Goal: Task Accomplishment & Management: Manage account settings

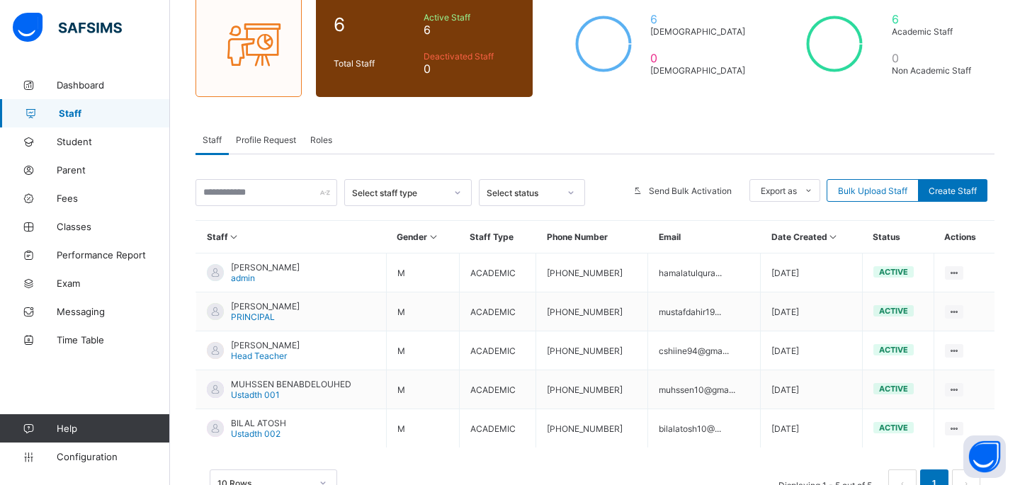
scroll to position [132, 0]
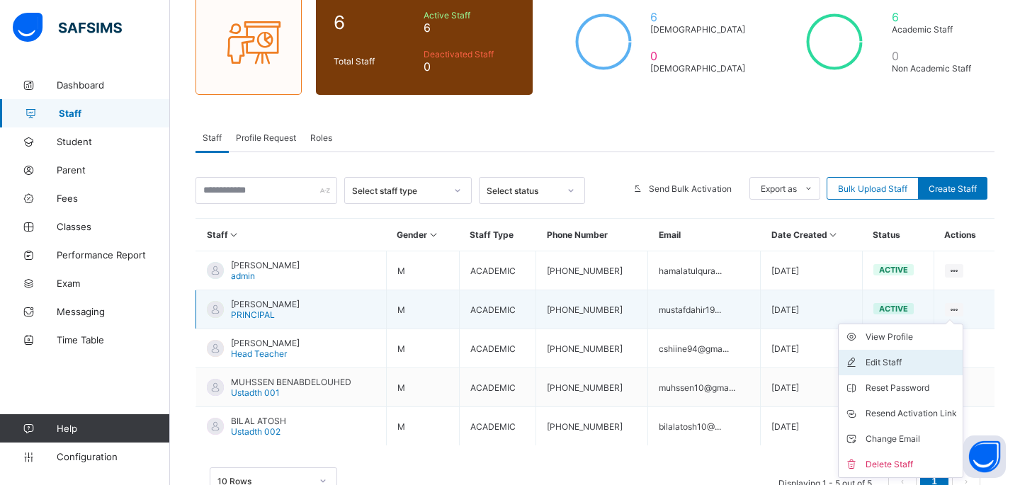
click at [923, 359] on div "Edit Staff" at bounding box center [910, 362] width 91 height 14
select select "**"
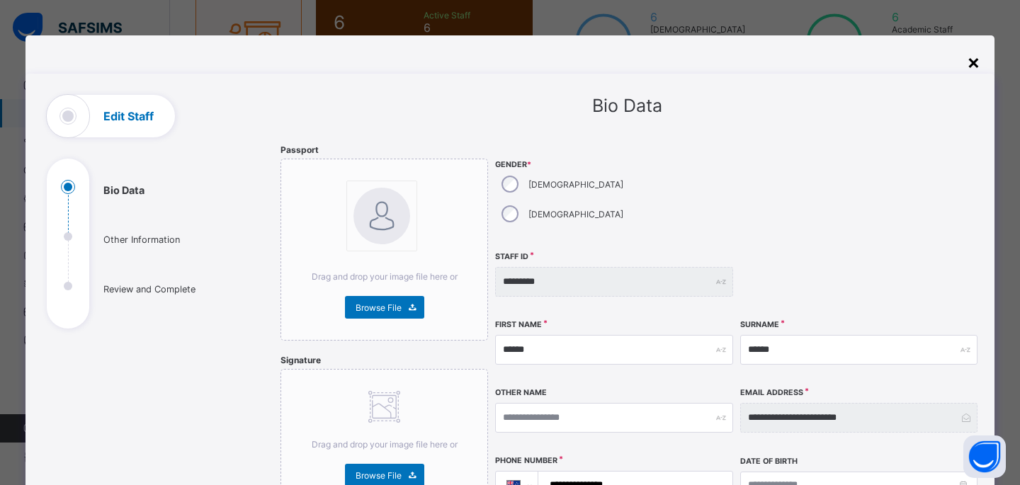
click at [970, 67] on div "×" at bounding box center [973, 62] width 13 height 24
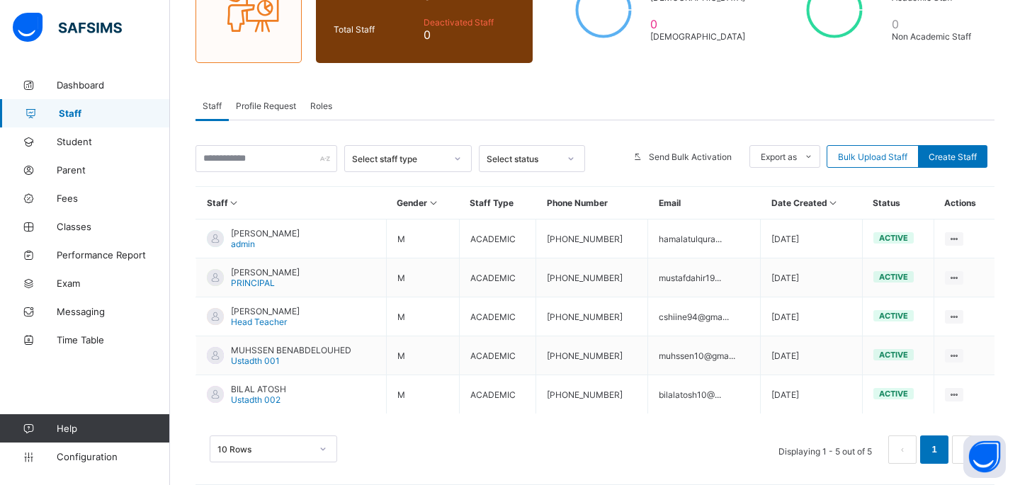
scroll to position [175, 0]
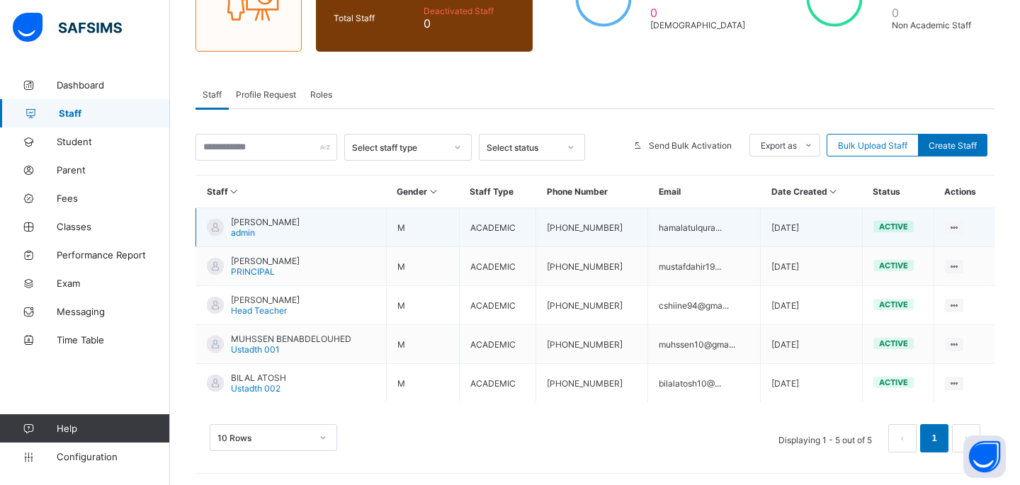
click at [668, 227] on td "hamalatulqura..." at bounding box center [704, 227] width 113 height 39
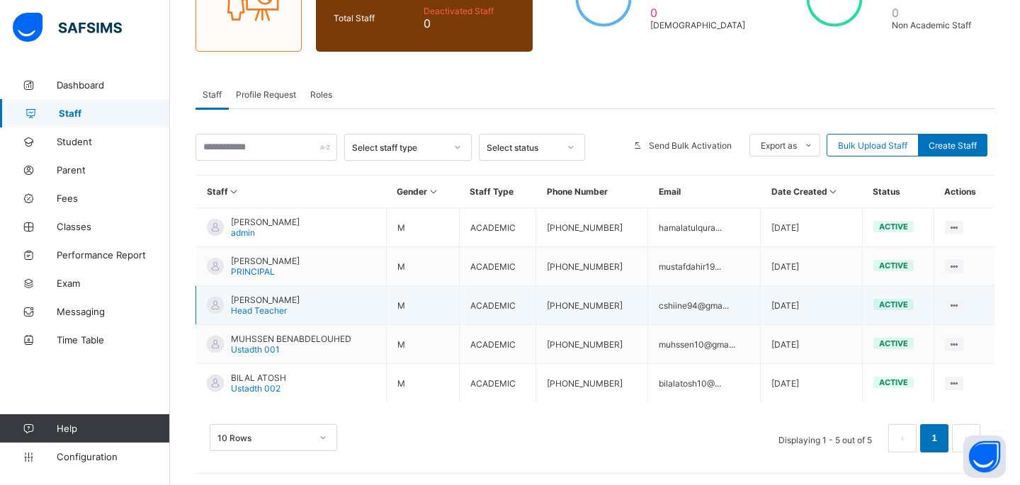
scroll to position [0, 0]
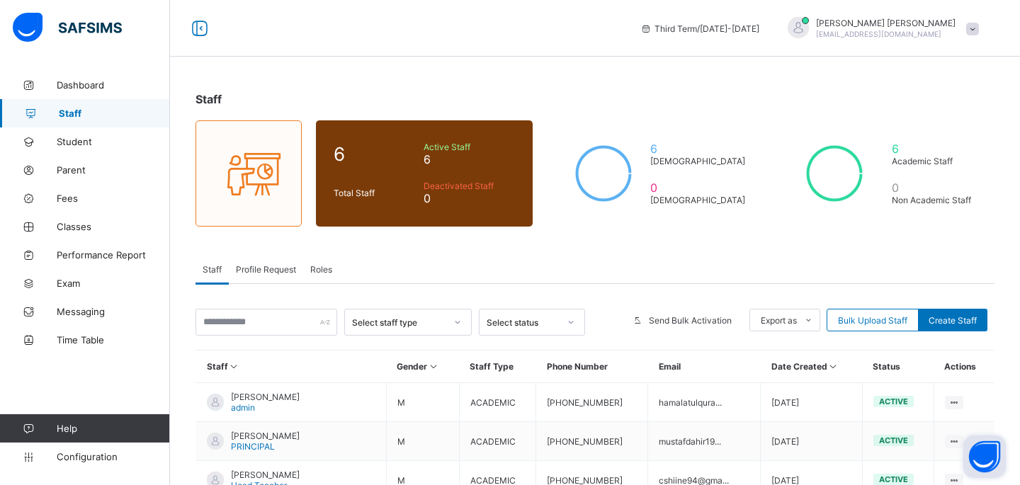
click at [1002, 472] on button "Open asap" at bounding box center [984, 456] width 42 height 42
click at [108, 78] on link "Dashboard" at bounding box center [85, 85] width 170 height 28
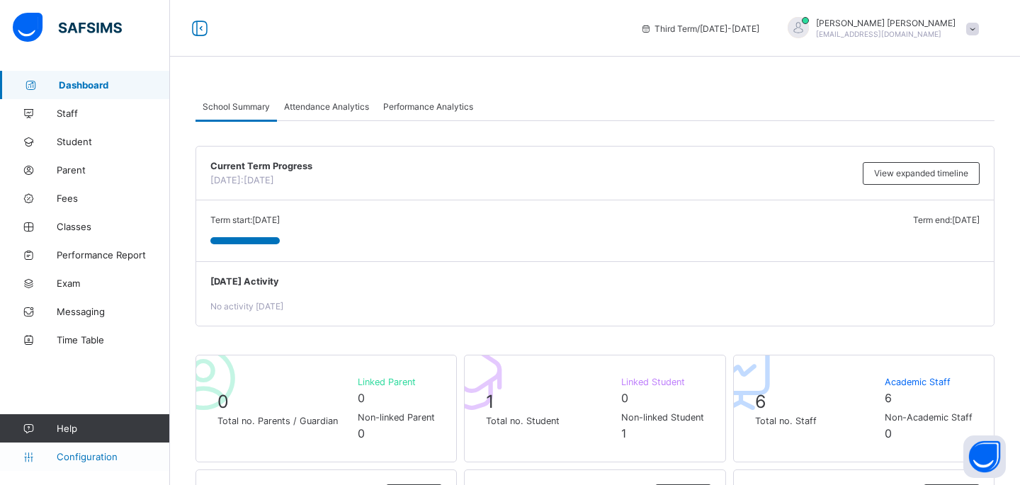
click at [81, 447] on link "Configuration" at bounding box center [84, 457] width 169 height 28
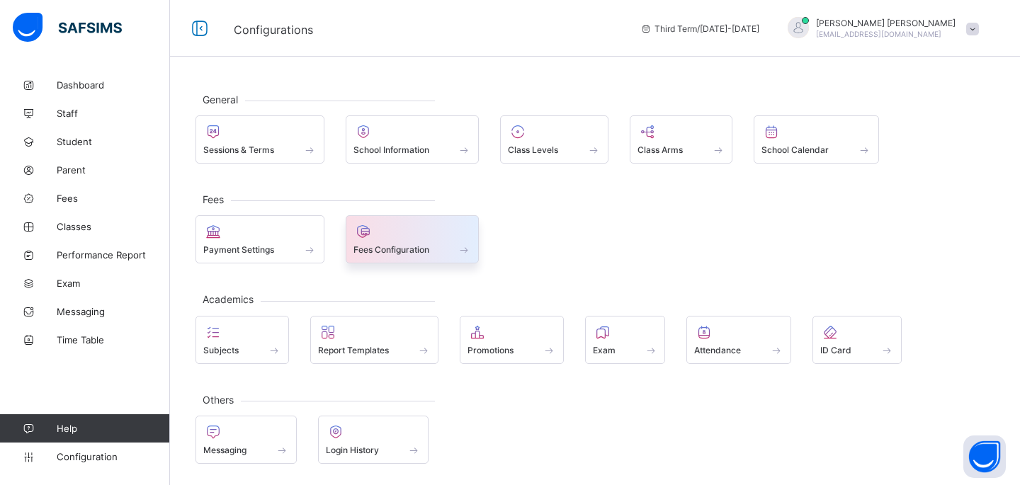
click at [383, 226] on div at bounding box center [412, 231] width 118 height 17
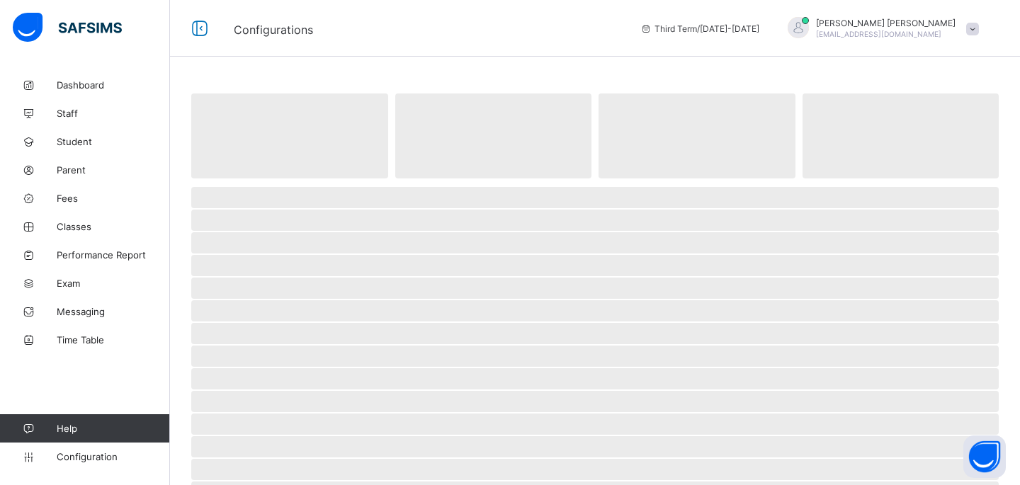
select select "****"
select select "*"
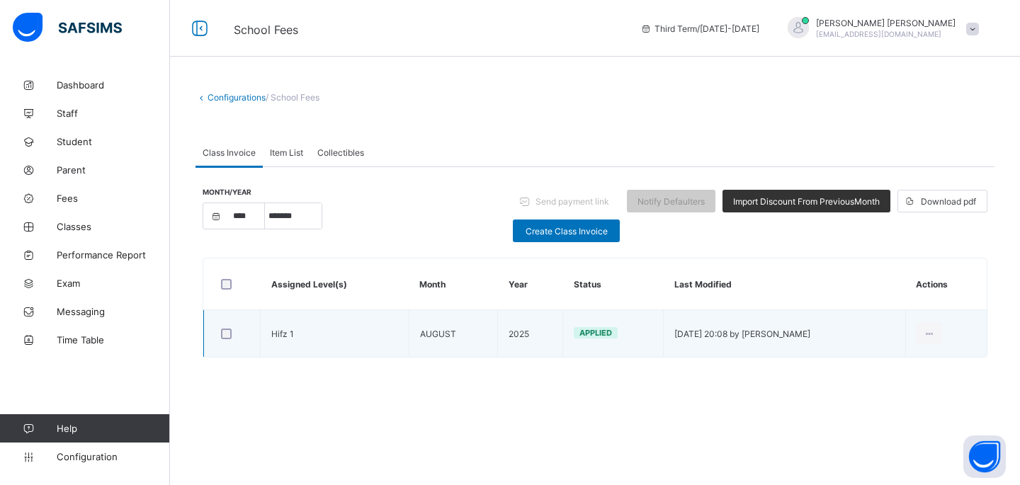
click at [664, 319] on td "13/08/2025 - 20:08 by MOHAMED MOHAMED" at bounding box center [784, 333] width 241 height 47
click at [916, 386] on div "Delete Invoice" at bounding box center [906, 391] width 57 height 14
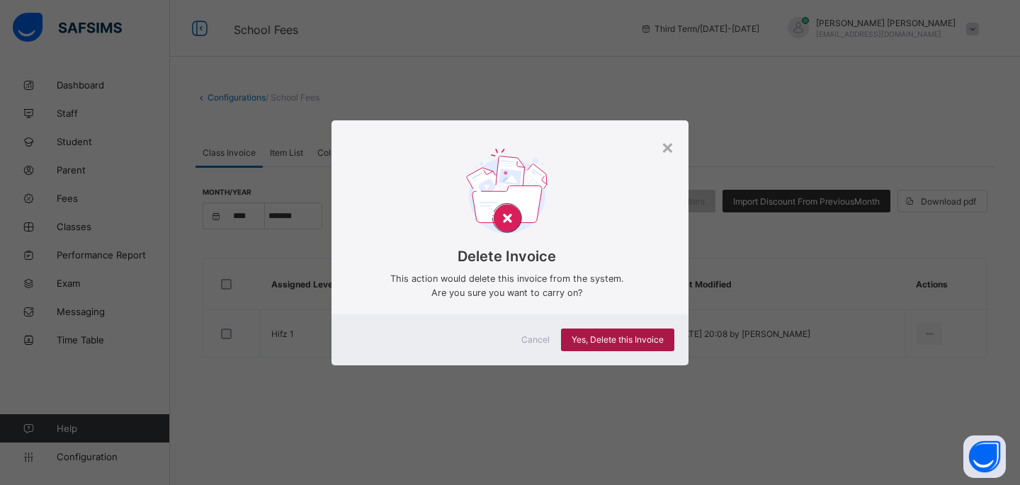
click at [625, 343] on span "Yes, Delete this Invoice" at bounding box center [617, 339] width 92 height 11
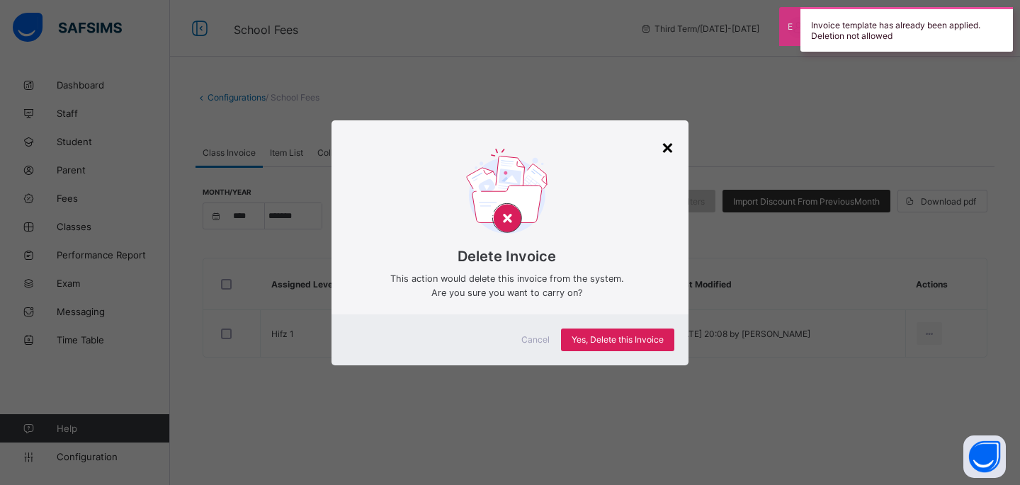
click at [673, 145] on div "×" at bounding box center [667, 147] width 13 height 24
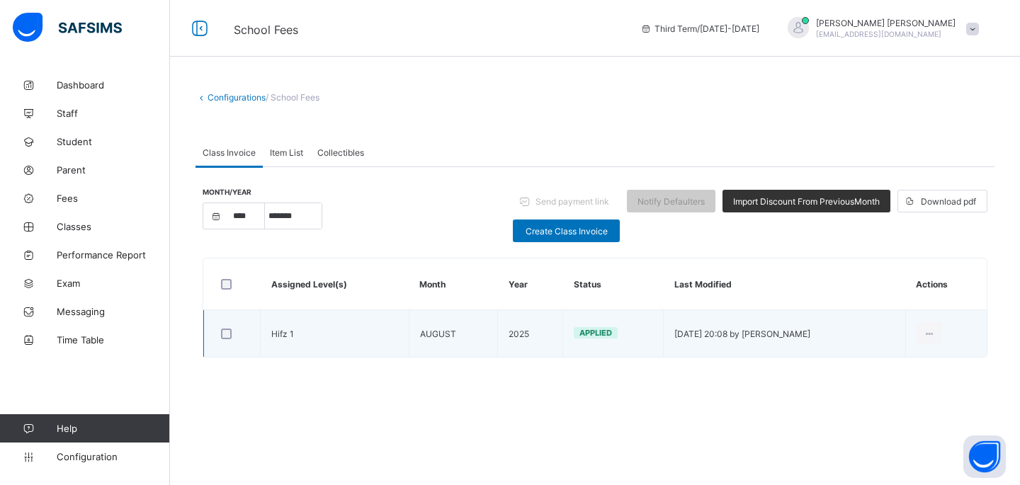
click at [232, 334] on div at bounding box center [232, 334] width 28 height 11
click at [293, 334] on td "Hifz 1" at bounding box center [335, 333] width 149 height 47
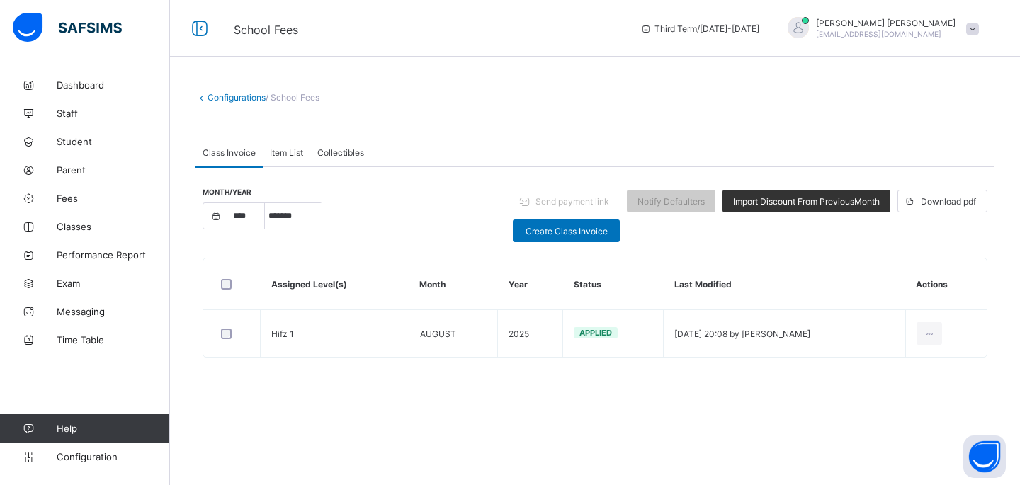
click at [280, 147] on span "Item List" at bounding box center [286, 152] width 33 height 11
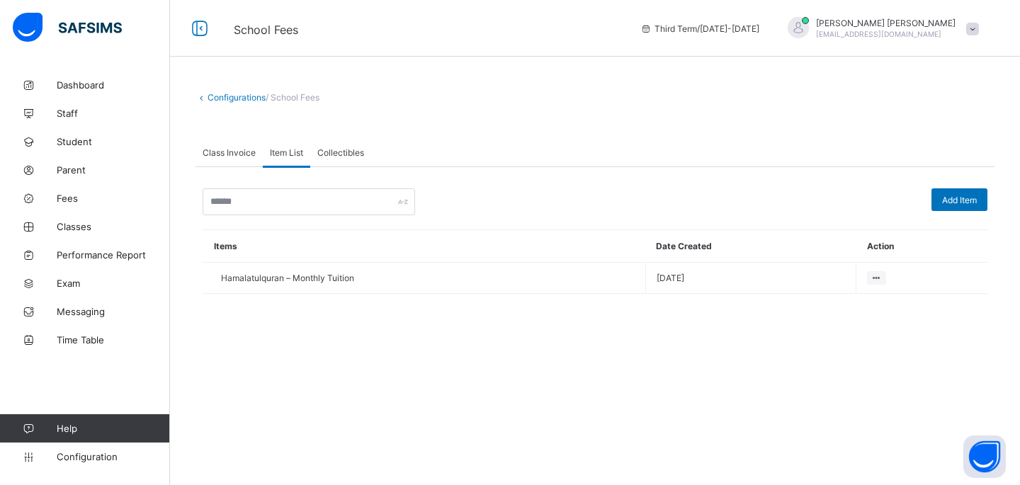
click at [341, 139] on div "Collectibles" at bounding box center [340, 152] width 61 height 28
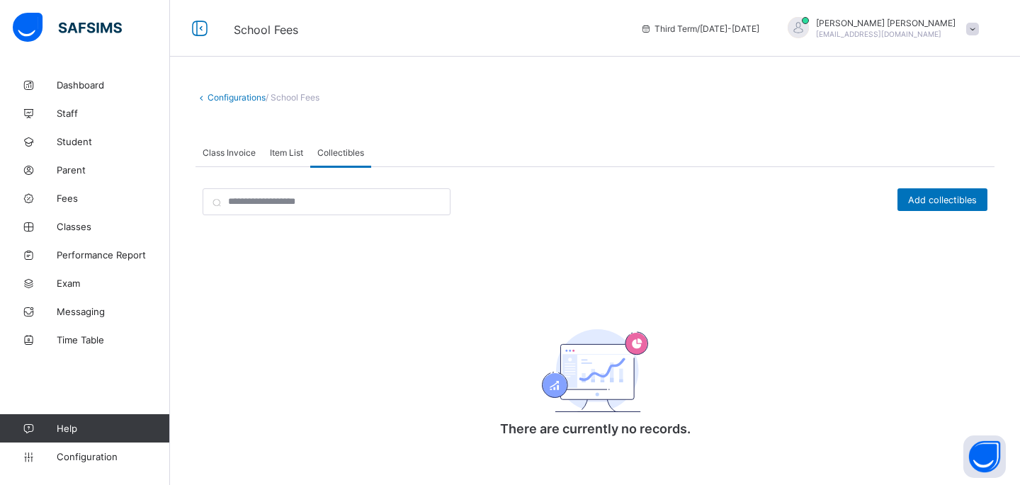
click at [227, 158] on div "Class Invoice" at bounding box center [228, 152] width 67 height 28
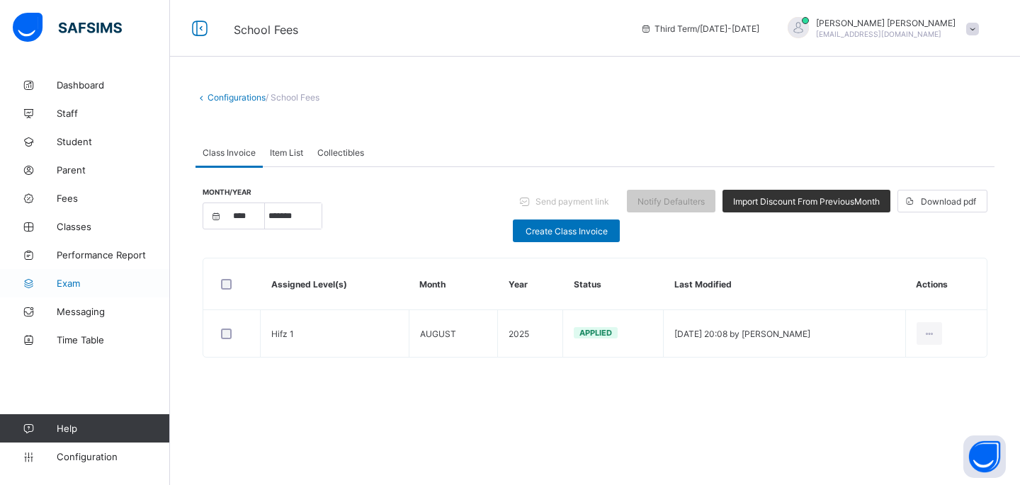
click at [94, 292] on link "Exam" at bounding box center [85, 283] width 170 height 28
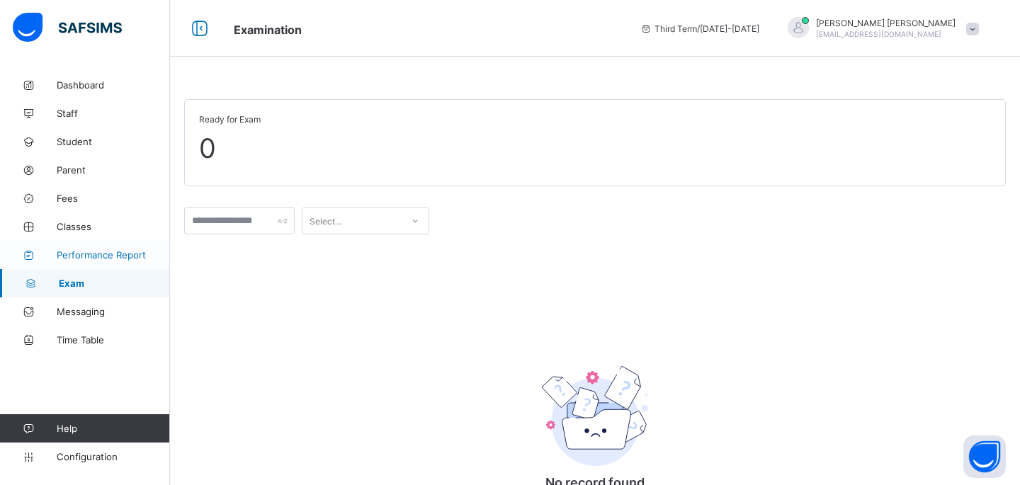
click at [94, 256] on span "Performance Report" at bounding box center [113, 254] width 113 height 11
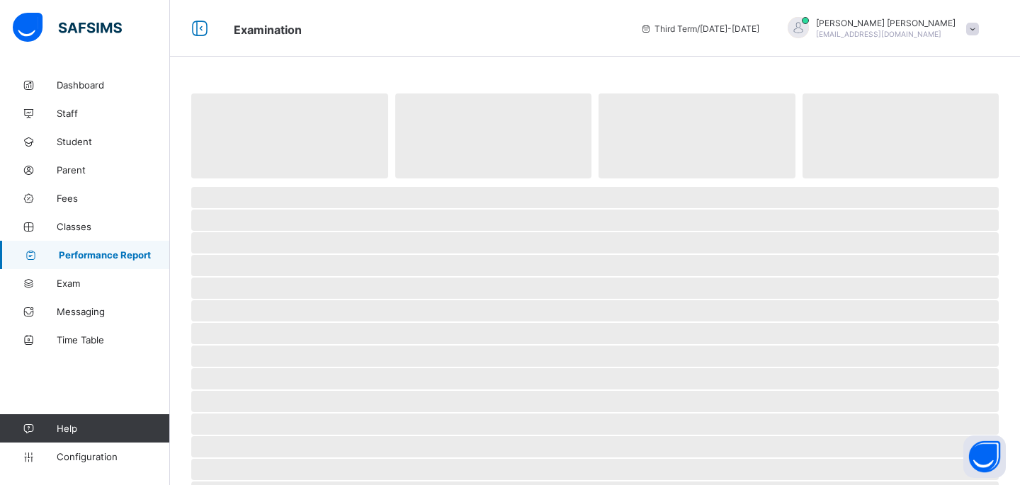
select select "****"
select select "*"
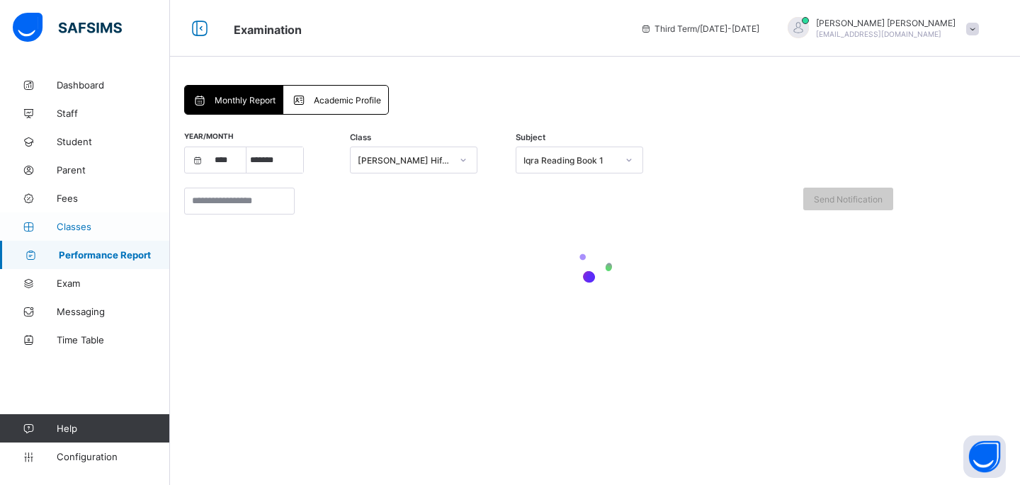
click at [92, 227] on span "Classes" at bounding box center [113, 226] width 113 height 11
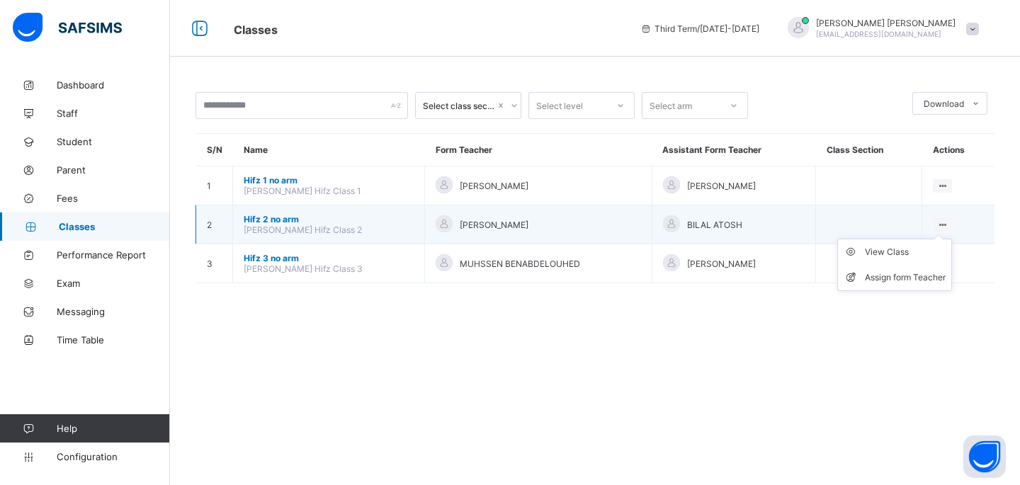
click at [941, 239] on ul "View Class Assign form Teacher" at bounding box center [894, 265] width 115 height 52
click at [940, 261] on li "View Class" at bounding box center [894, 251] width 113 height 25
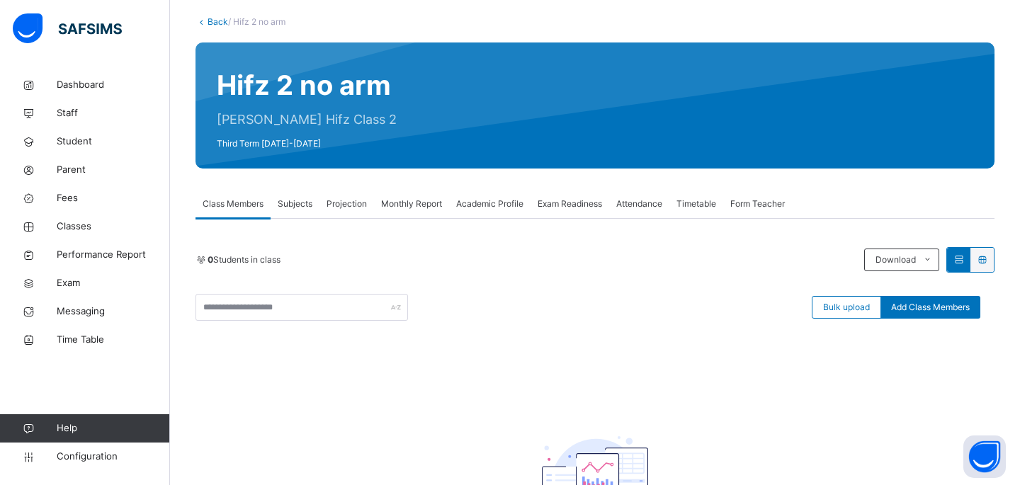
scroll to position [72, 0]
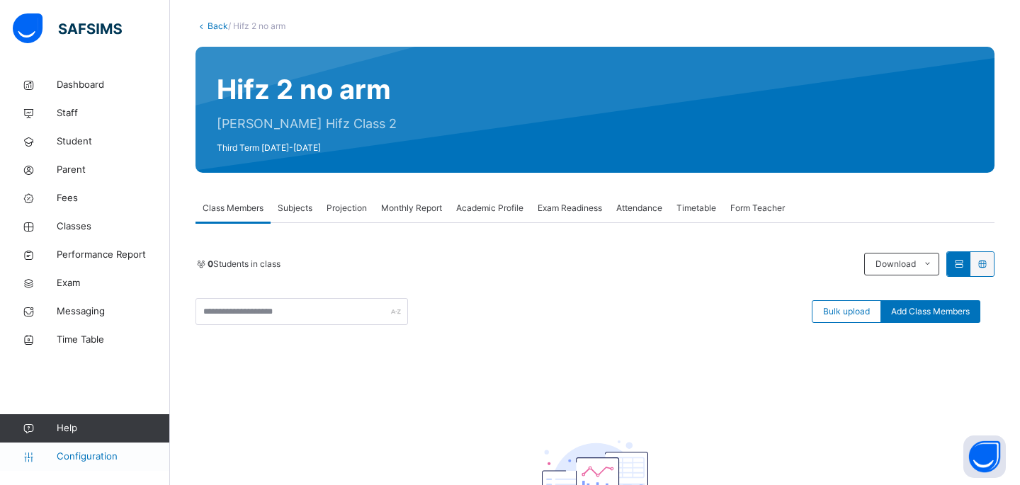
click at [113, 457] on span "Configuration" at bounding box center [113, 457] width 113 height 14
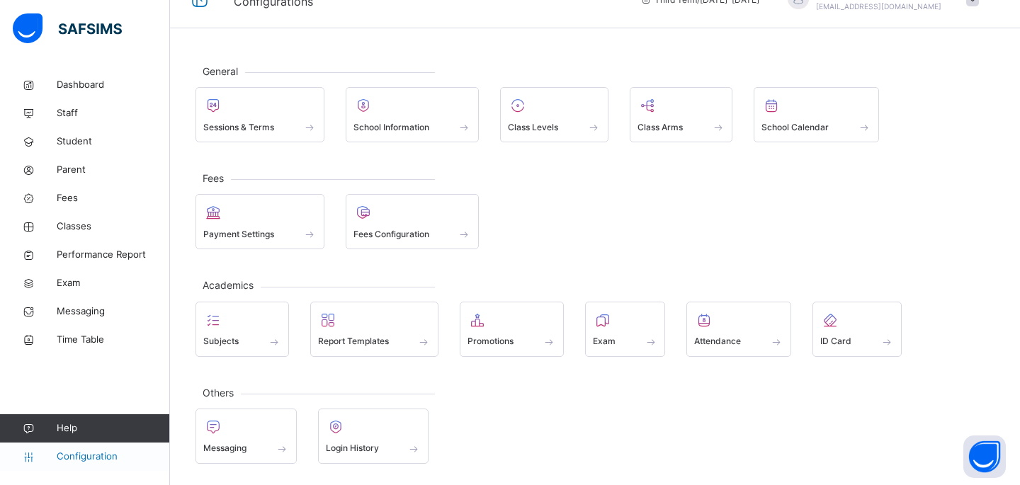
scroll to position [28, 0]
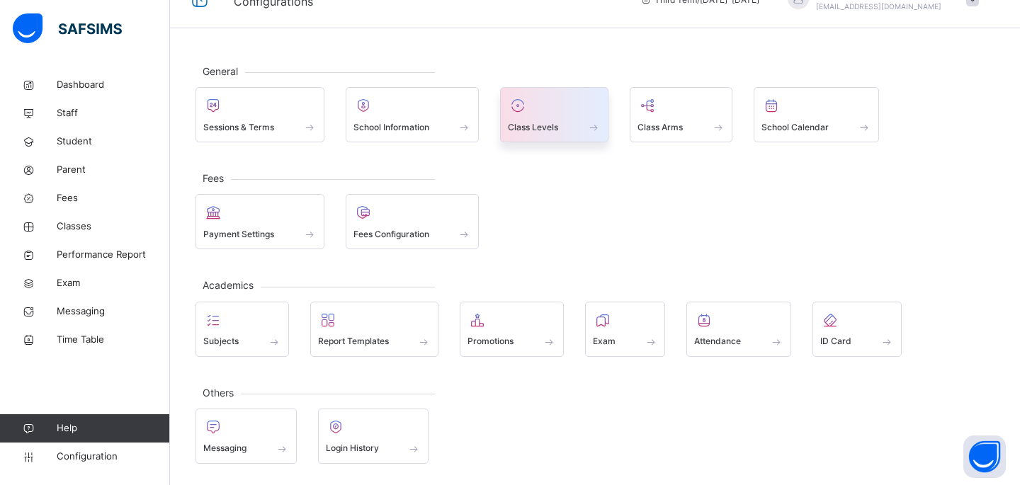
click at [536, 125] on span "Class Levels" at bounding box center [533, 127] width 50 height 13
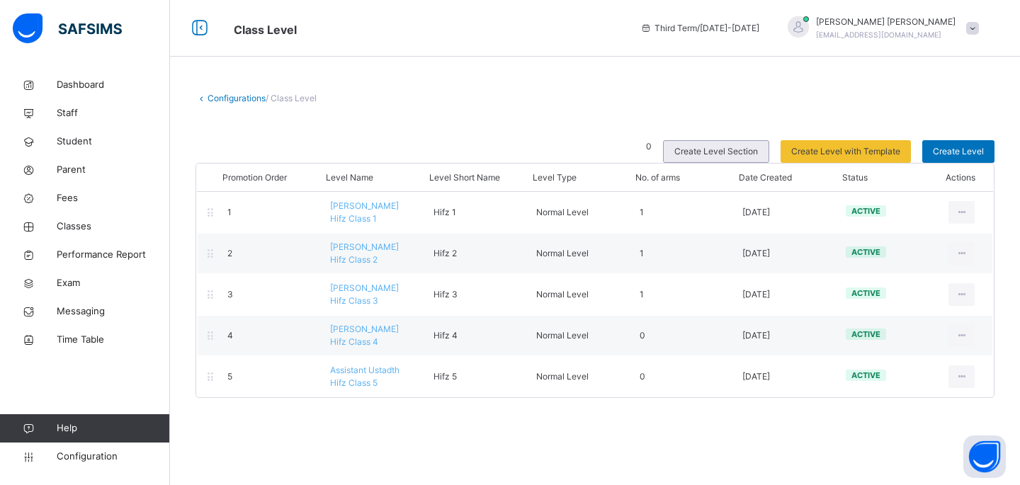
click at [736, 150] on span "Create Level Section" at bounding box center [716, 151] width 84 height 13
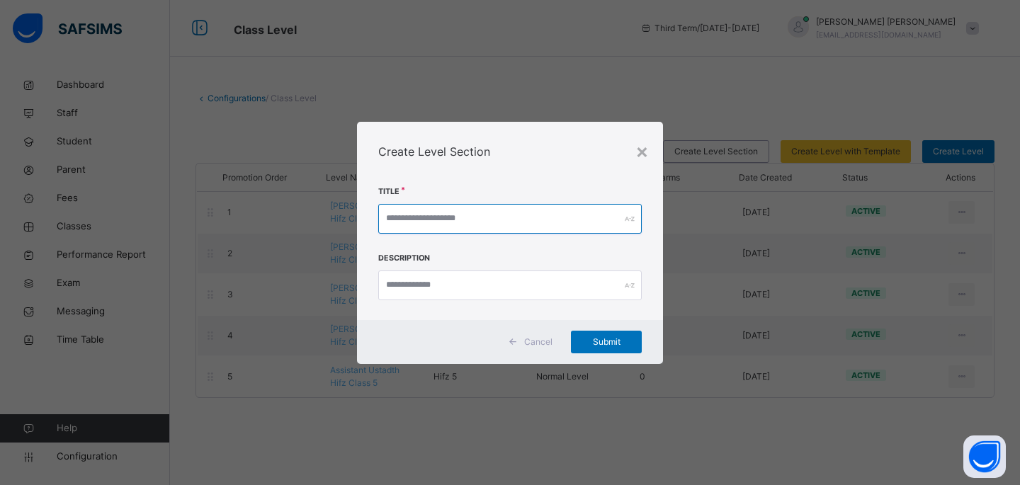
click at [613, 219] on input "text" at bounding box center [509, 219] width 263 height 30
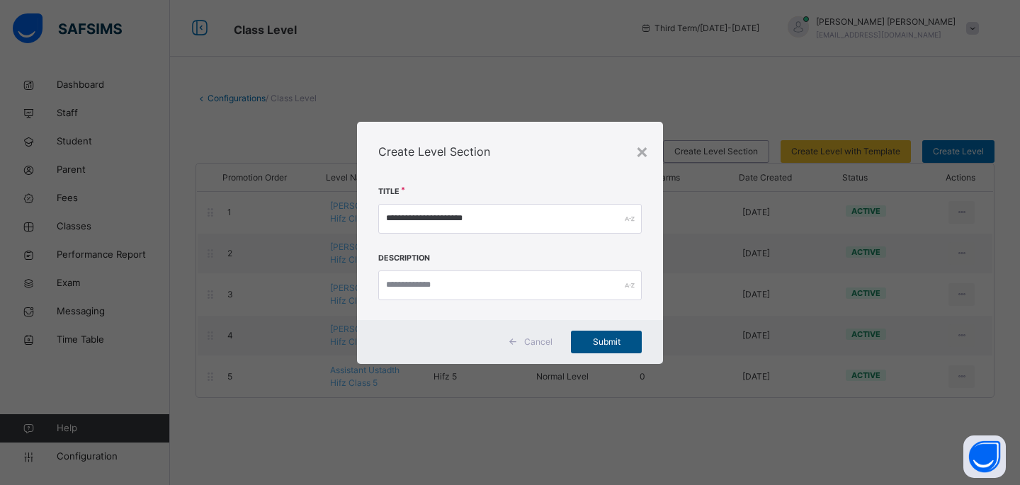
click at [624, 342] on span "Submit" at bounding box center [606, 342] width 50 height 13
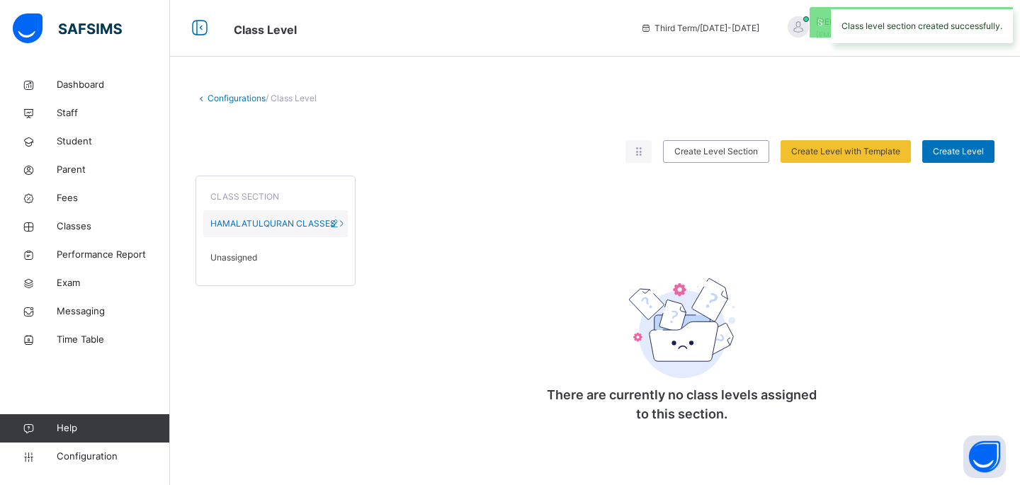
click at [283, 224] on span "HAMALATULQURAN CLASSES" at bounding box center [272, 223] width 125 height 13
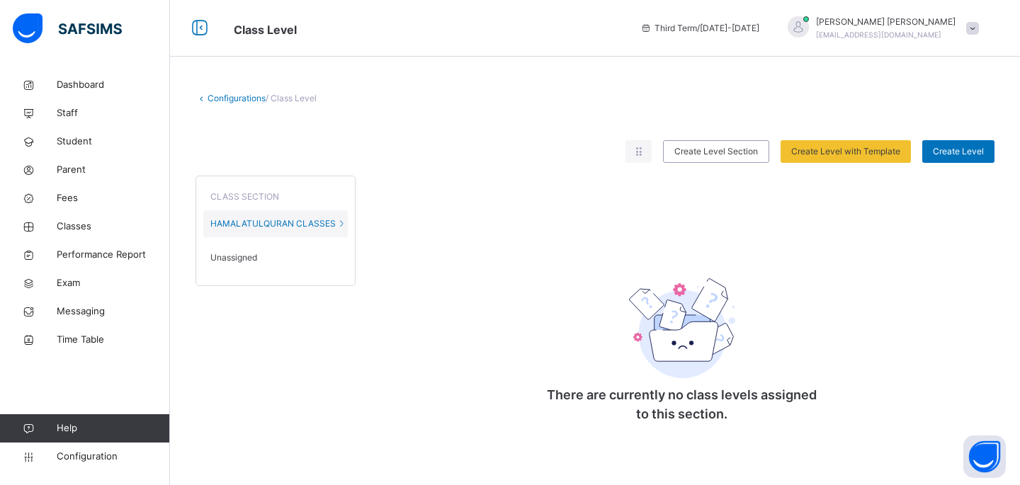
click at [251, 256] on span "Unassigned" at bounding box center [233, 257] width 47 height 13
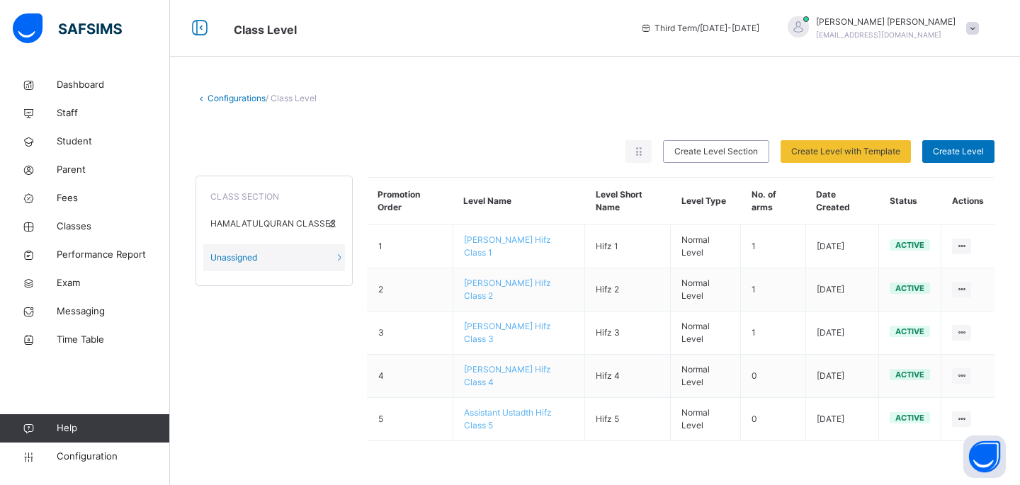
click at [274, 224] on span "HAMALATULQURAN CLASSES" at bounding box center [272, 223] width 125 height 13
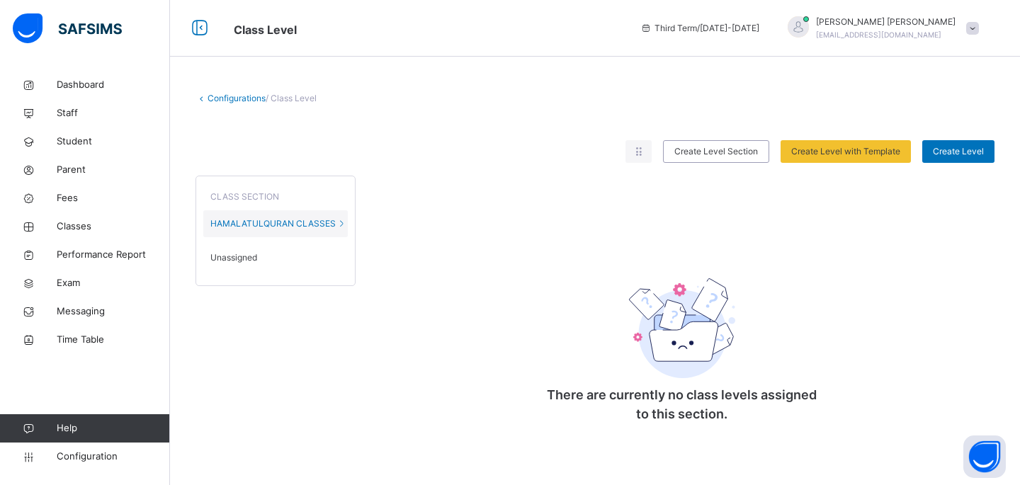
click at [261, 254] on div "Unassigned" at bounding box center [275, 257] width 144 height 27
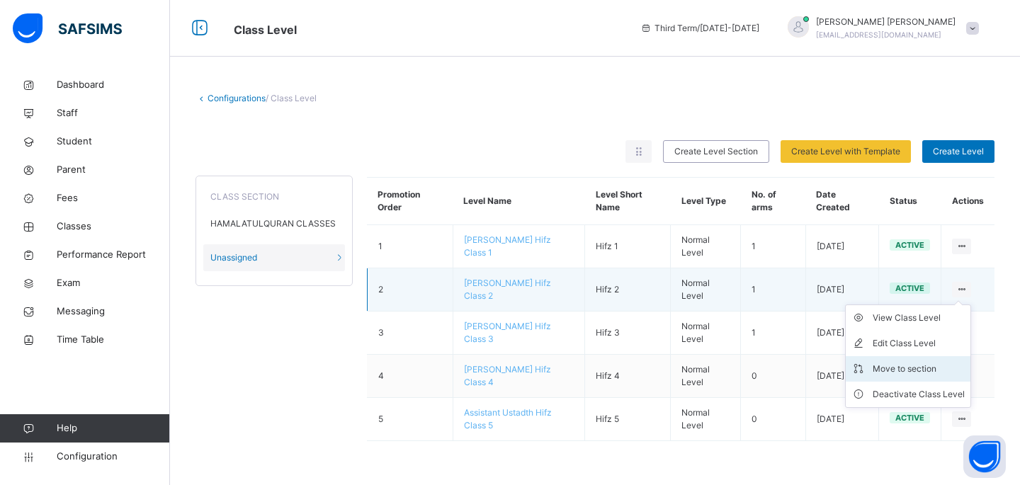
click at [909, 365] on div "Move to section" at bounding box center [918, 369] width 92 height 14
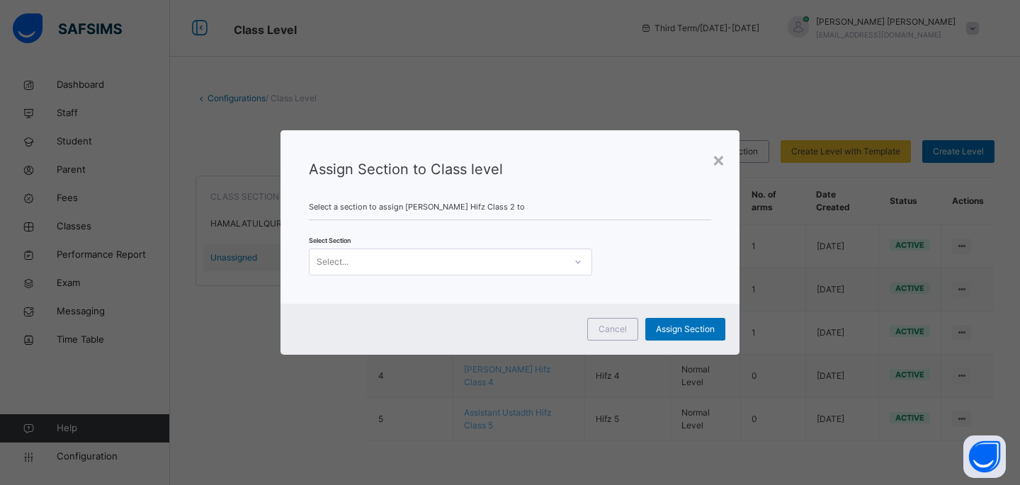
click at [523, 261] on div "Select..." at bounding box center [436, 262] width 255 height 22
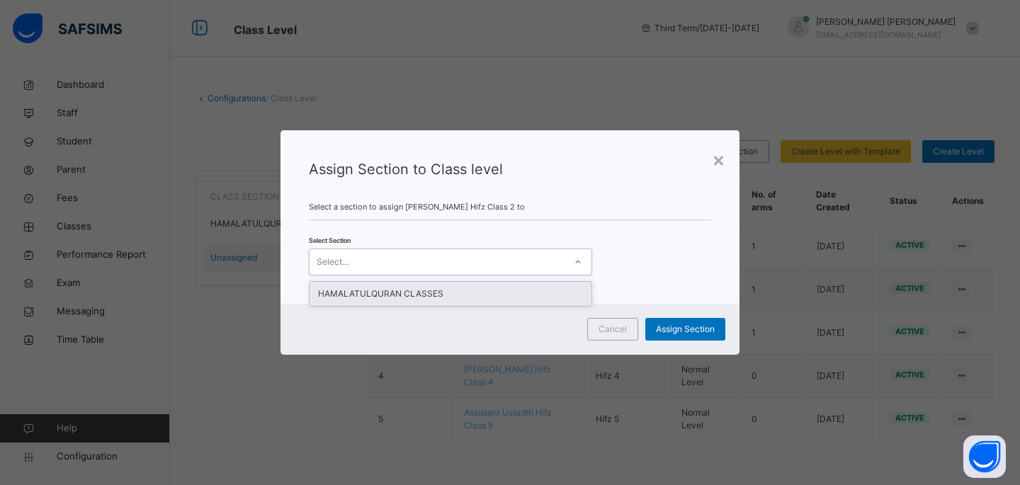
click at [508, 292] on div "HAMALATULQURAN CLASSES" at bounding box center [450, 294] width 282 height 24
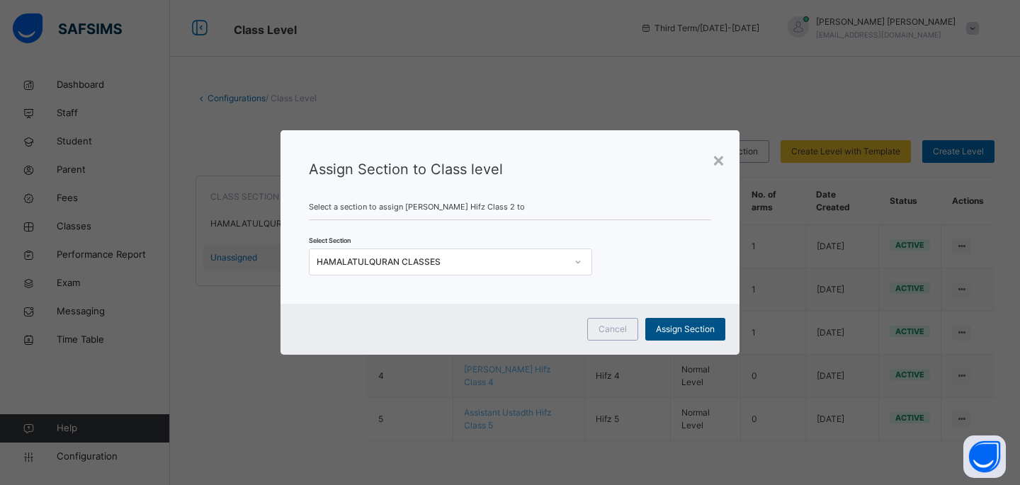
click at [707, 326] on span "Assign Section" at bounding box center [685, 329] width 59 height 13
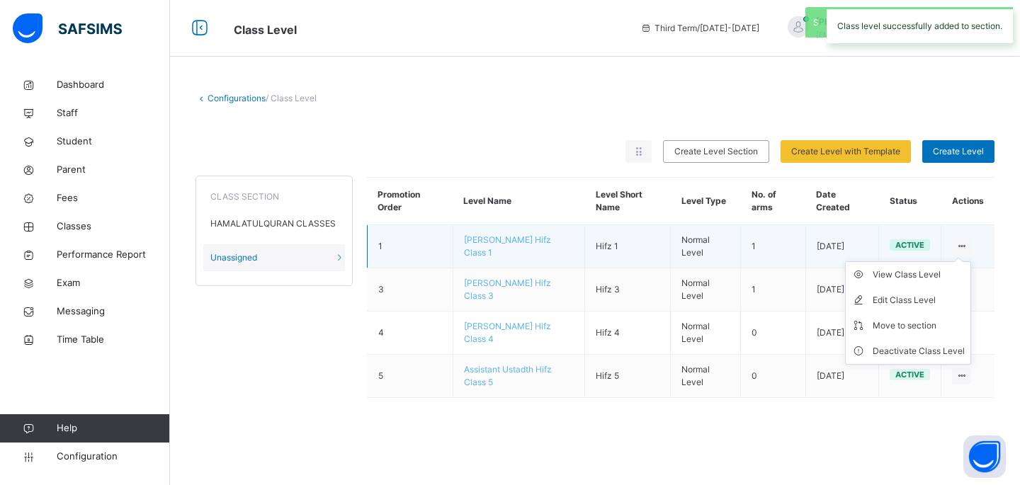
click at [961, 243] on icon at bounding box center [961, 246] width 12 height 11
click at [931, 328] on div "Move to section" at bounding box center [918, 326] width 92 height 14
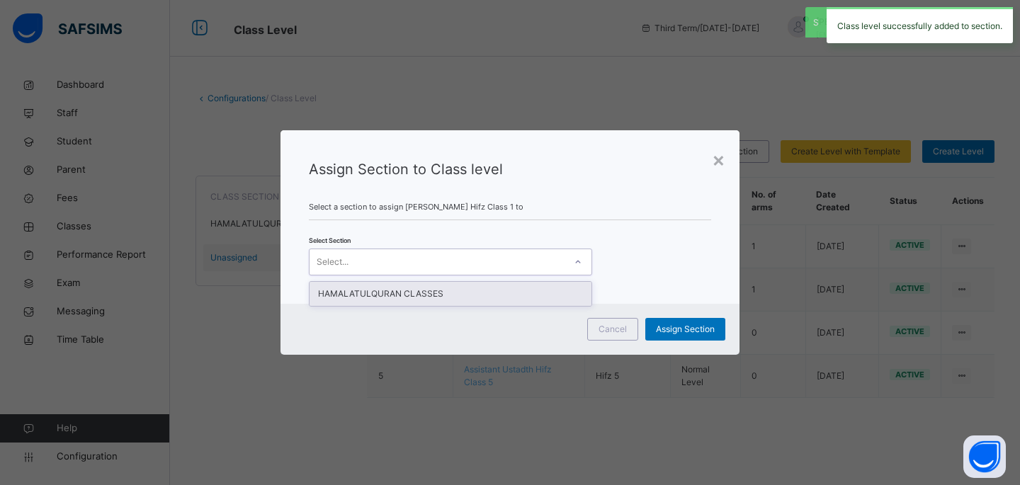
click at [570, 261] on div at bounding box center [578, 262] width 24 height 23
click at [569, 292] on div "HAMALATULQURAN CLASSES" at bounding box center [450, 294] width 282 height 24
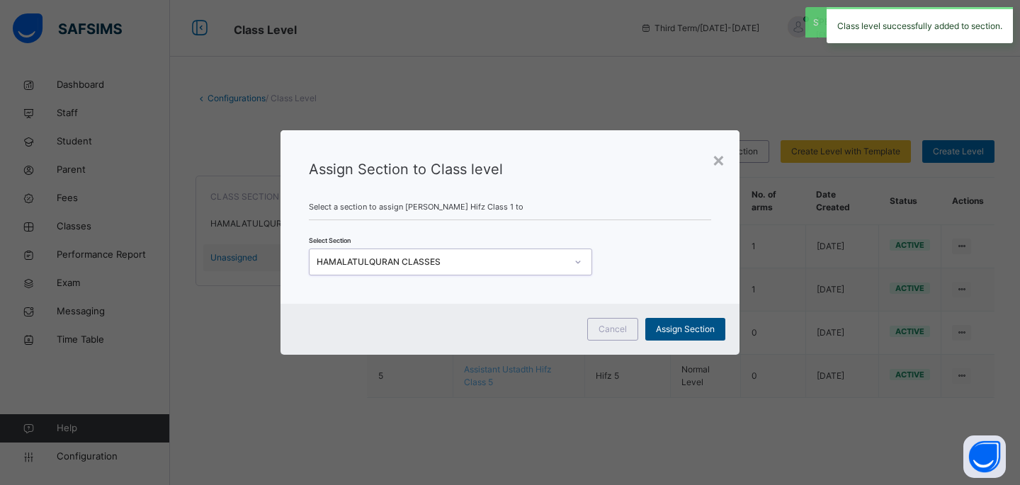
click at [699, 328] on span "Assign Section" at bounding box center [685, 329] width 59 height 13
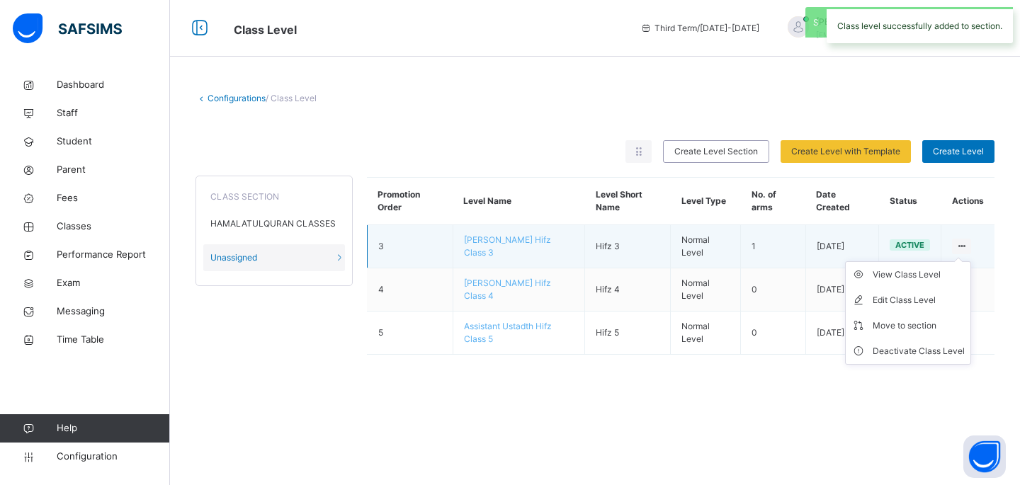
click at [959, 244] on icon at bounding box center [961, 246] width 12 height 11
click at [913, 320] on div "Move to section" at bounding box center [918, 326] width 92 height 14
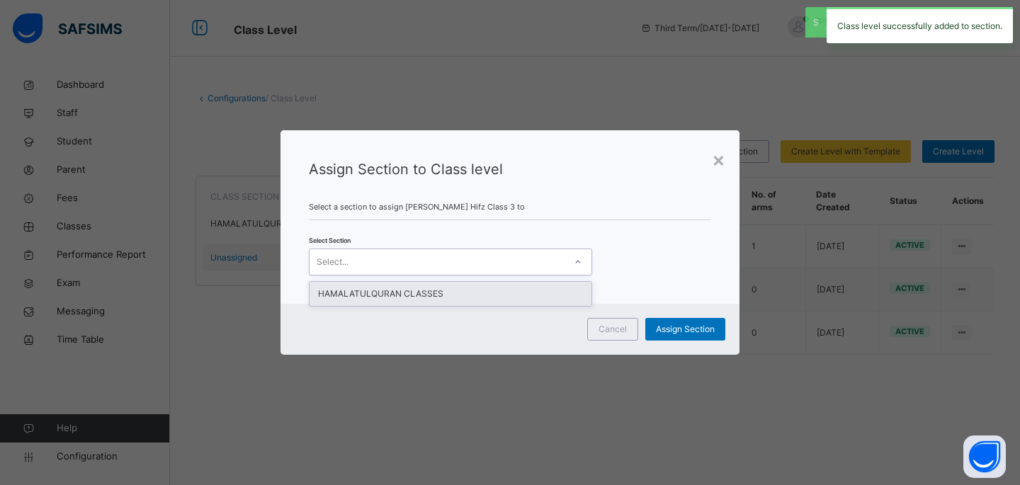
click at [558, 261] on div "Select..." at bounding box center [436, 262] width 255 height 22
click at [547, 297] on div "HAMALATULQURAN CLASSES" at bounding box center [450, 294] width 282 height 24
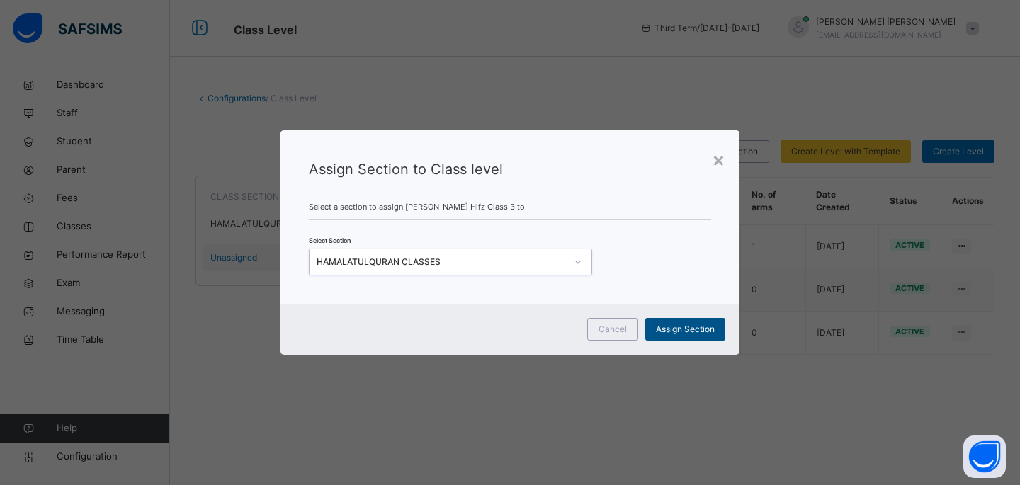
click at [676, 329] on span "Assign Section" at bounding box center [685, 329] width 59 height 13
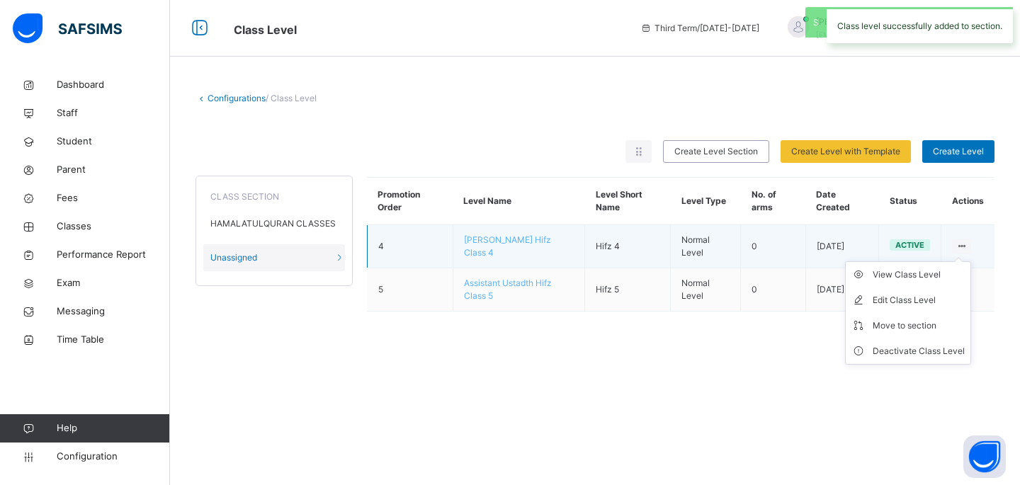
click at [959, 245] on icon at bounding box center [961, 246] width 12 height 11
click at [913, 319] on div "Move to section" at bounding box center [918, 326] width 92 height 14
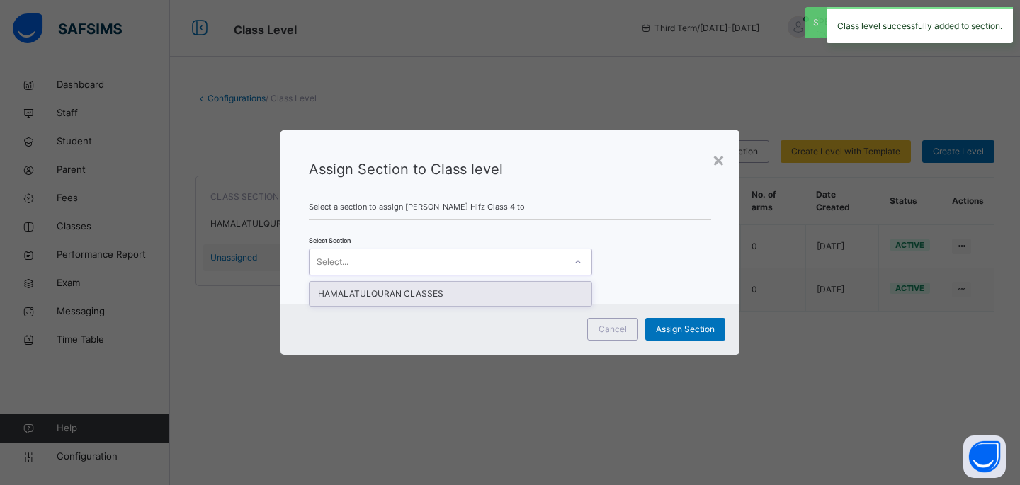
click at [571, 262] on div at bounding box center [578, 262] width 24 height 23
click at [563, 297] on div "HAMALATULQURAN CLASSES" at bounding box center [450, 294] width 282 height 24
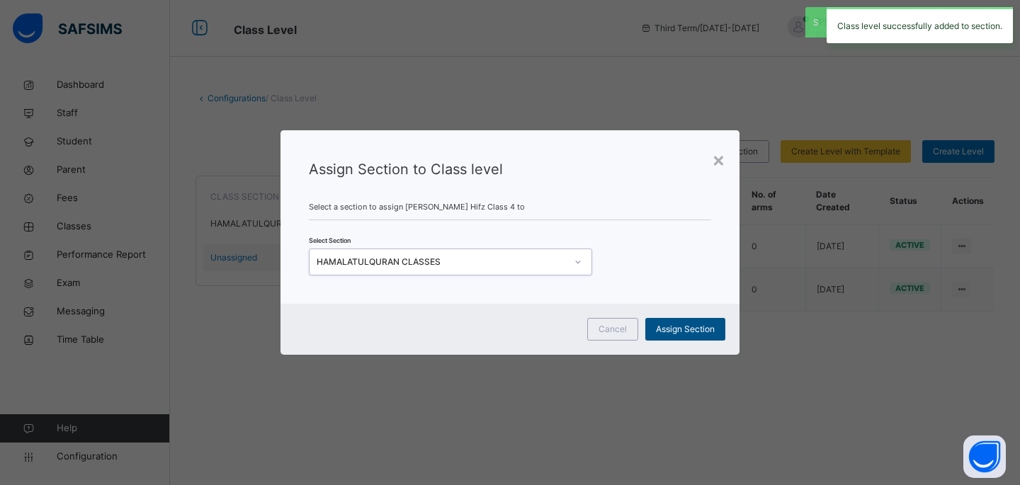
click at [683, 334] on span "Assign Section" at bounding box center [685, 329] width 59 height 13
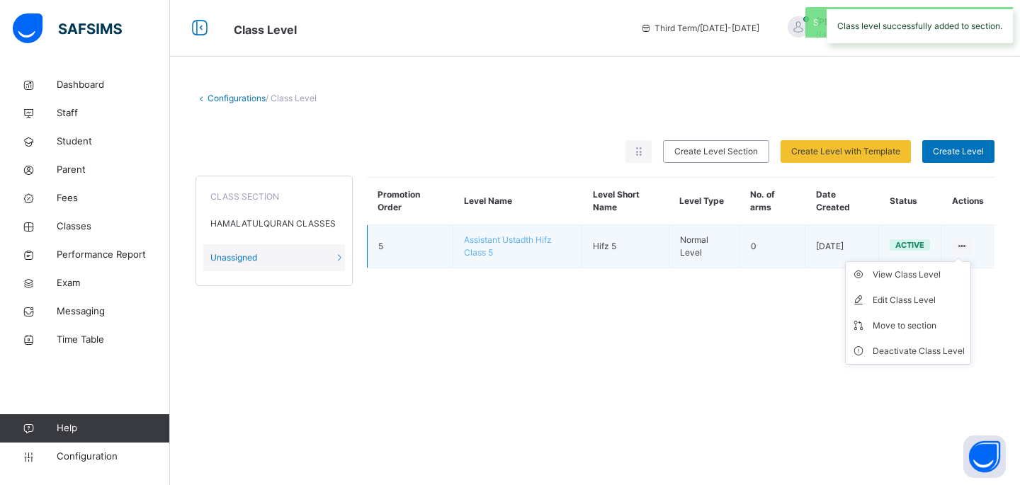
click at [965, 261] on ul "View Class Level Edit Class Level Move to section Deactivate Class Level" at bounding box center [908, 312] width 126 height 103
click at [919, 322] on div "Move to section" at bounding box center [918, 326] width 92 height 14
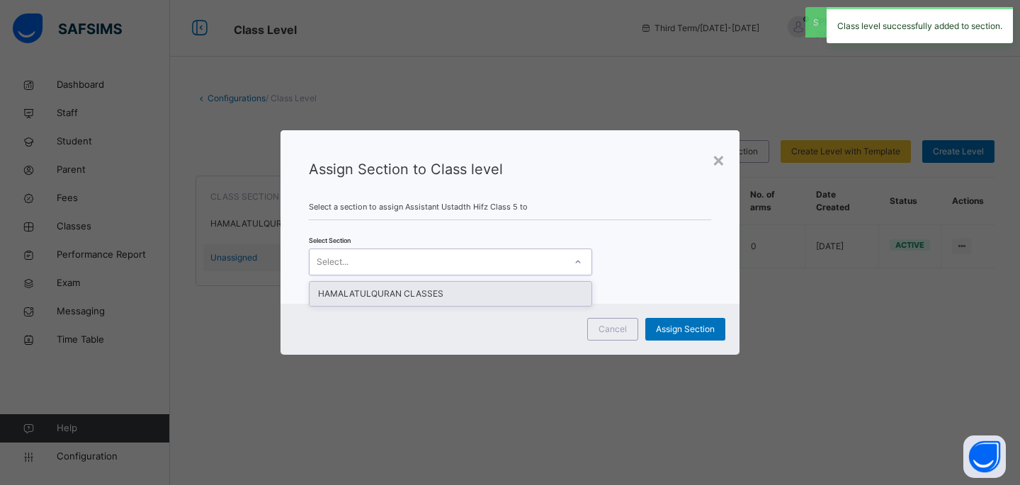
click at [554, 262] on div "Select..." at bounding box center [436, 262] width 255 height 22
click at [538, 289] on div "HAMALATULQURAN CLASSES" at bounding box center [450, 294] width 282 height 24
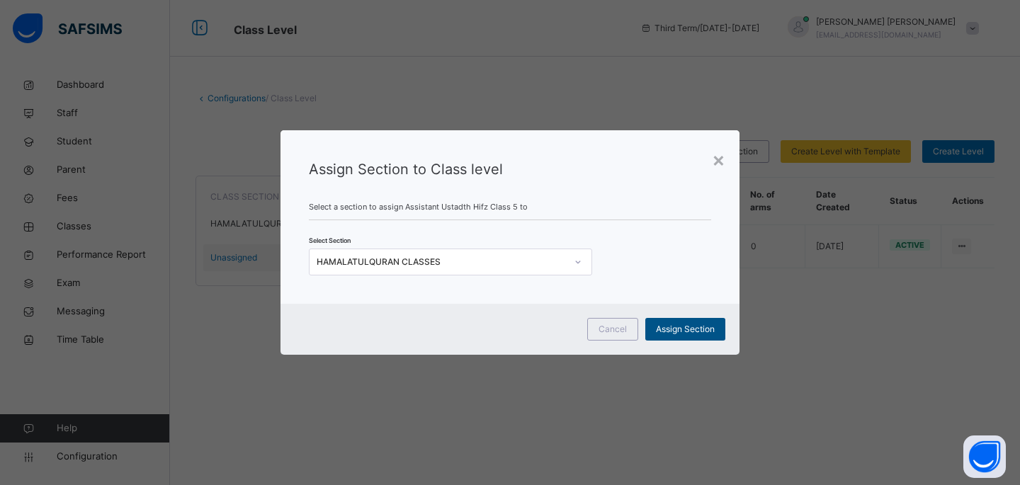
click at [678, 334] on span "Assign Section" at bounding box center [685, 329] width 59 height 13
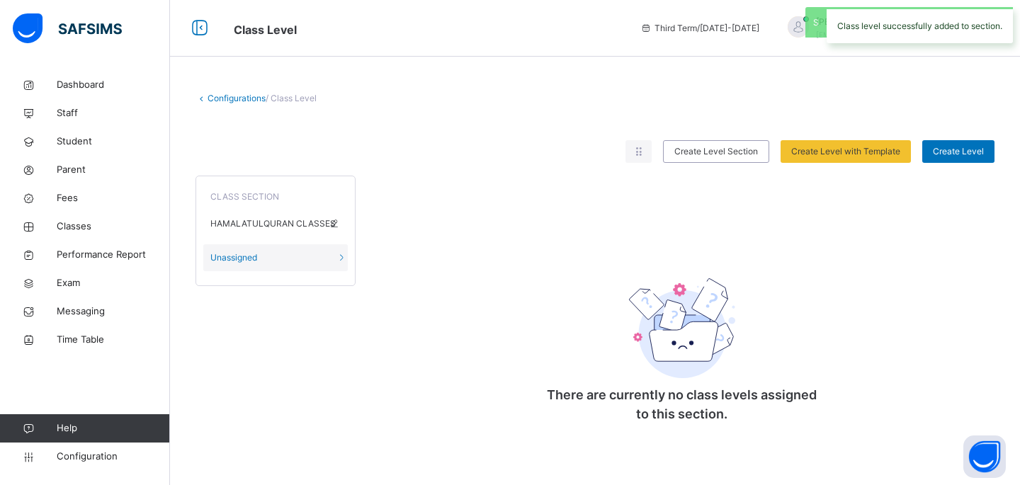
click at [246, 229] on span "HAMALATULQURAN CLASSES" at bounding box center [272, 223] width 125 height 13
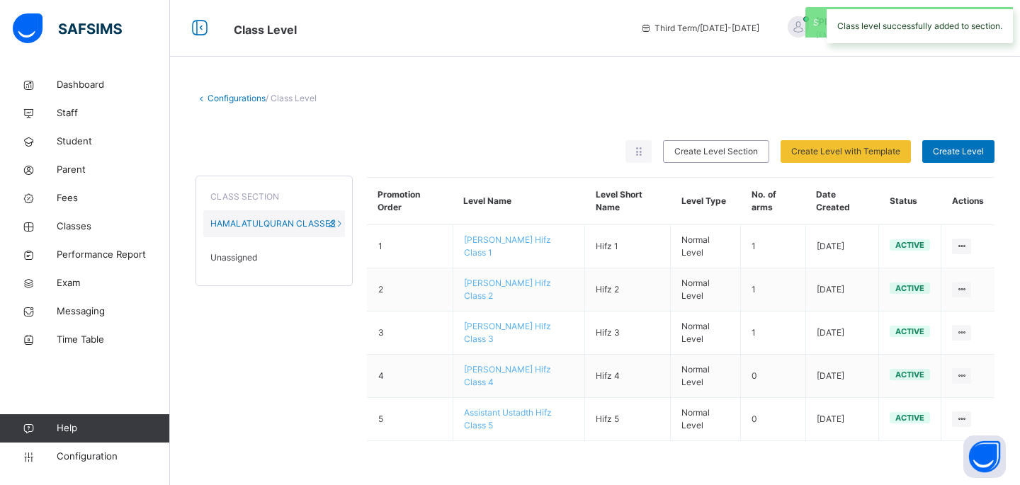
click at [328, 227] on icon at bounding box center [332, 223] width 12 height 11
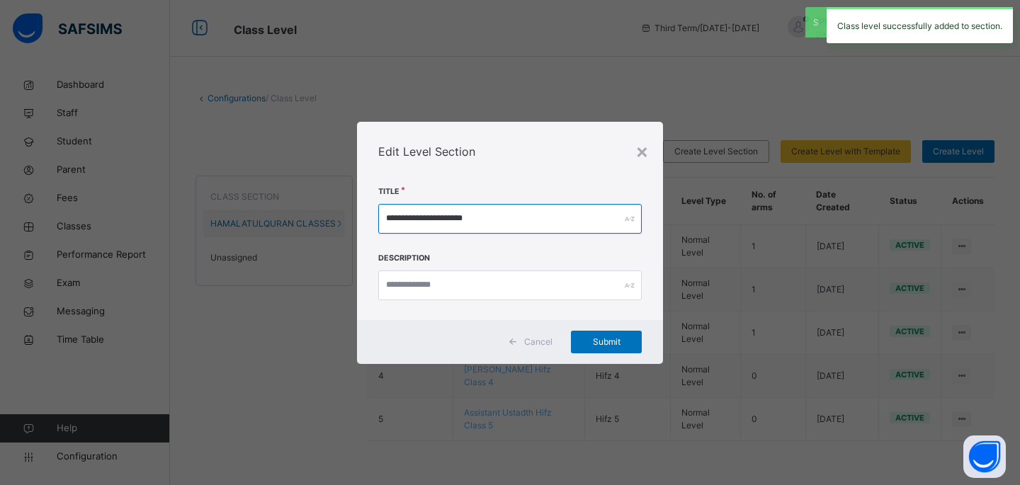
click at [469, 225] on input "**********" at bounding box center [509, 219] width 263 height 30
click at [472, 222] on input "**********" at bounding box center [509, 219] width 263 height 30
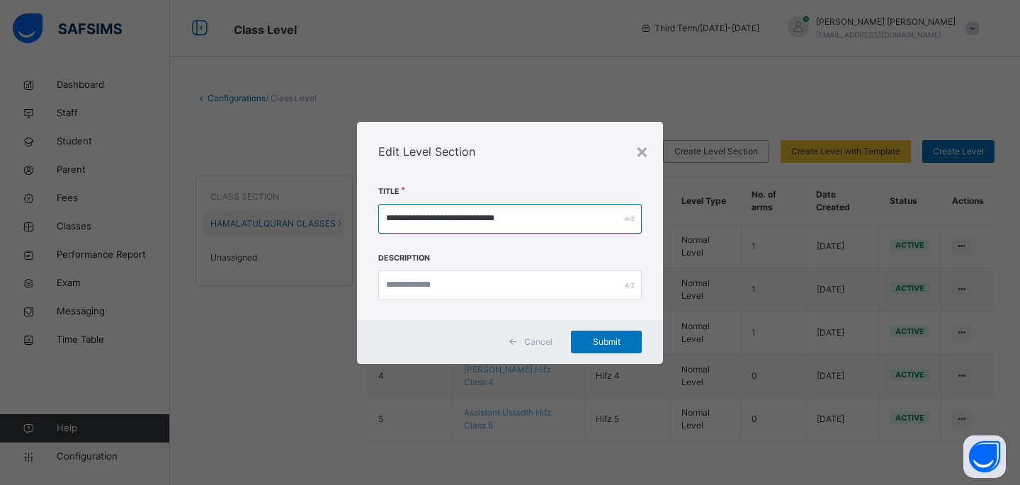
type input "**********"
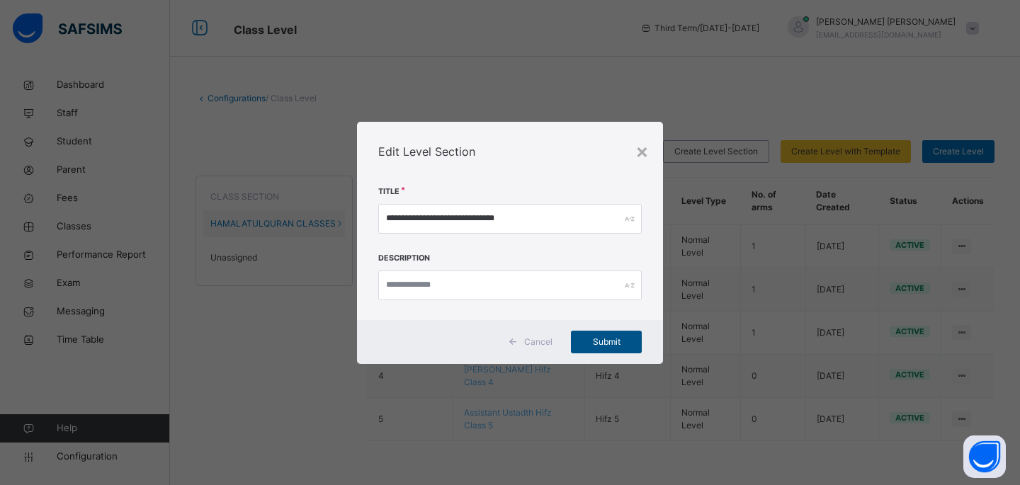
click at [614, 348] on div "Submit" at bounding box center [606, 342] width 71 height 23
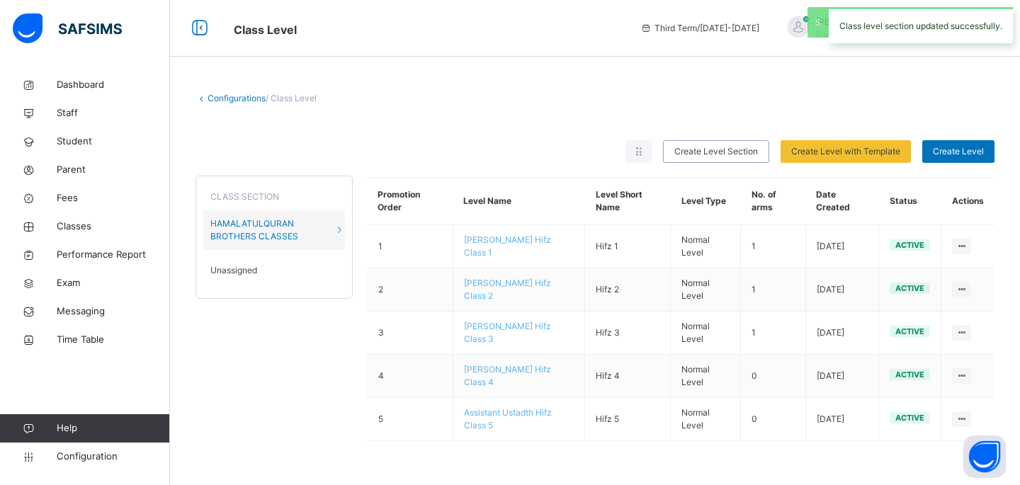
click at [256, 277] on div "Unassigned" at bounding box center [274, 270] width 142 height 27
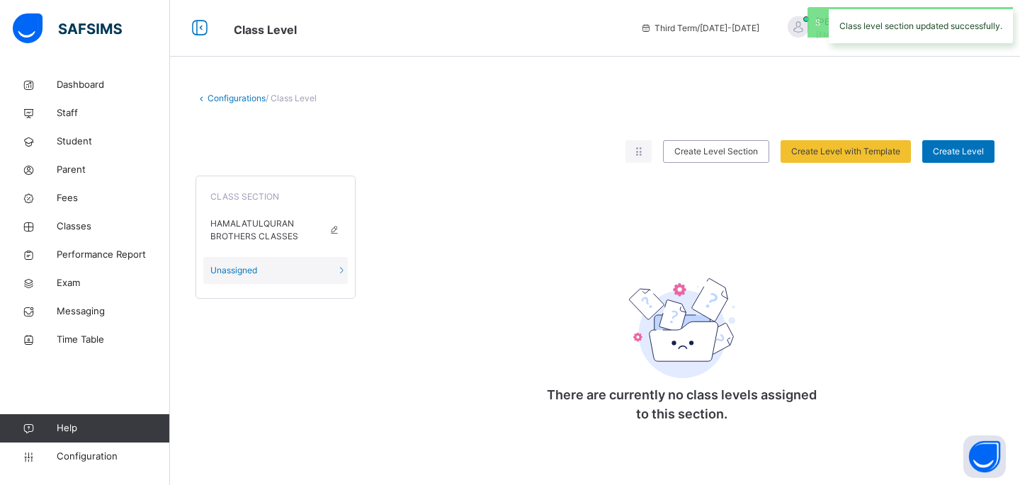
click at [264, 232] on span "HAMALATULQURAN BROTHERS CLASSES" at bounding box center [275, 229] width 130 height 25
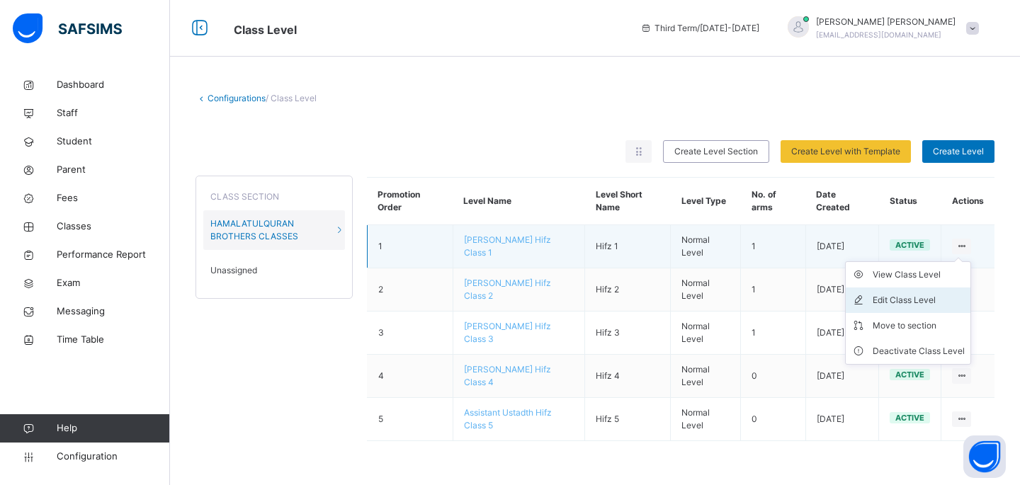
click at [947, 302] on div "Edit Class Level" at bounding box center [918, 300] width 92 height 14
type input "**********"
type input "******"
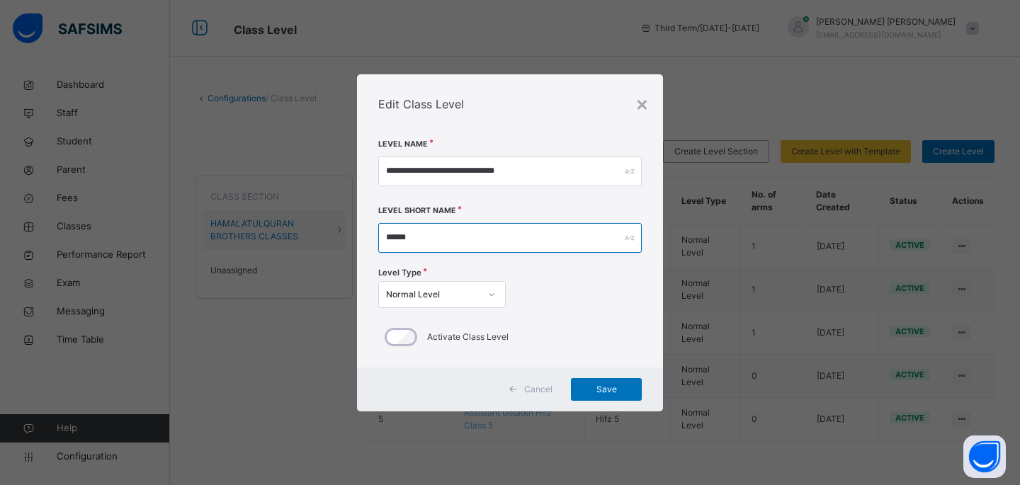
click at [516, 246] on input "******" at bounding box center [509, 238] width 263 height 30
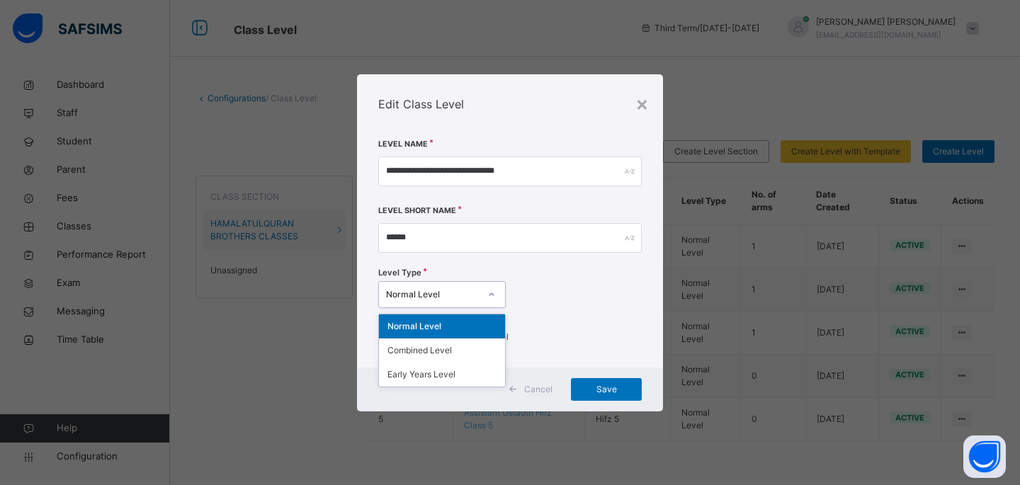
click at [474, 287] on div "Normal Level" at bounding box center [428, 294] width 99 height 22
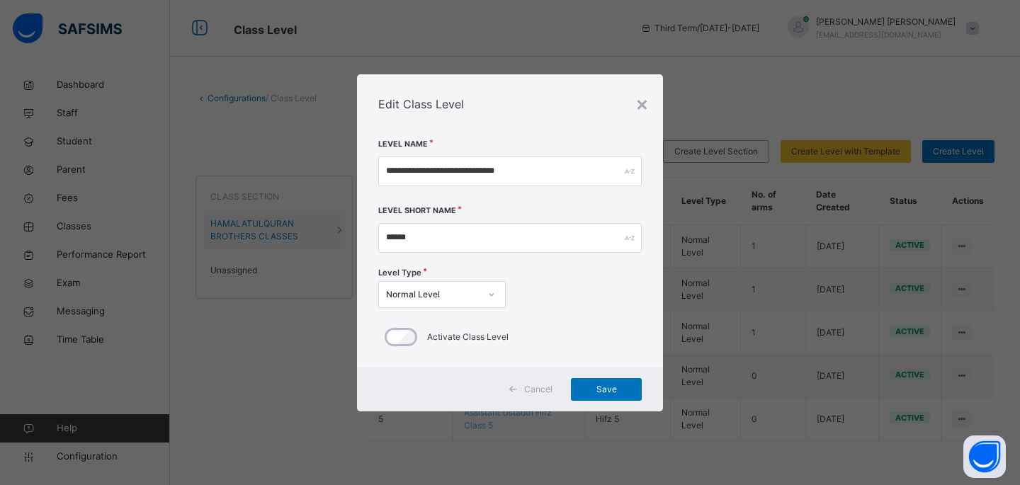
click at [627, 280] on div "Level Type Normal Level" at bounding box center [509, 290] width 263 height 48
click at [638, 103] on div "×" at bounding box center [641, 104] width 13 height 30
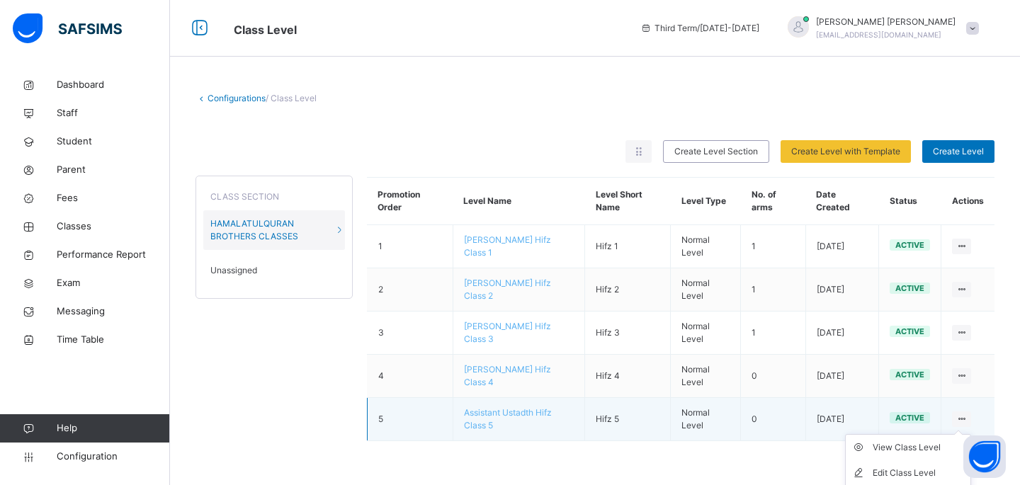
scroll to position [52, 0]
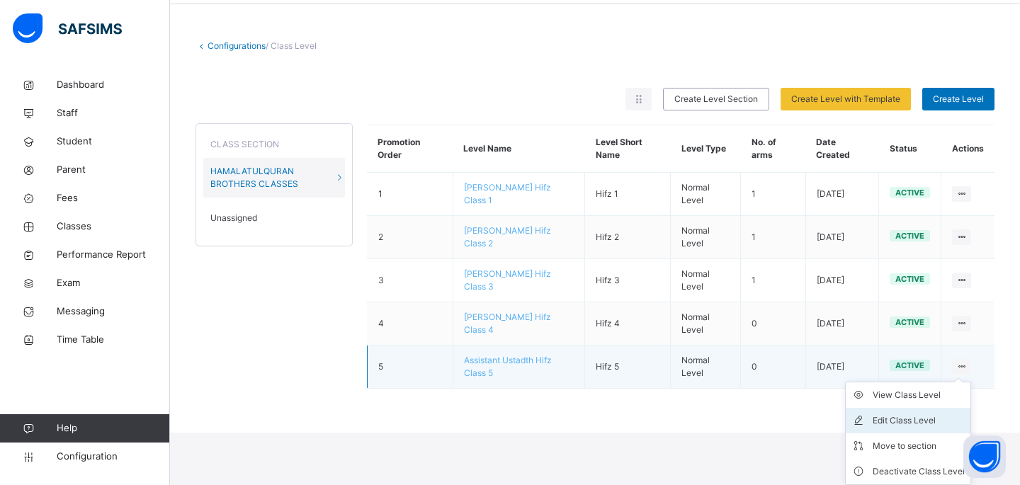
click at [923, 421] on div "Edit Class Level" at bounding box center [918, 421] width 92 height 14
type input "**********"
type input "******"
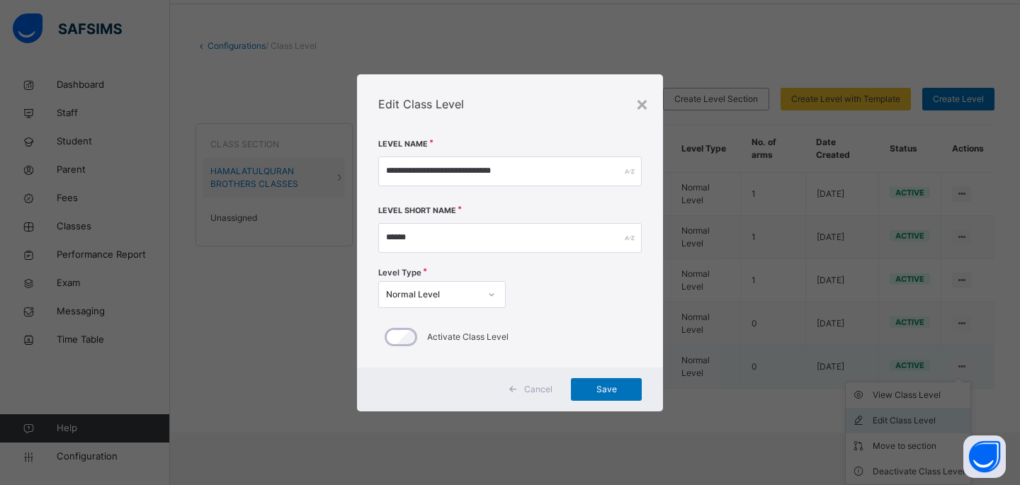
scroll to position [0, 0]
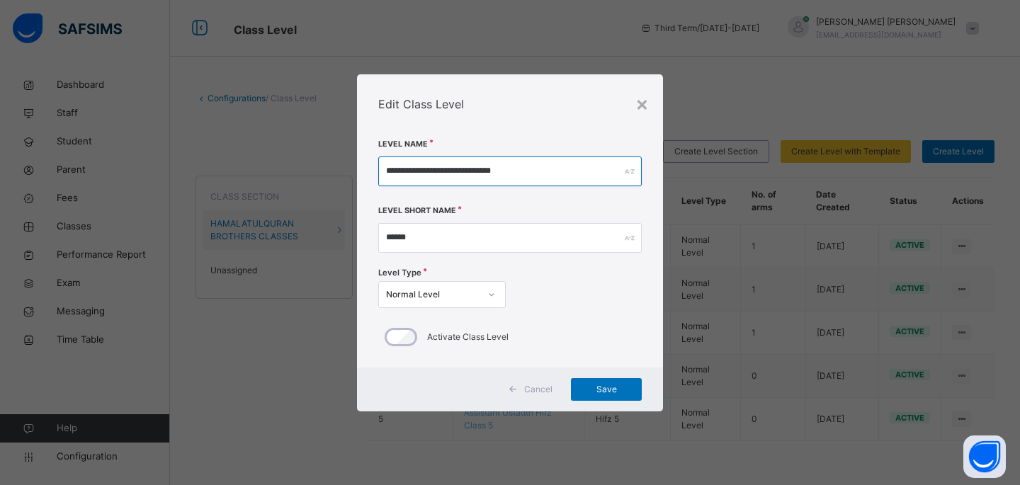
click at [411, 172] on input "**********" at bounding box center [509, 171] width 263 height 30
click at [412, 170] on input "**********" at bounding box center [509, 171] width 263 height 30
click at [511, 173] on input "**********" at bounding box center [509, 171] width 263 height 30
click at [467, 170] on input "**********" at bounding box center [509, 171] width 263 height 30
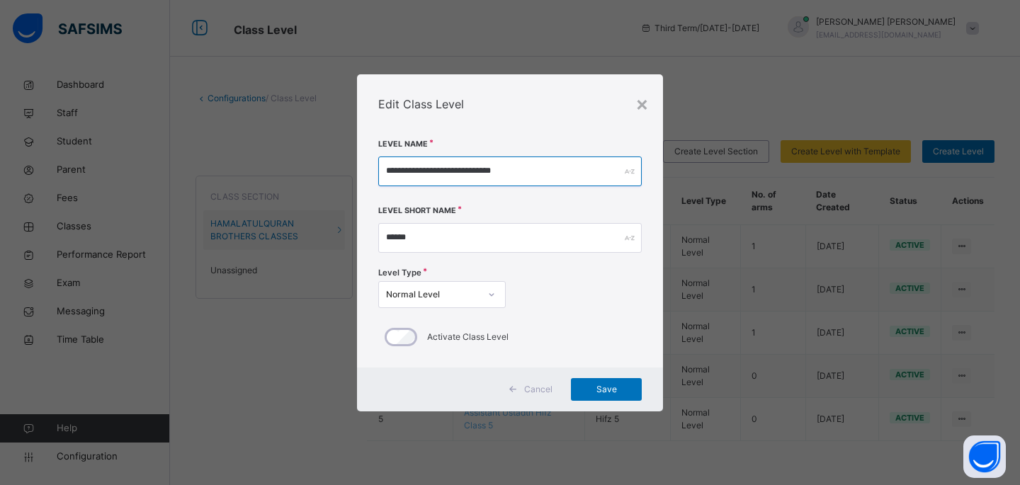
click at [467, 170] on input "**********" at bounding box center [509, 171] width 263 height 30
click at [494, 175] on input "**********" at bounding box center [509, 171] width 263 height 30
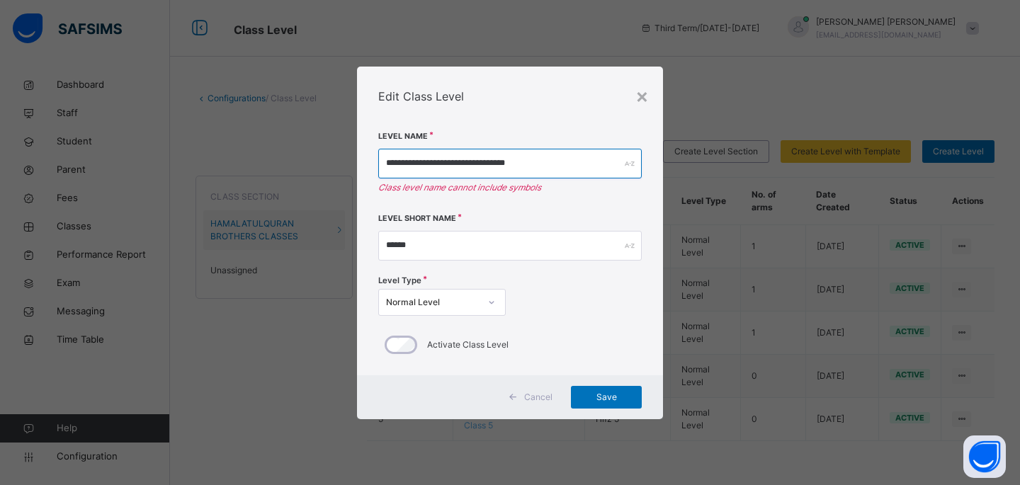
click at [494, 164] on input "**********" at bounding box center [509, 164] width 263 height 30
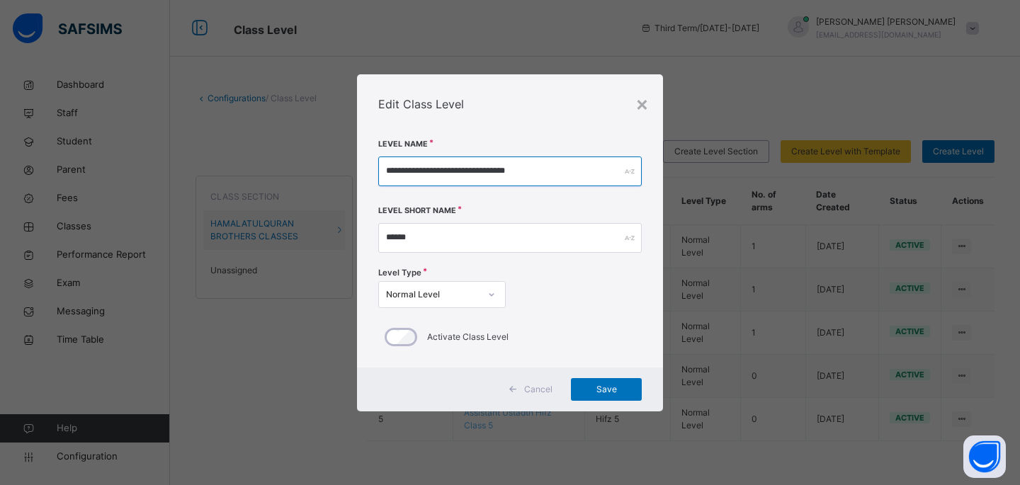
type input "**********"
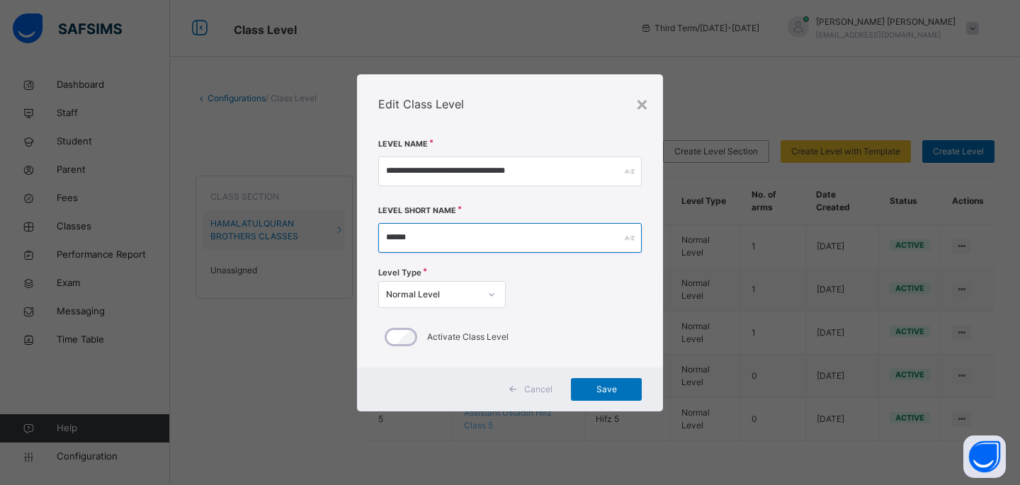
click at [395, 243] on input "******" at bounding box center [509, 238] width 263 height 30
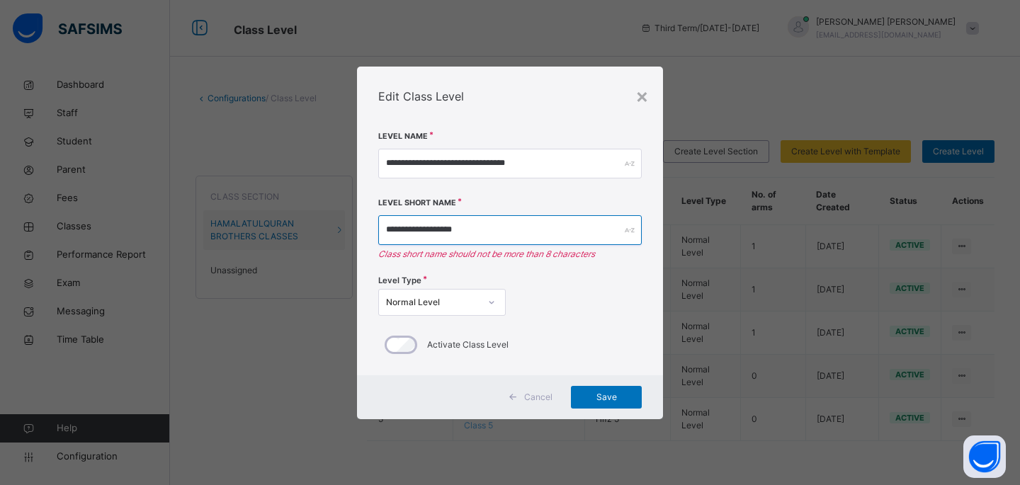
click at [449, 228] on input "**********" at bounding box center [509, 230] width 263 height 30
click at [475, 234] on input "**********" at bounding box center [509, 230] width 263 height 30
type input "**********"
click at [435, 308] on div "Normal Level" at bounding box center [432, 302] width 93 height 13
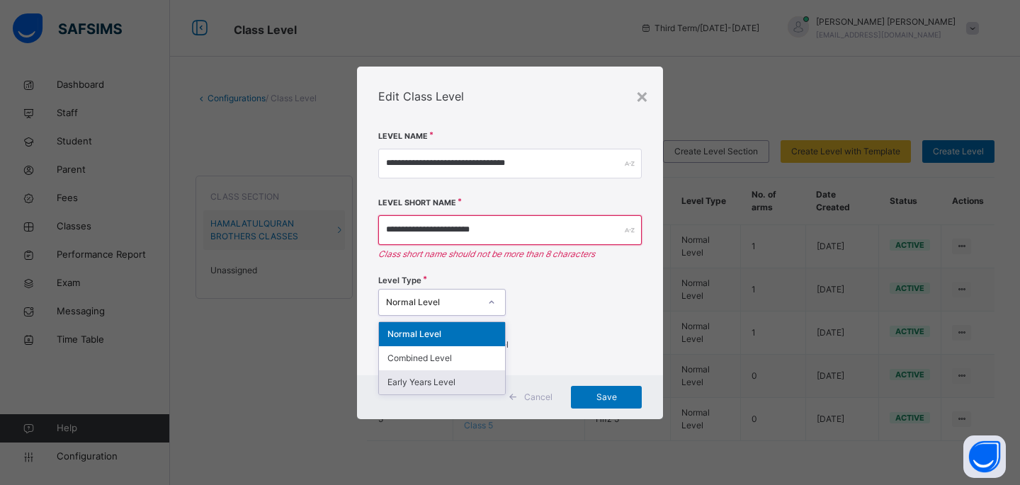
click at [454, 383] on div "Early Years Level" at bounding box center [442, 382] width 126 height 24
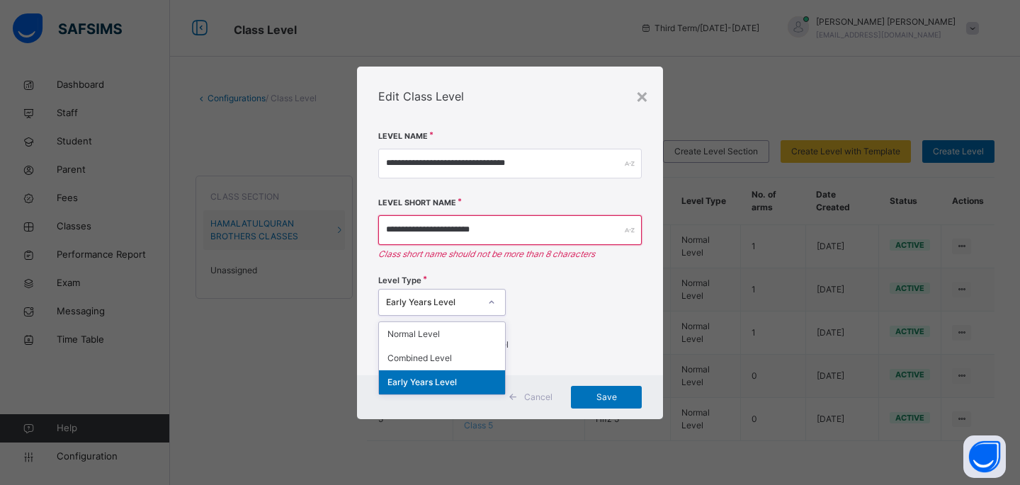
click at [457, 310] on div "Early Years Level" at bounding box center [428, 302] width 99 height 22
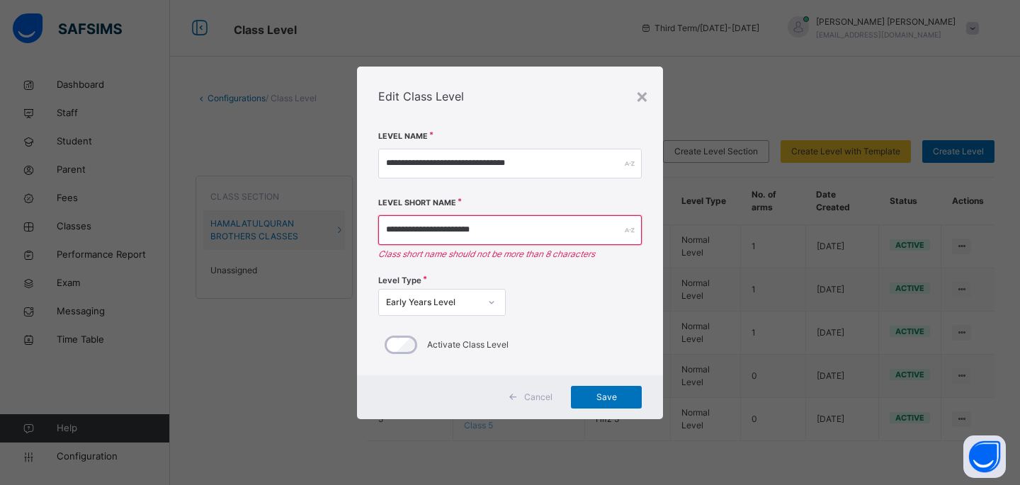
click at [585, 290] on div "Level Type Early Years Level" at bounding box center [509, 297] width 263 height 48
click at [616, 399] on span "Save" at bounding box center [606, 397] width 50 height 13
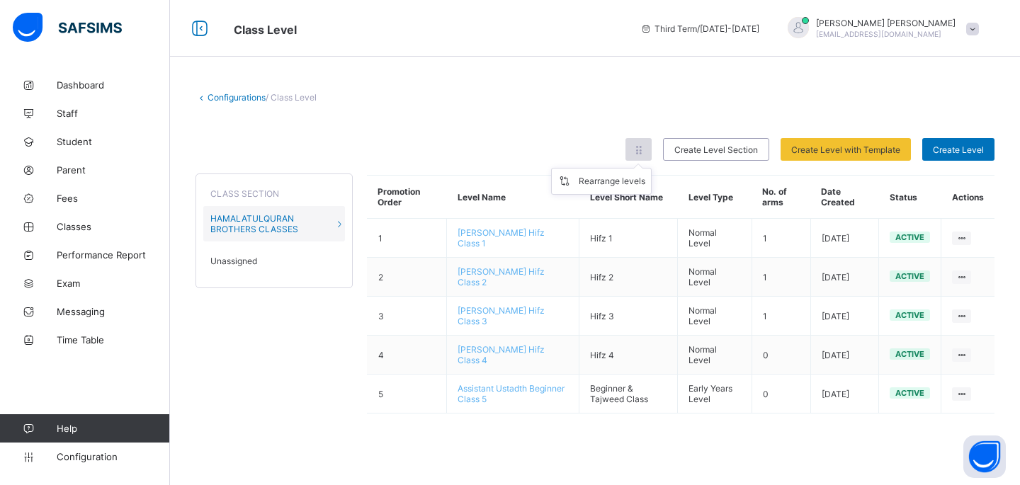
click at [644, 151] on icon at bounding box center [638, 149] width 12 height 11
click at [628, 180] on div "Rearrange levels" at bounding box center [612, 181] width 67 height 14
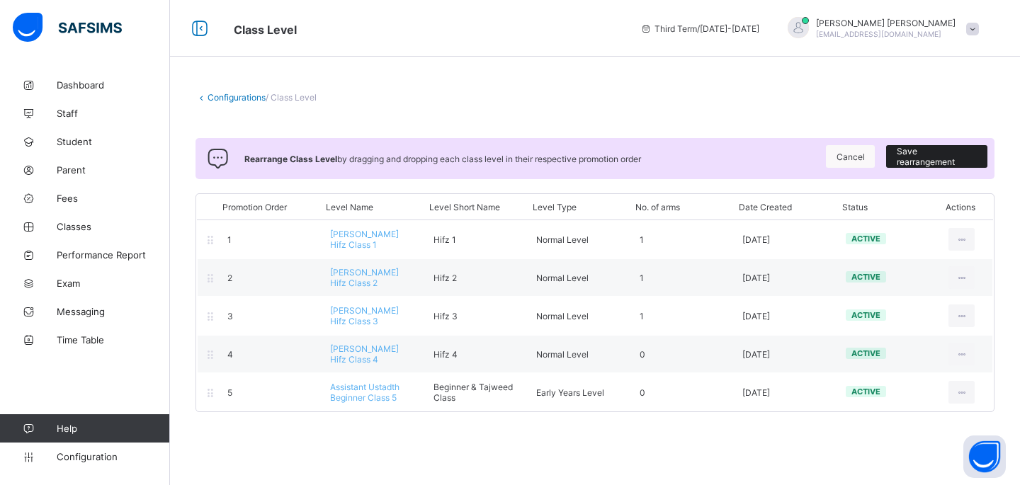
click at [906, 156] on span "Save rearrangement" at bounding box center [936, 156] width 80 height 21
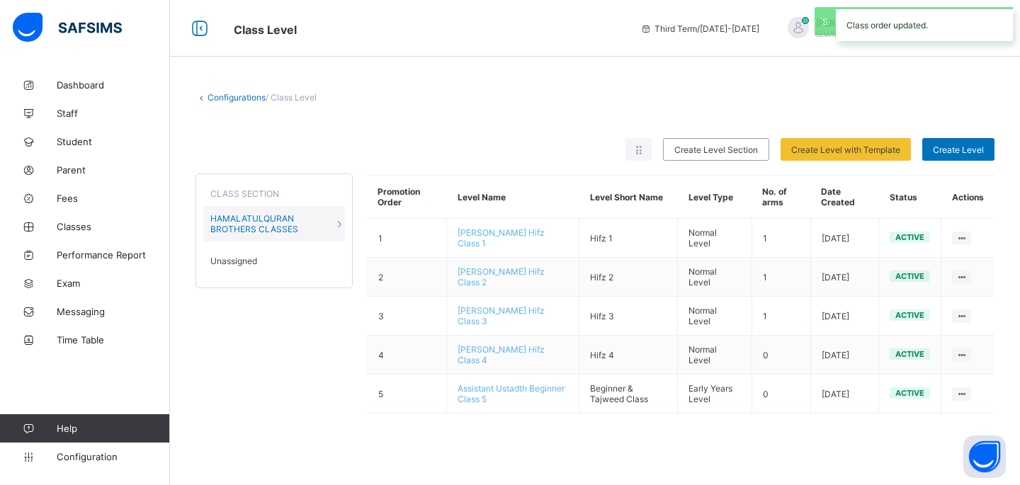
click at [862, 41] on div "Class order updated." at bounding box center [924, 24] width 191 height 48
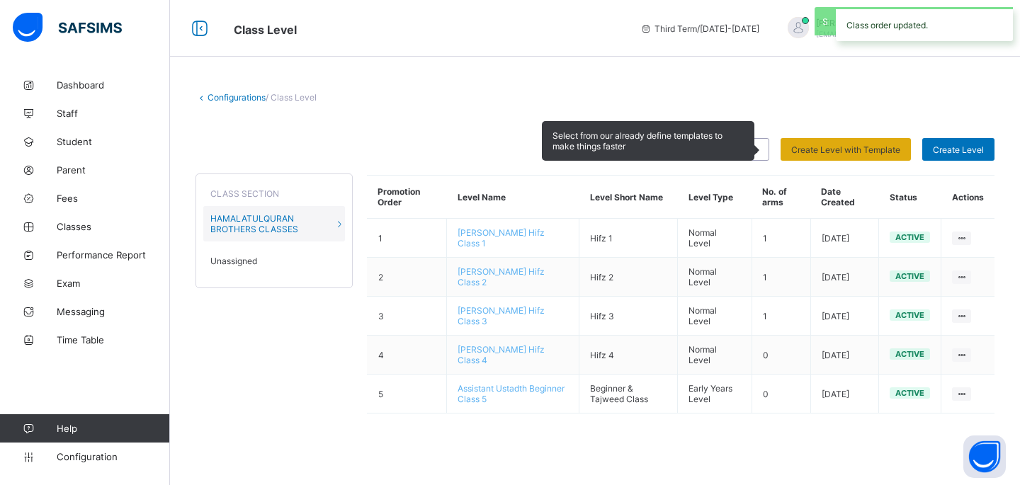
click at [868, 146] on span "Create Level with Template" at bounding box center [845, 149] width 109 height 11
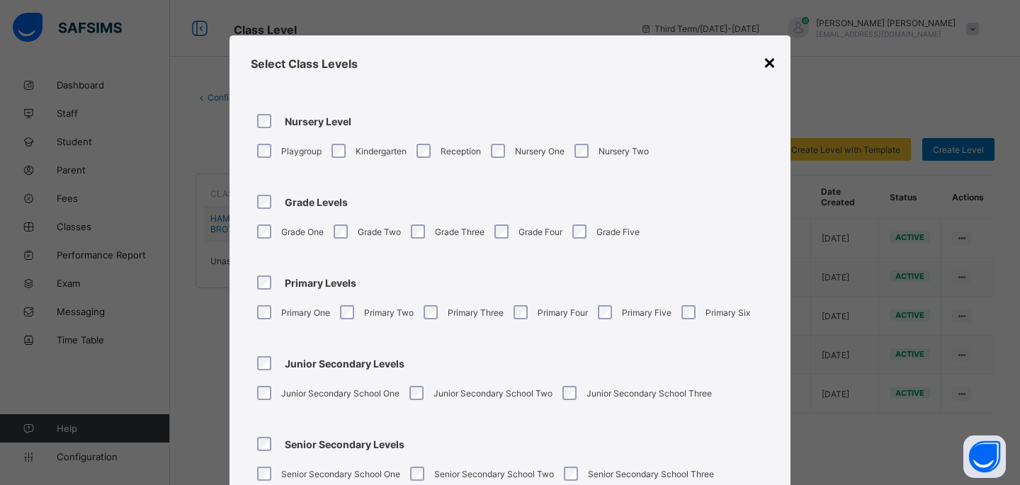
click at [766, 57] on div "×" at bounding box center [769, 62] width 13 height 24
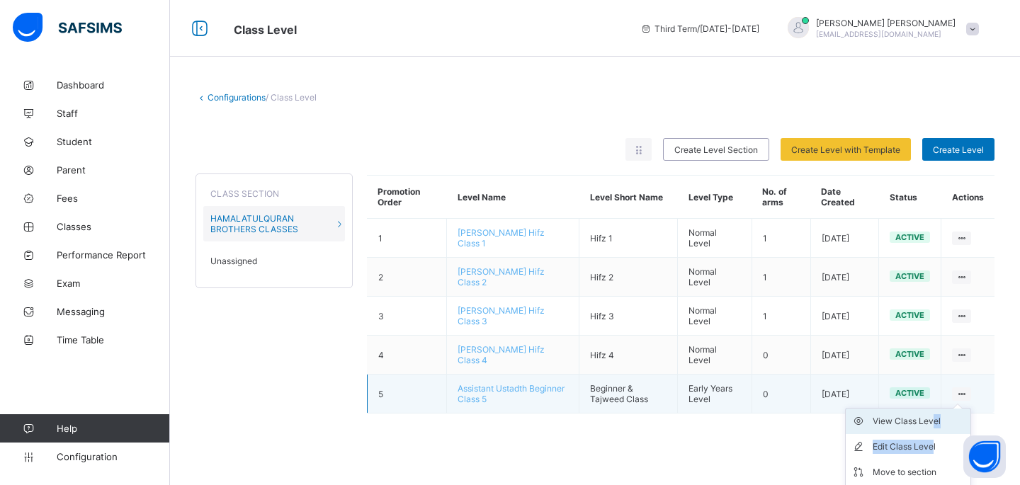
drag, startPoint x: 933, startPoint y: 438, endPoint x: 933, endPoint y: 416, distance: 22.0
click at [933, 416] on ul "View Class Level Edit Class Level Move to section Deactivate Class Level" at bounding box center [908, 459] width 126 height 103
click at [910, 414] on div "View Class Level" at bounding box center [918, 421] width 92 height 14
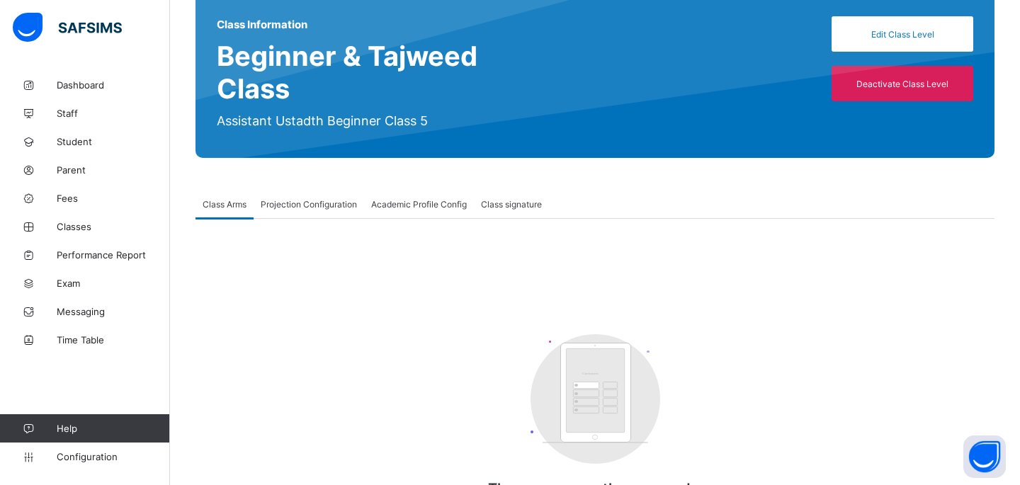
scroll to position [132, 0]
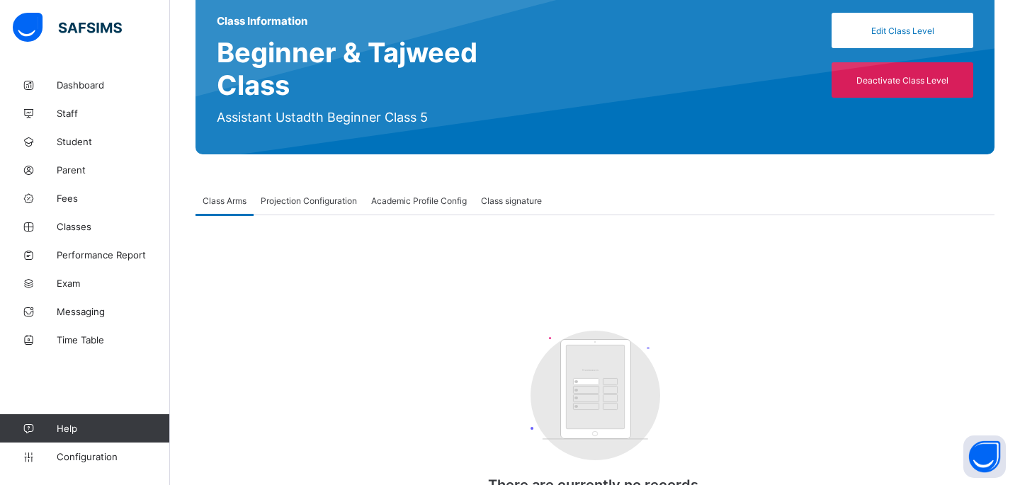
click at [350, 203] on span "Projection Configuration" at bounding box center [309, 200] width 96 height 11
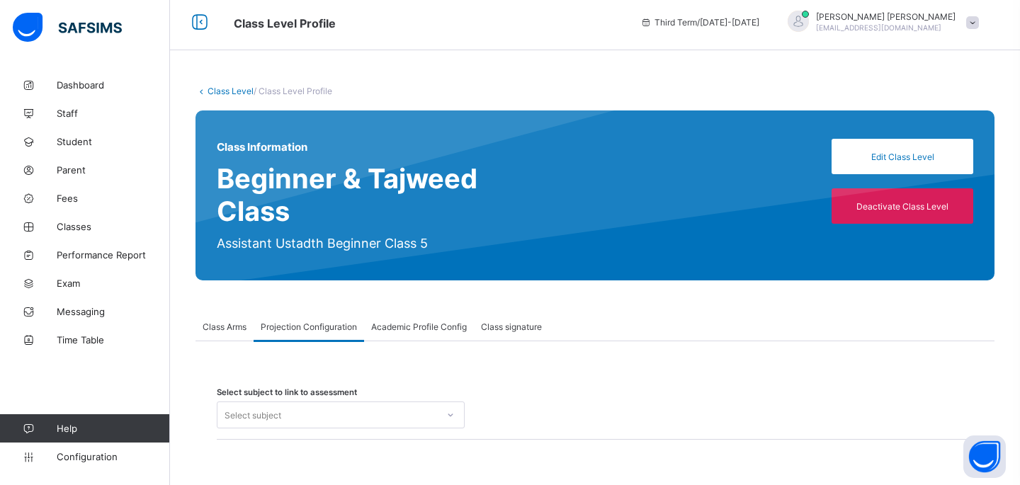
click at [424, 337] on div "Academic Profile Config" at bounding box center [419, 326] width 110 height 28
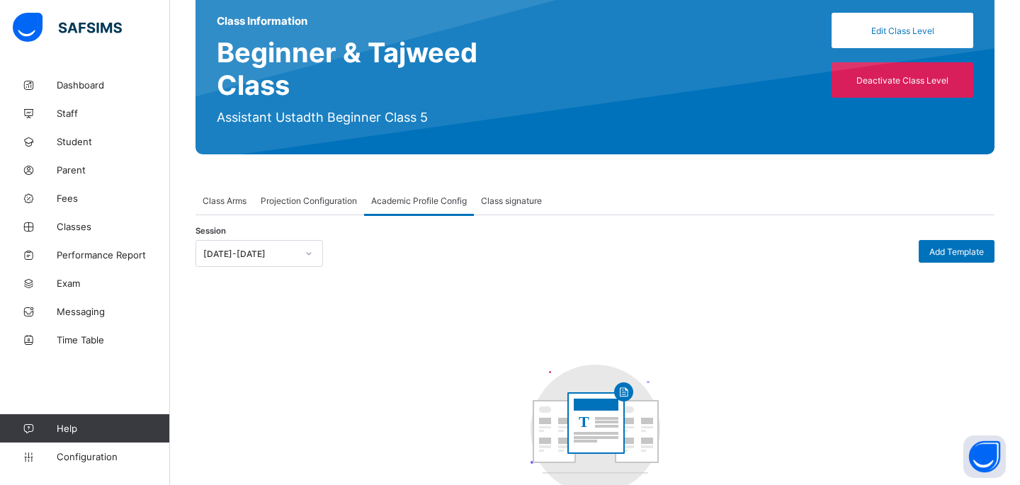
click at [336, 190] on div "Projection Configuration" at bounding box center [309, 200] width 110 height 28
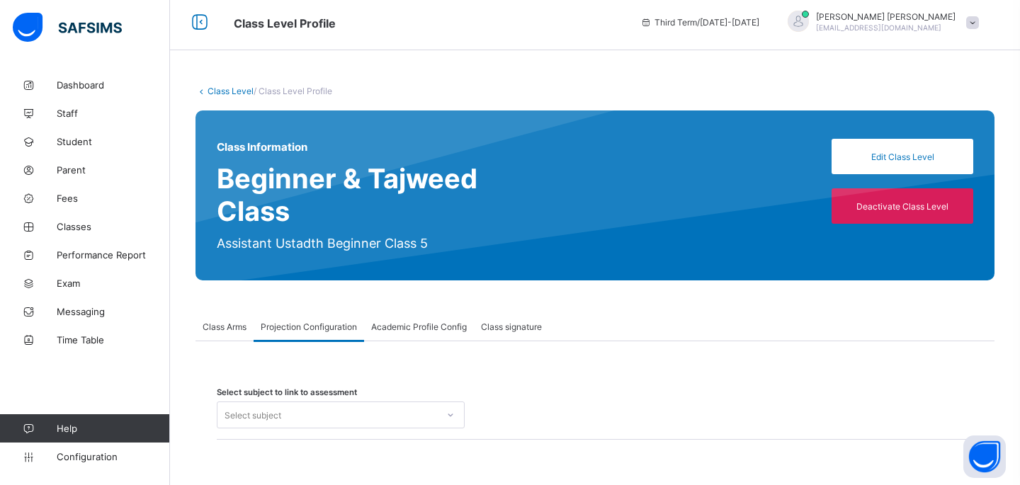
click at [410, 410] on div "Select subject" at bounding box center [327, 415] width 220 height 20
click at [413, 450] on div "No options" at bounding box center [340, 446] width 246 height 22
click at [419, 415] on div "Select subject" at bounding box center [327, 415] width 220 height 20
click at [415, 326] on span "Academic Profile Config" at bounding box center [419, 326] width 96 height 11
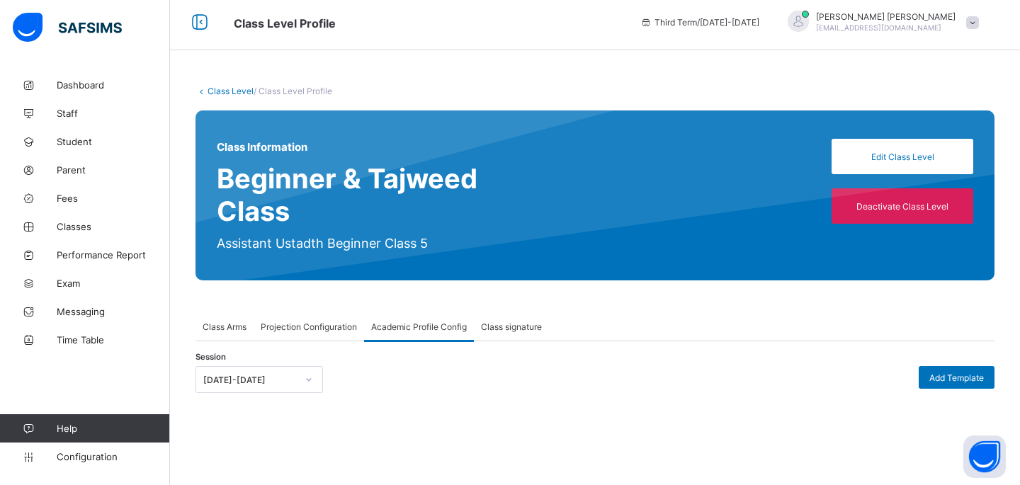
click at [527, 334] on div "Class signature" at bounding box center [511, 326] width 75 height 28
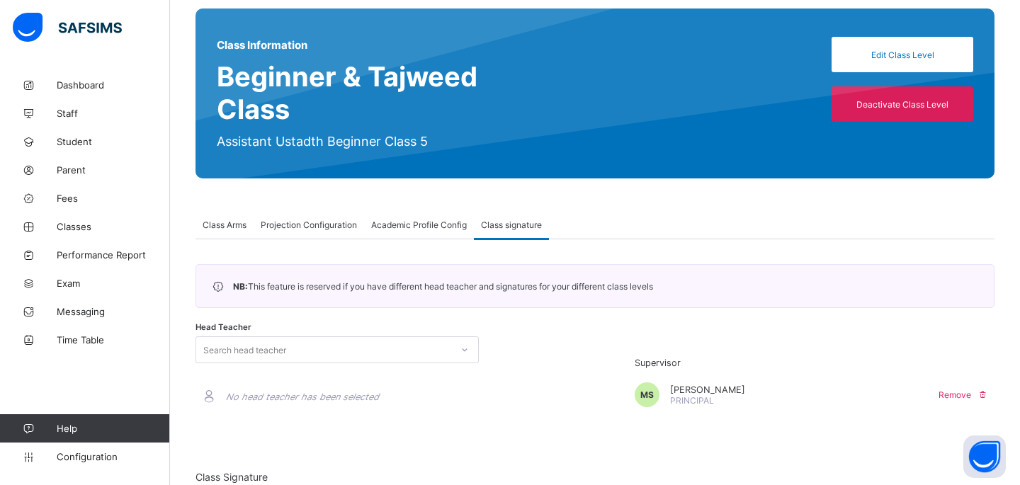
scroll to position [308, 0]
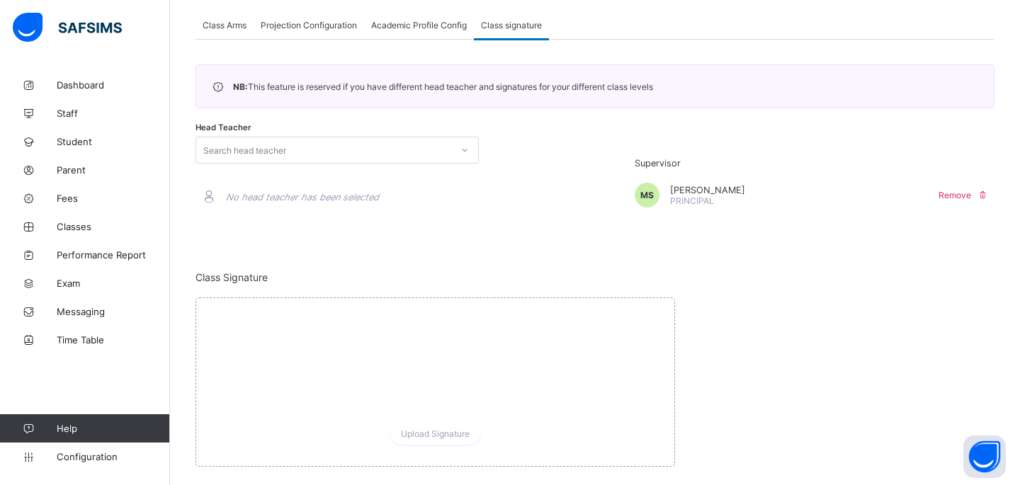
click at [457, 149] on div at bounding box center [464, 150] width 24 height 23
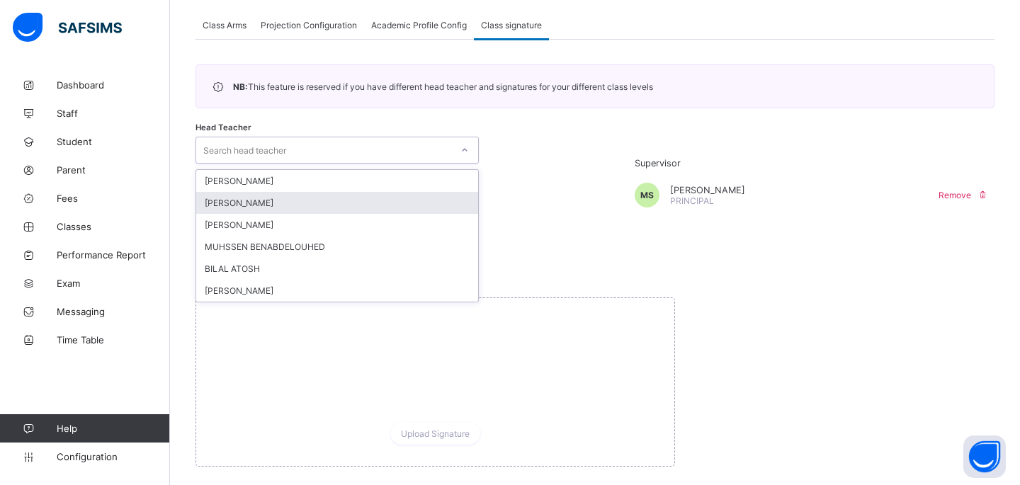
click at [525, 229] on div "Head Teacher option [PERSON_NAME] focused, 2 of 6. 6 results available. Use Up …" at bounding box center [375, 183] width 360 height 106
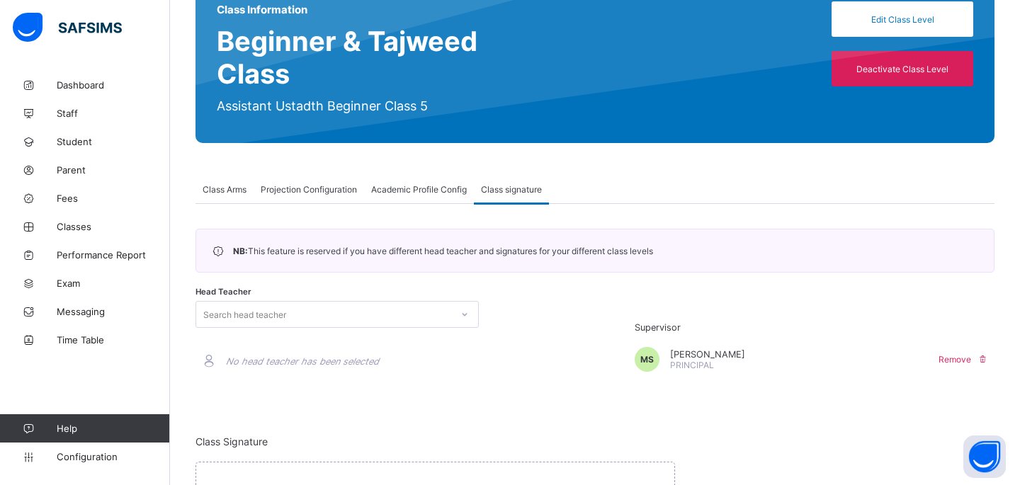
scroll to position [0, 0]
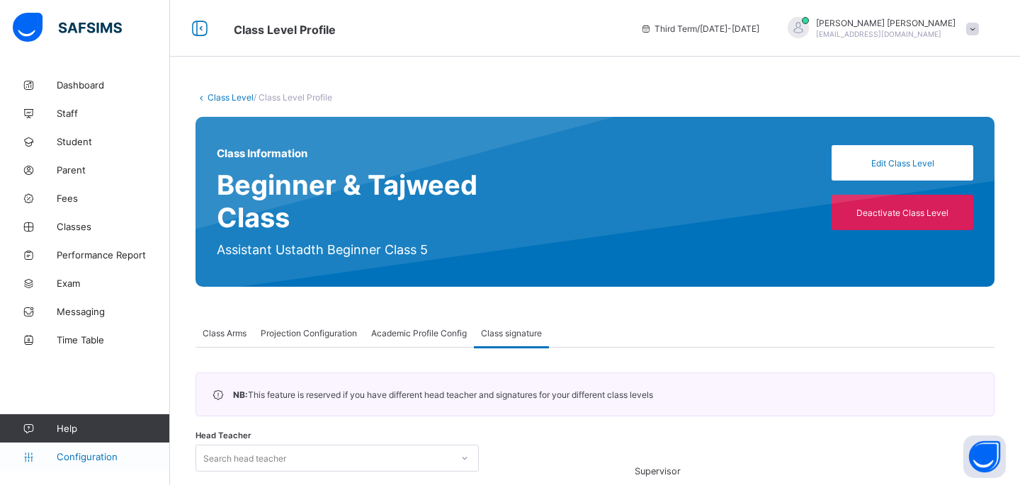
click at [82, 457] on span "Configuration" at bounding box center [113, 456] width 113 height 11
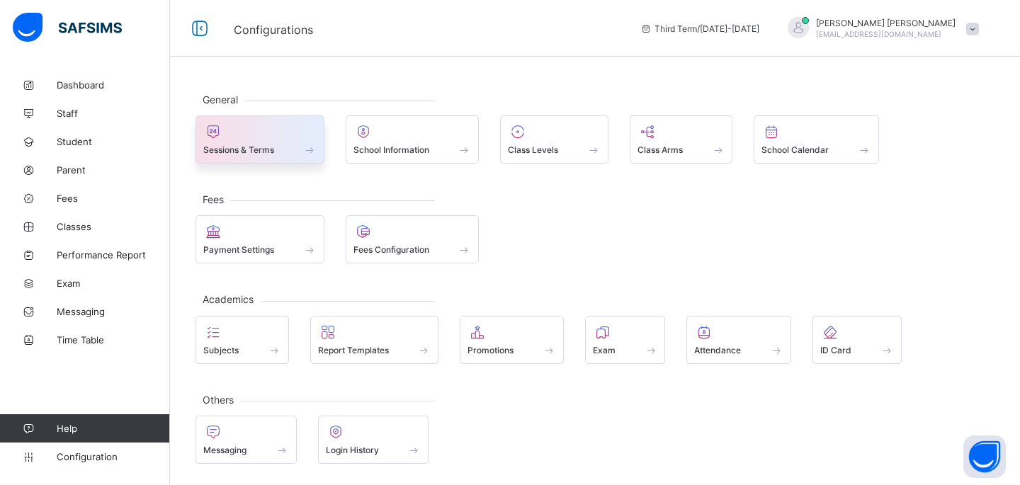
click at [278, 134] on div at bounding box center [259, 131] width 113 height 17
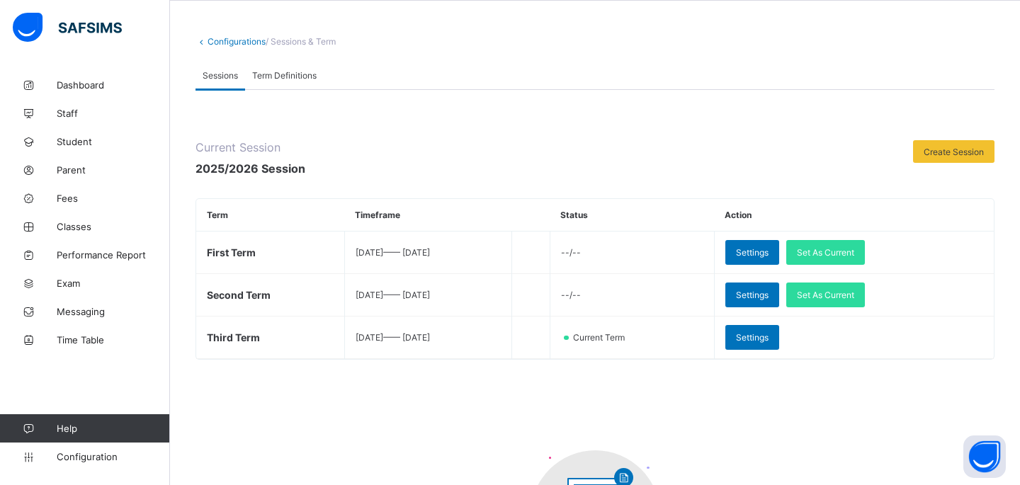
scroll to position [57, 0]
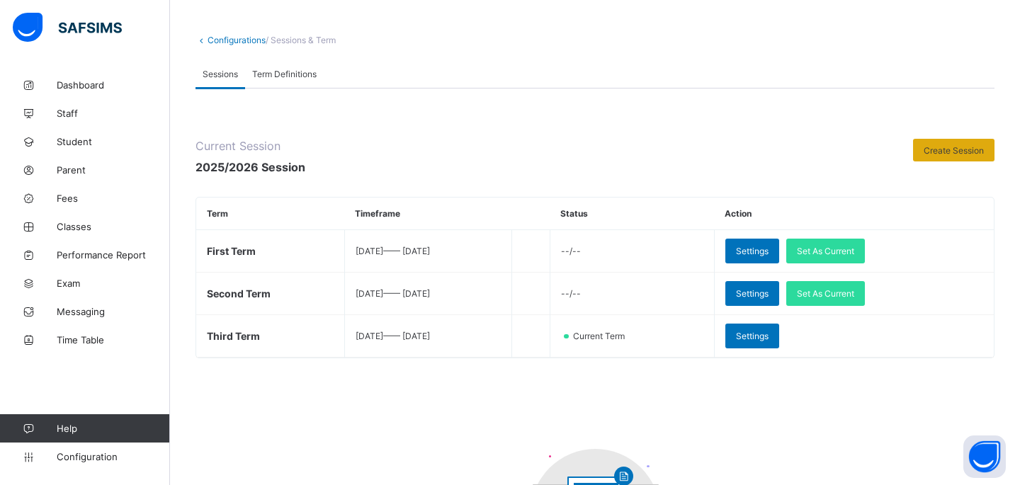
click at [931, 147] on span "Create Session" at bounding box center [953, 150] width 60 height 11
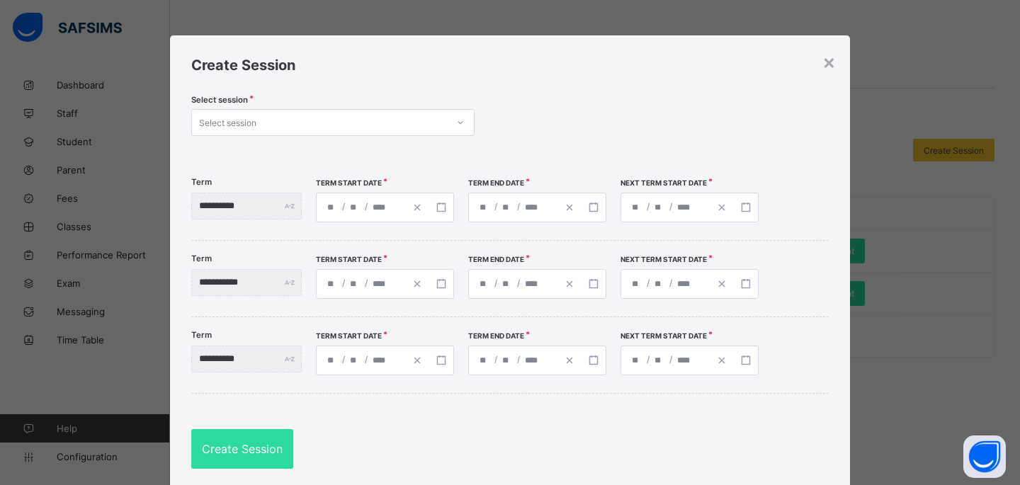
scroll to position [40, 0]
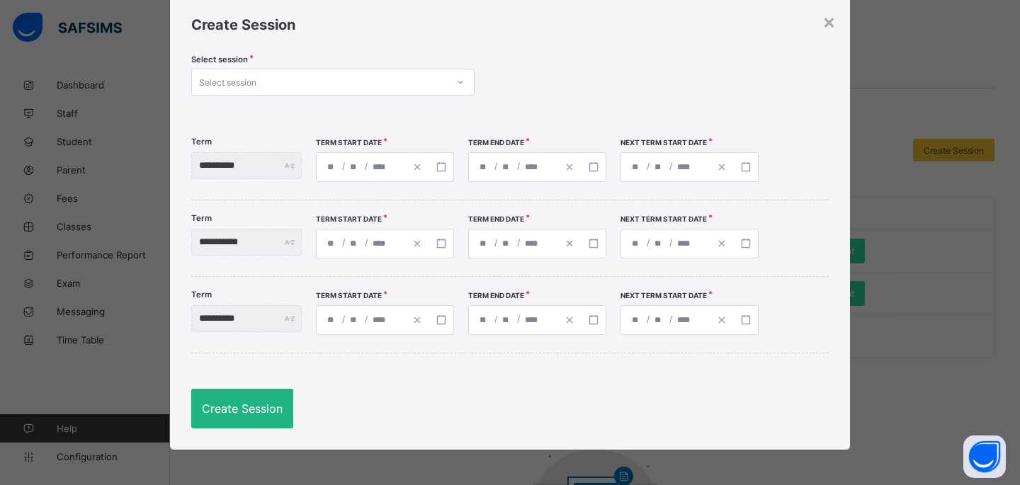
click at [233, 427] on div "Create Session" at bounding box center [242, 409] width 102 height 40
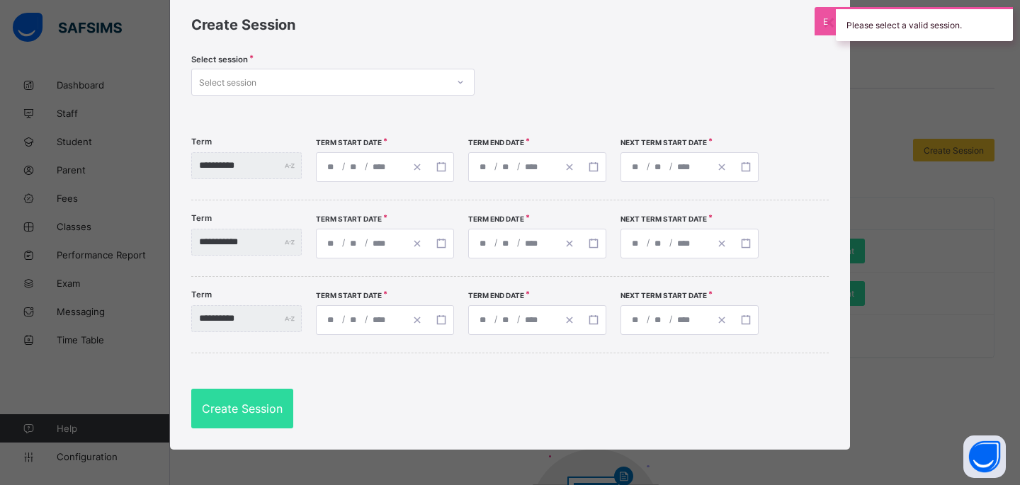
scroll to position [0, 0]
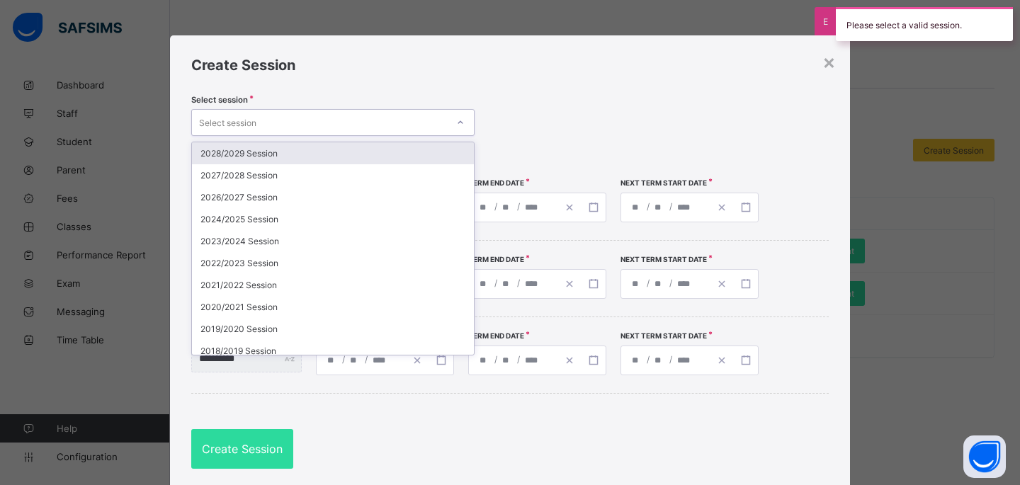
click at [339, 118] on div "Select session" at bounding box center [319, 123] width 255 height 20
click at [452, 144] on div "2028/2029 Session" at bounding box center [333, 153] width 282 height 22
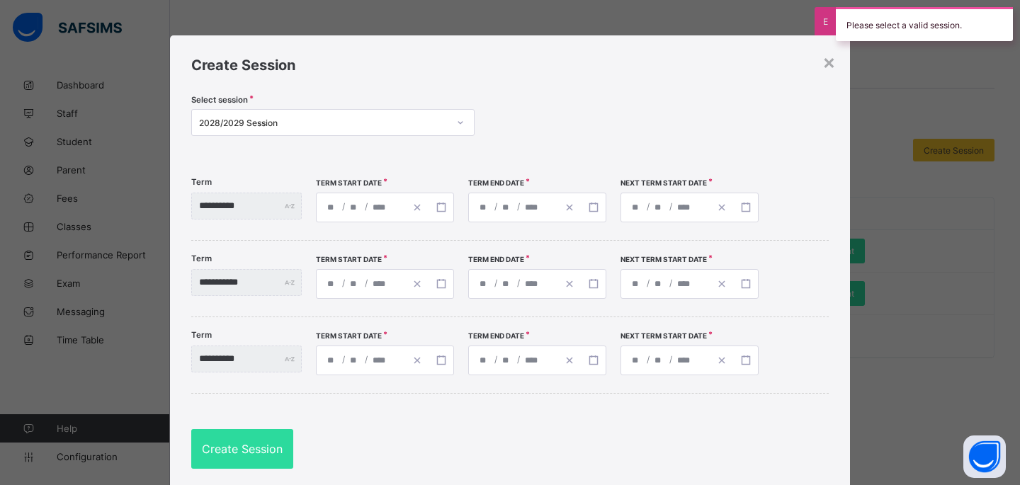
click at [834, 58] on div "**********" at bounding box center [510, 262] width 680 height 455
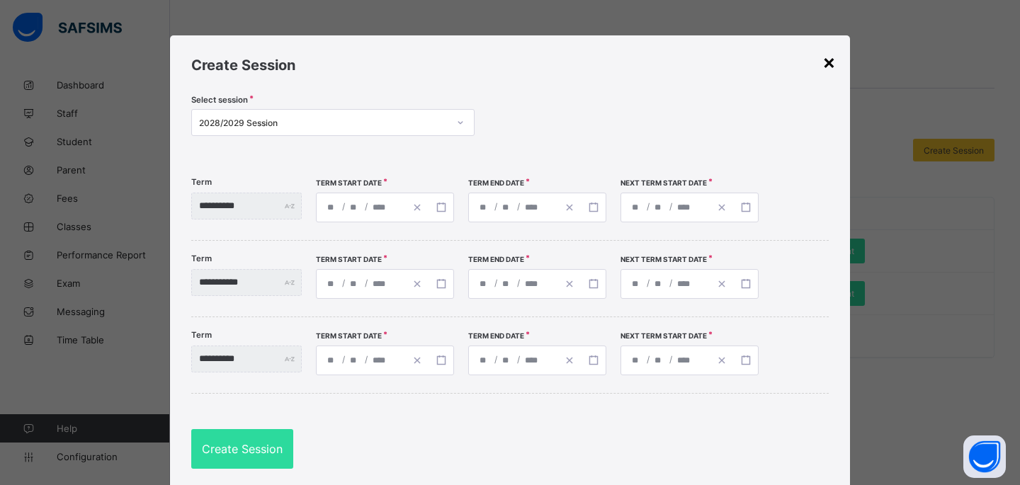
click at [830, 64] on div "×" at bounding box center [828, 62] width 13 height 24
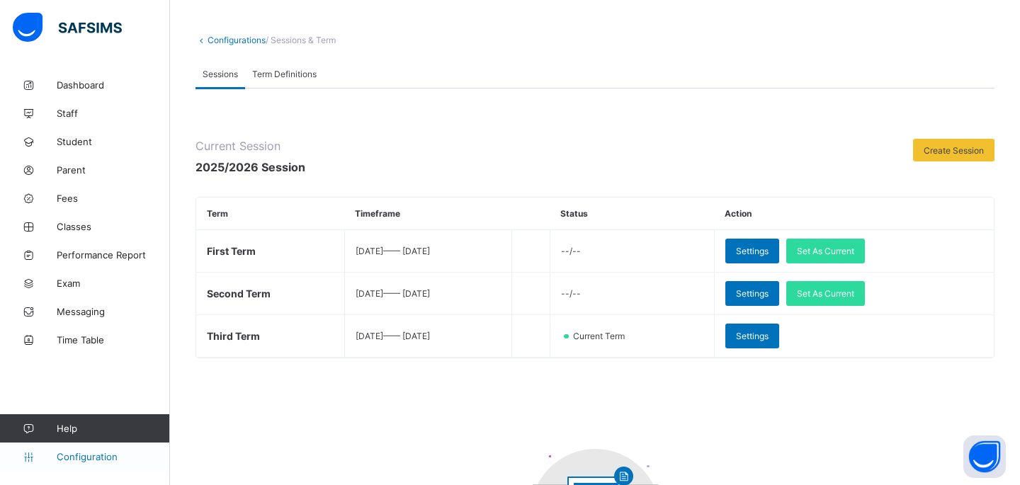
click at [76, 460] on span "Configuration" at bounding box center [113, 456] width 113 height 11
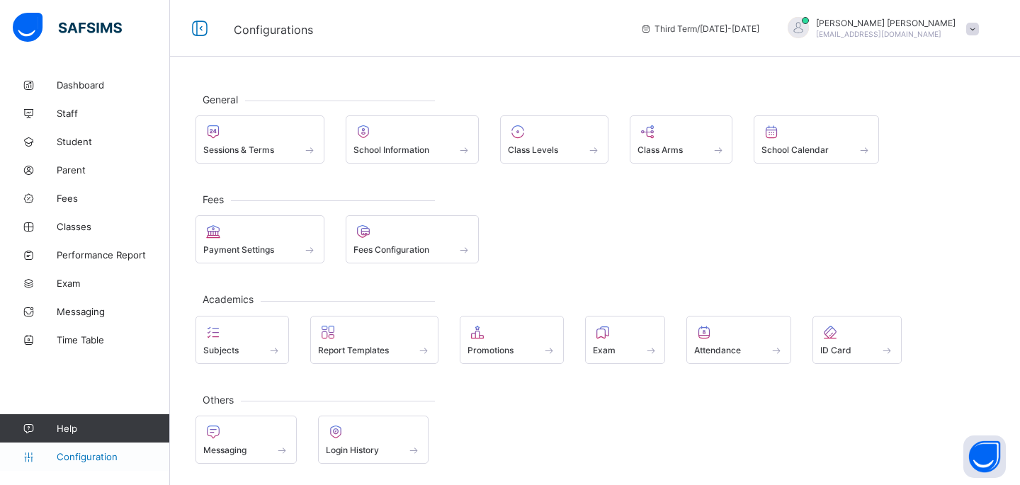
scroll to position [1, 0]
click at [558, 140] on span at bounding box center [554, 142] width 93 height 4
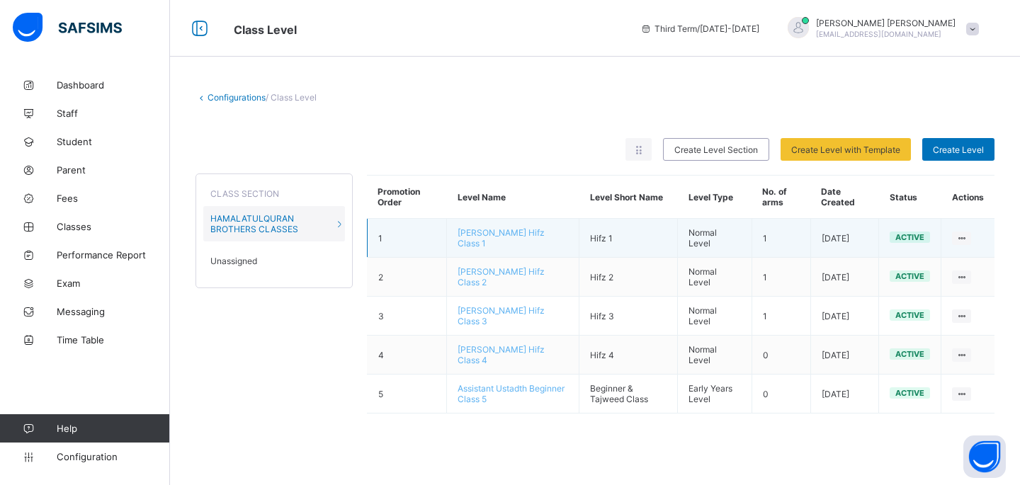
click at [785, 237] on td "1" at bounding box center [780, 238] width 59 height 39
click at [517, 248] on td "[PERSON_NAME] Hifz Class 1" at bounding box center [513, 238] width 132 height 39
click at [517, 233] on span "[PERSON_NAME] Hifz Class 1" at bounding box center [500, 237] width 87 height 21
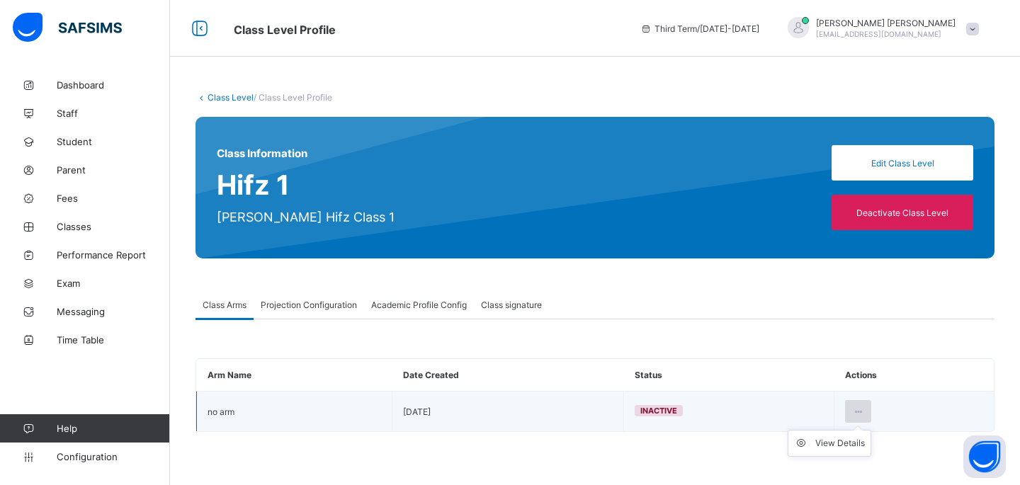
click at [858, 412] on icon at bounding box center [858, 411] width 12 height 11
click at [843, 444] on div "View Details" at bounding box center [840, 443] width 50 height 14
click at [853, 407] on icon at bounding box center [858, 411] width 12 height 11
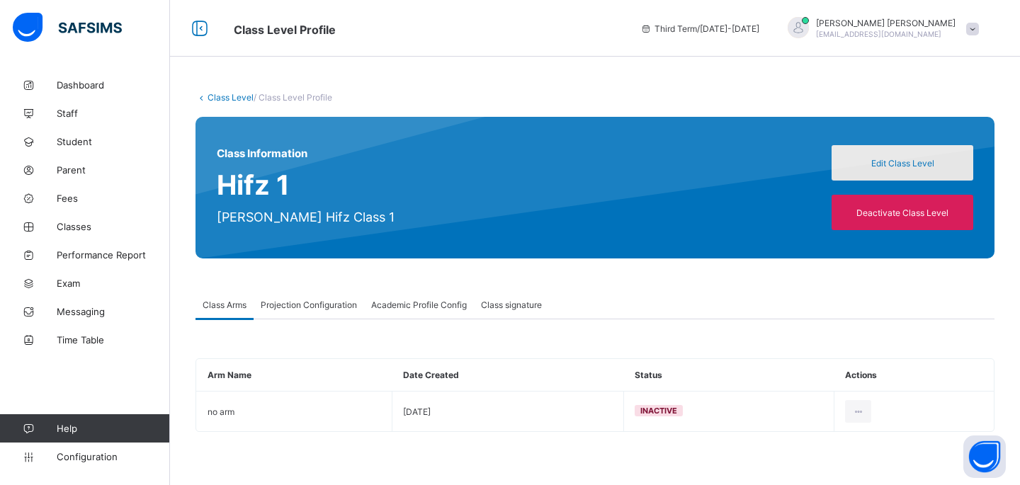
click at [850, 159] on span "Edit Class Level" at bounding box center [902, 163] width 120 height 11
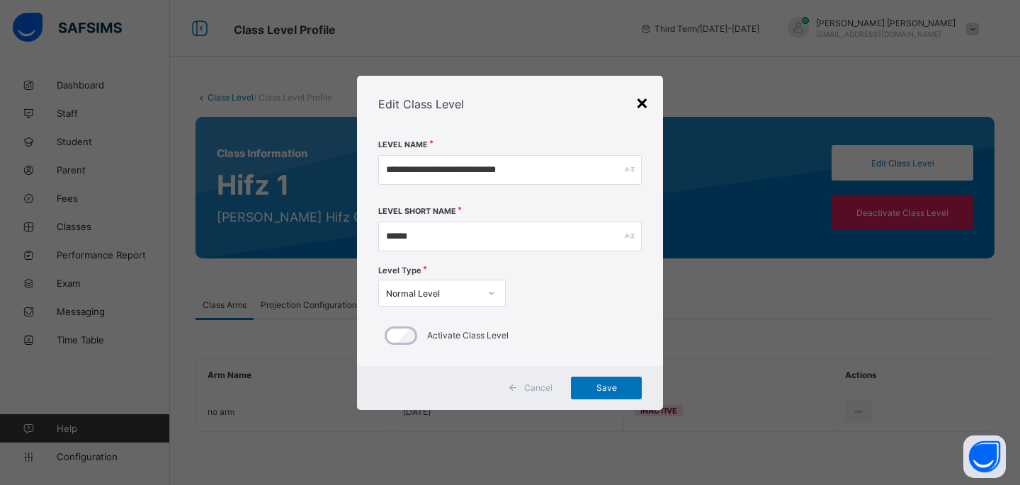
click at [644, 107] on div "×" at bounding box center [641, 102] width 13 height 24
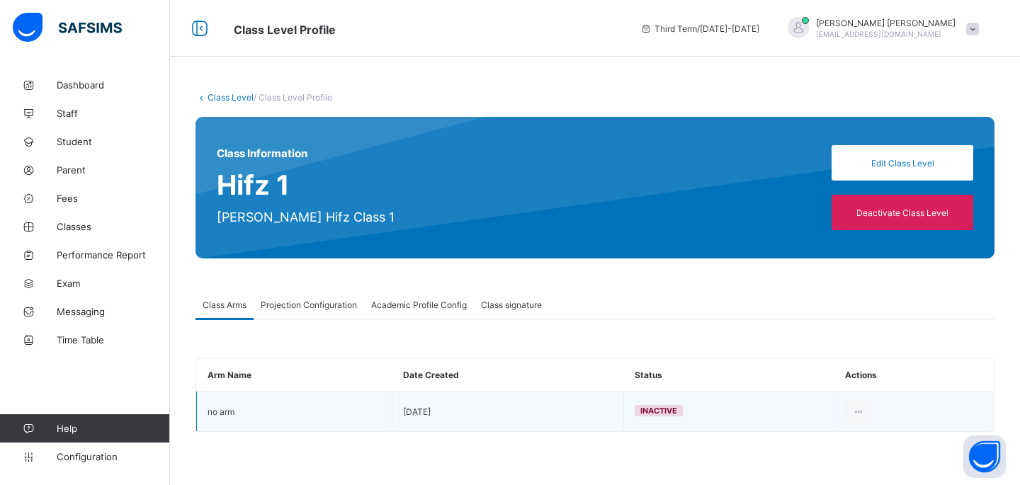
click at [308, 423] on td "no arm" at bounding box center [294, 412] width 195 height 40
click at [262, 404] on td "no arm" at bounding box center [294, 412] width 195 height 40
drag, startPoint x: 226, startPoint y: 404, endPoint x: 235, endPoint y: 404, distance: 9.2
click at [226, 404] on td "no arm" at bounding box center [294, 412] width 195 height 40
click at [673, 418] on td "Inactive" at bounding box center [729, 412] width 210 height 40
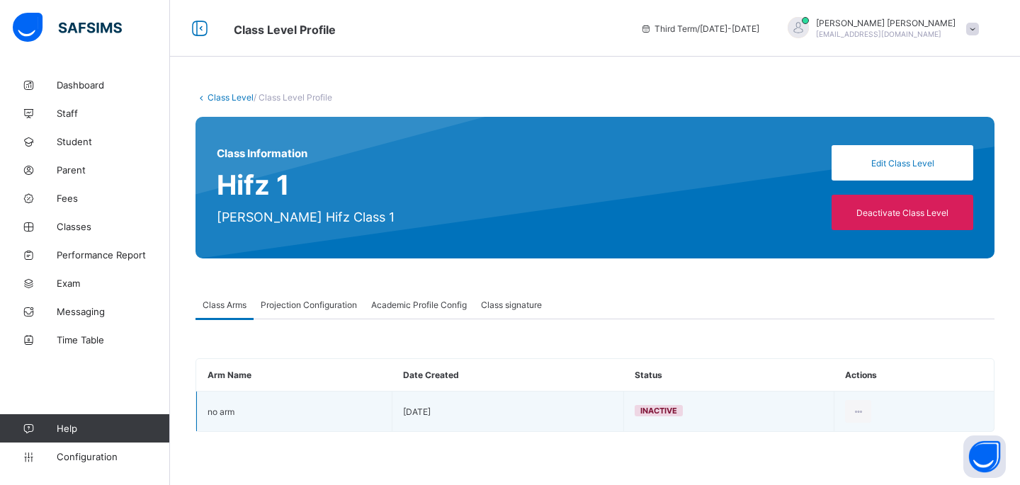
click at [666, 414] on span "Inactive" at bounding box center [658, 411] width 37 height 10
click at [855, 406] on icon at bounding box center [858, 411] width 12 height 11
click at [848, 443] on div "View Details" at bounding box center [840, 443] width 50 height 14
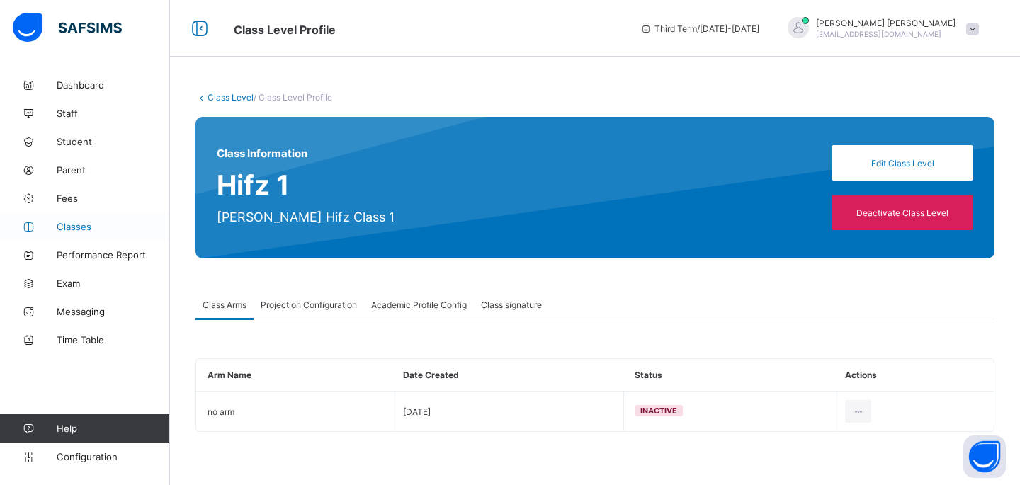
click at [87, 224] on span "Classes" at bounding box center [113, 226] width 113 height 11
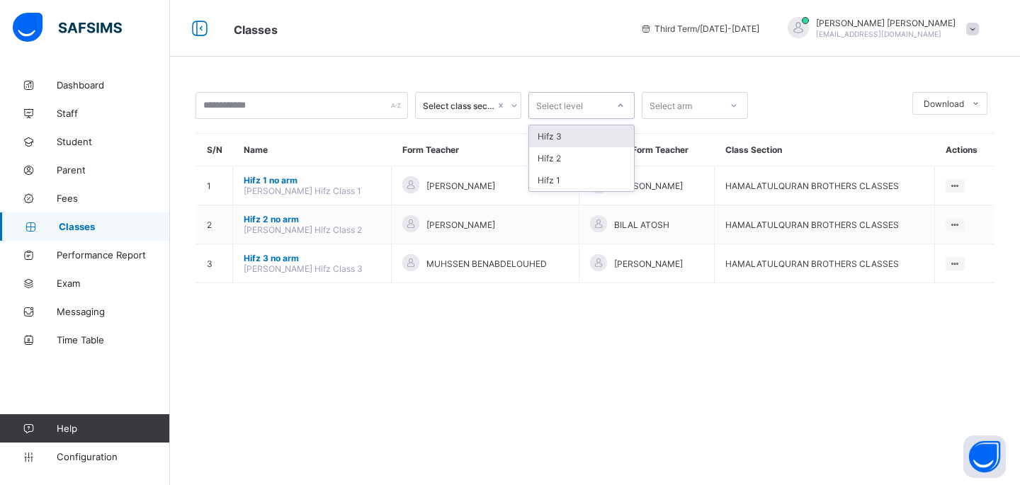
click at [586, 117] on div "Select level" at bounding box center [581, 105] width 106 height 27
click at [709, 101] on div "Select arm" at bounding box center [681, 106] width 78 height 20
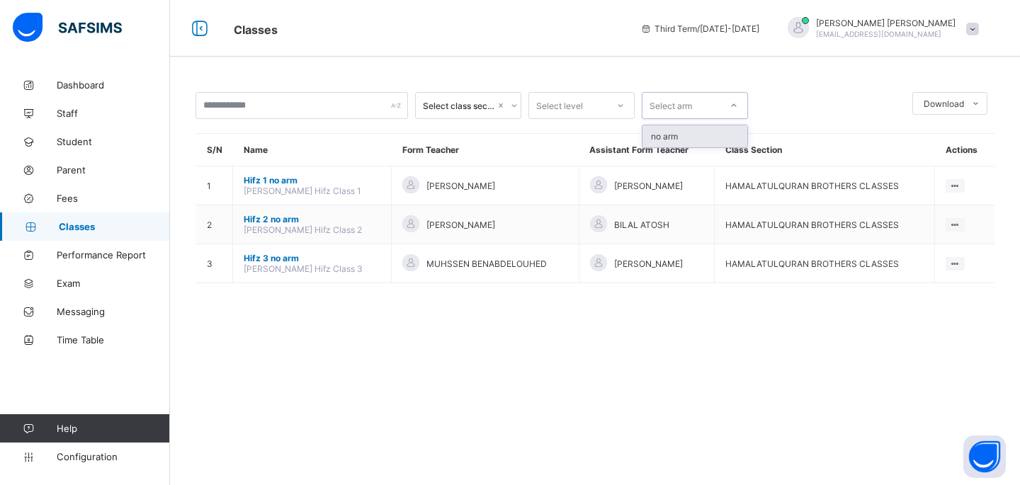
click at [690, 137] on div "no arm" at bounding box center [694, 136] width 105 height 22
click at [689, 103] on div "Select arm" at bounding box center [670, 105] width 42 height 27
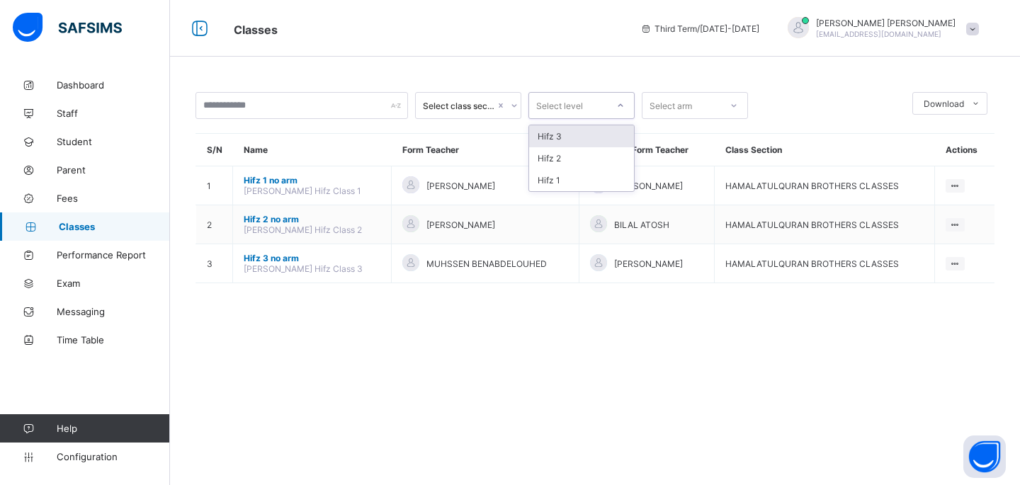
click at [613, 115] on div at bounding box center [620, 105] width 24 height 23
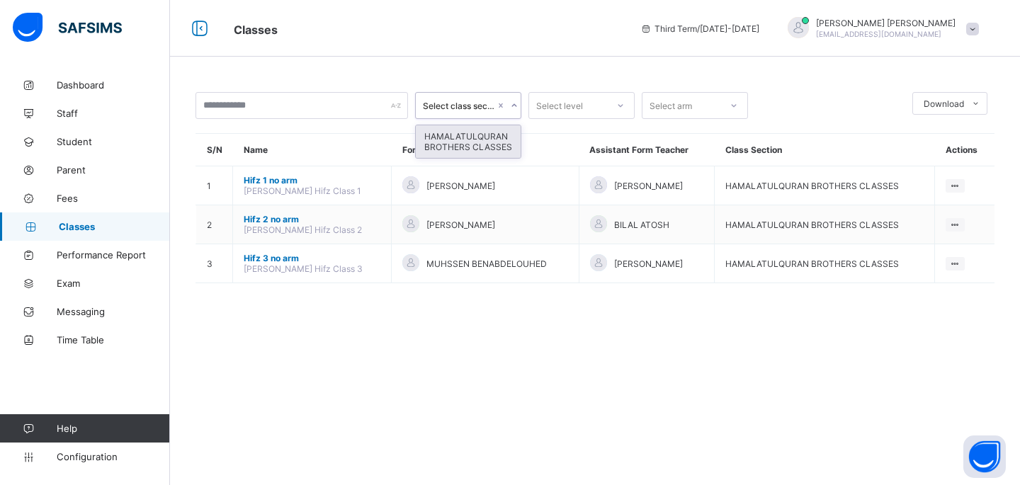
click at [469, 106] on div "Select class section" at bounding box center [459, 106] width 72 height 11
click at [500, 146] on div "HAMALATULQURAN BROTHERS CLASSES" at bounding box center [468, 141] width 105 height 33
click at [562, 99] on div "Select level" at bounding box center [559, 105] width 47 height 27
click at [488, 118] on div "HAMALATULQURAN BROTHERS CLASSES" at bounding box center [468, 105] width 106 height 27
click at [505, 365] on div "HAMALATULQURAN BROTHERS CLASSES Select level Select arm Download Pdf Report Exc…" at bounding box center [595, 242] width 850 height 485
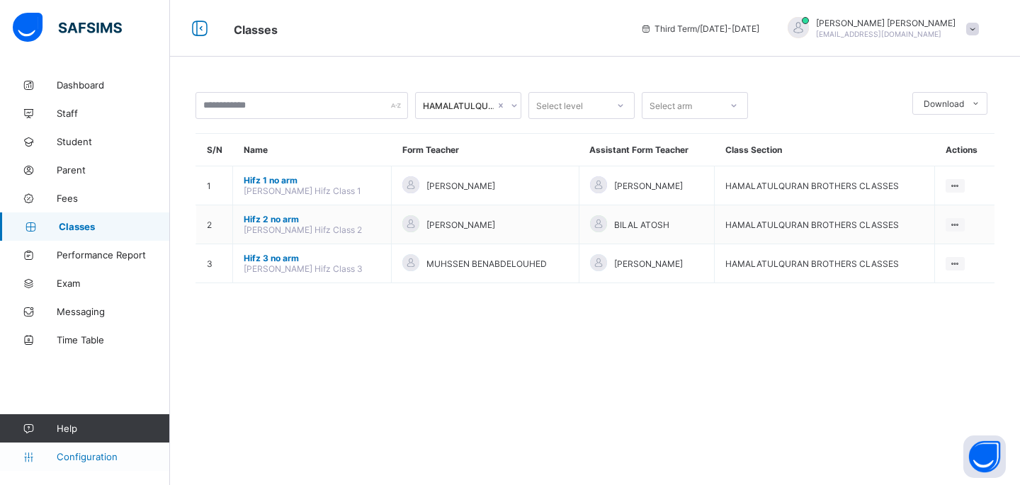
click at [99, 455] on span "Configuration" at bounding box center [113, 456] width 113 height 11
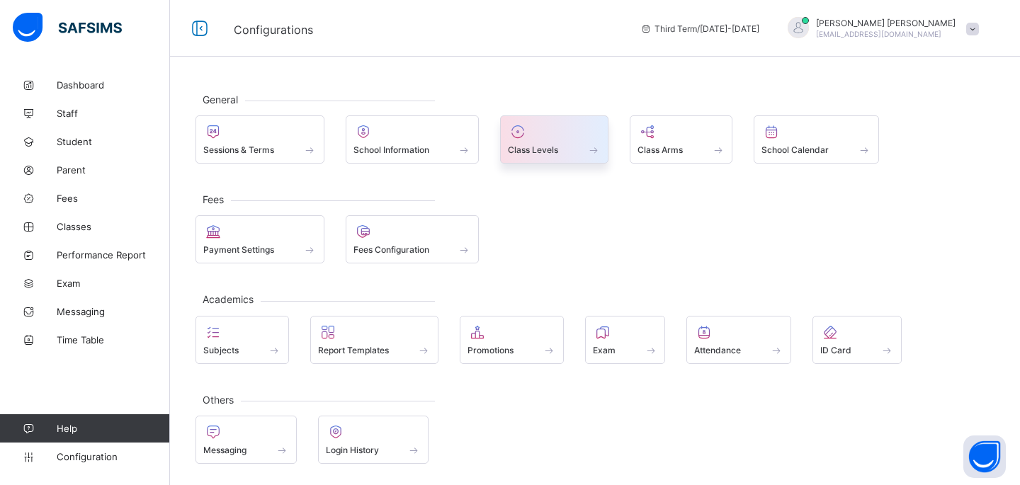
click at [558, 154] on span "Class Levels" at bounding box center [533, 149] width 50 height 11
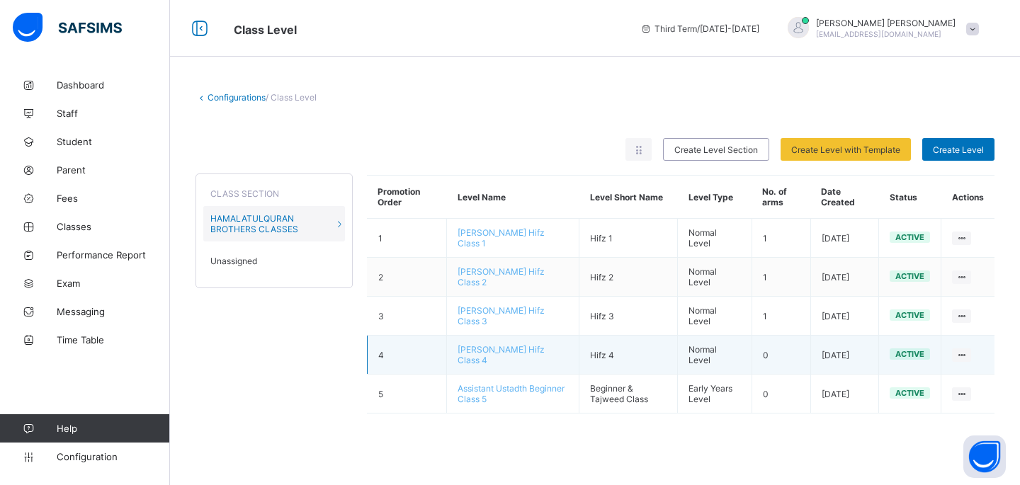
click at [503, 357] on td "[PERSON_NAME] Hifz Class 4" at bounding box center [513, 355] width 132 height 39
click at [503, 352] on span "[PERSON_NAME] Hifz Class 4" at bounding box center [500, 354] width 87 height 21
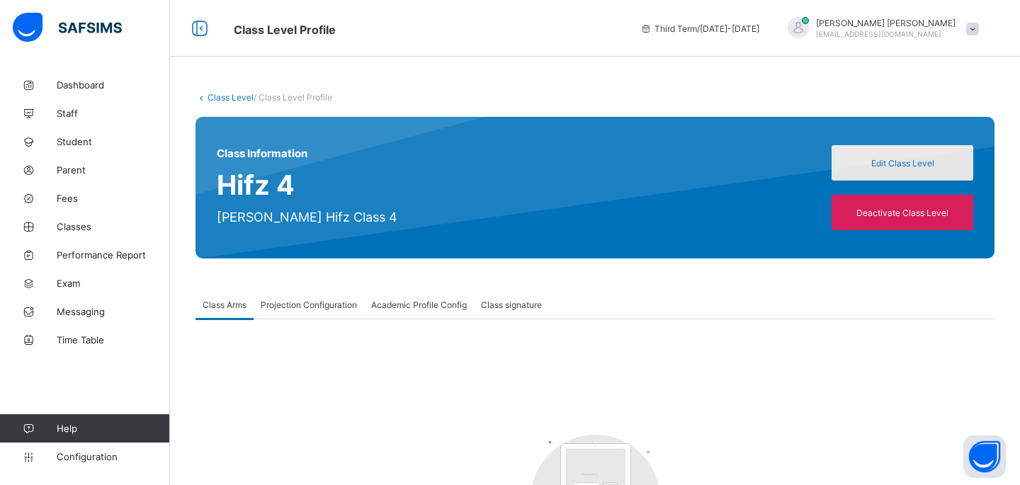
click at [903, 159] on span "Edit Class Level" at bounding box center [902, 163] width 120 height 11
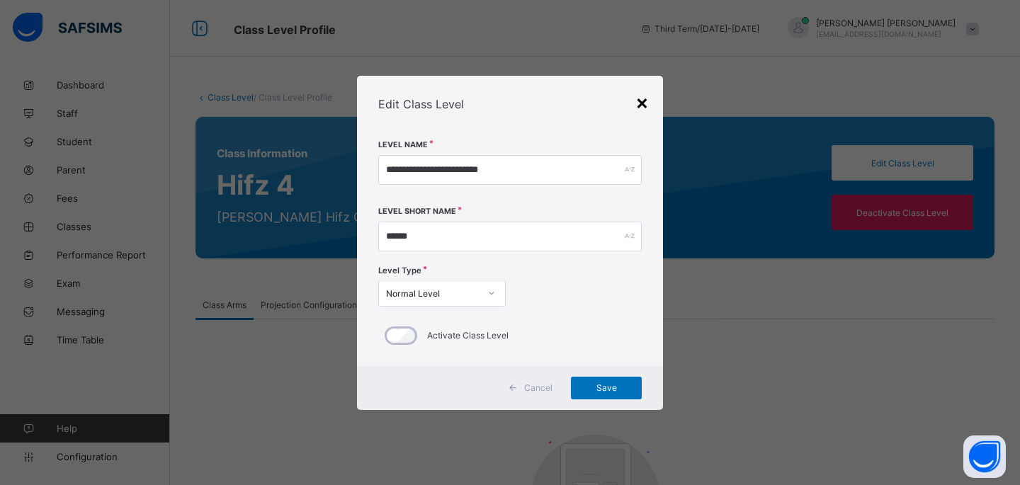
click at [638, 102] on div "×" at bounding box center [641, 102] width 13 height 24
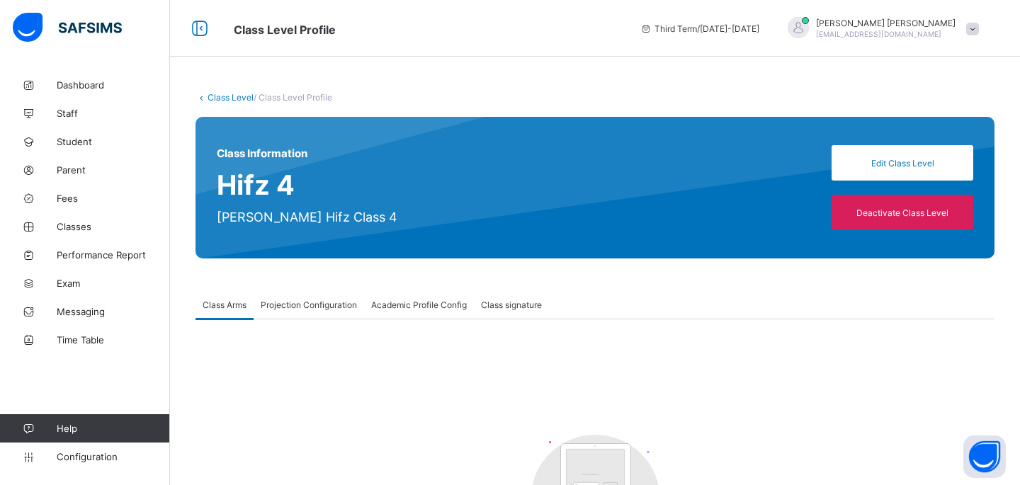
click at [215, 93] on link "Class Level" at bounding box center [230, 97] width 46 height 11
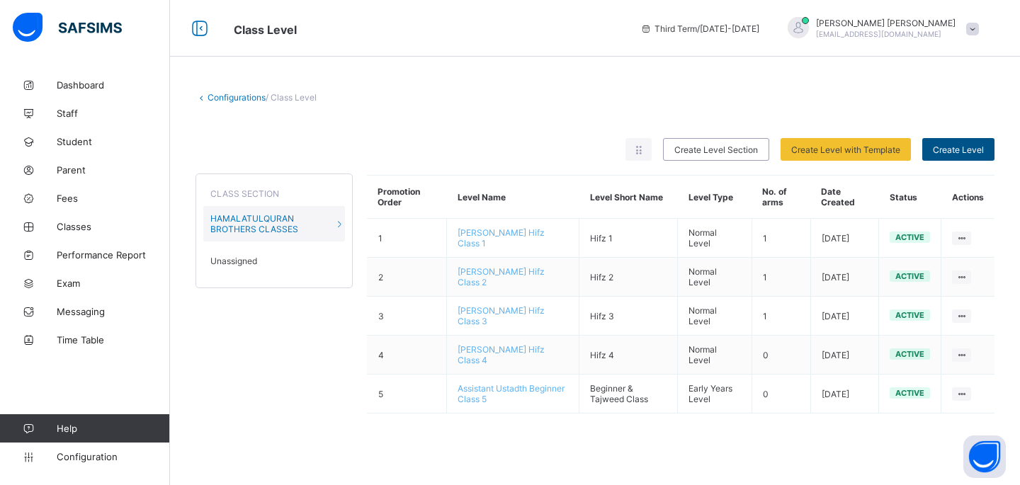
click at [960, 145] on span "Create Level" at bounding box center [958, 149] width 51 height 11
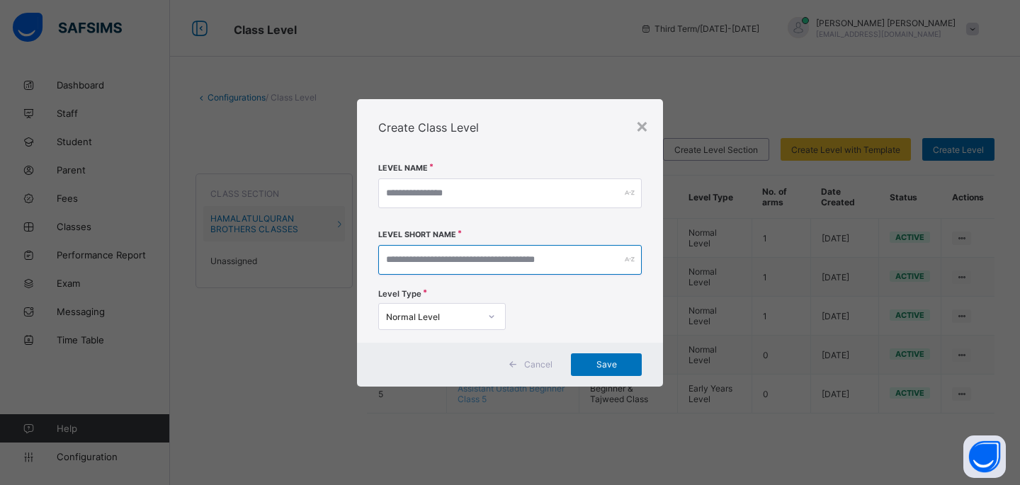
click at [519, 261] on input "text" at bounding box center [509, 260] width 263 height 30
click at [642, 125] on div "×" at bounding box center [641, 125] width 13 height 24
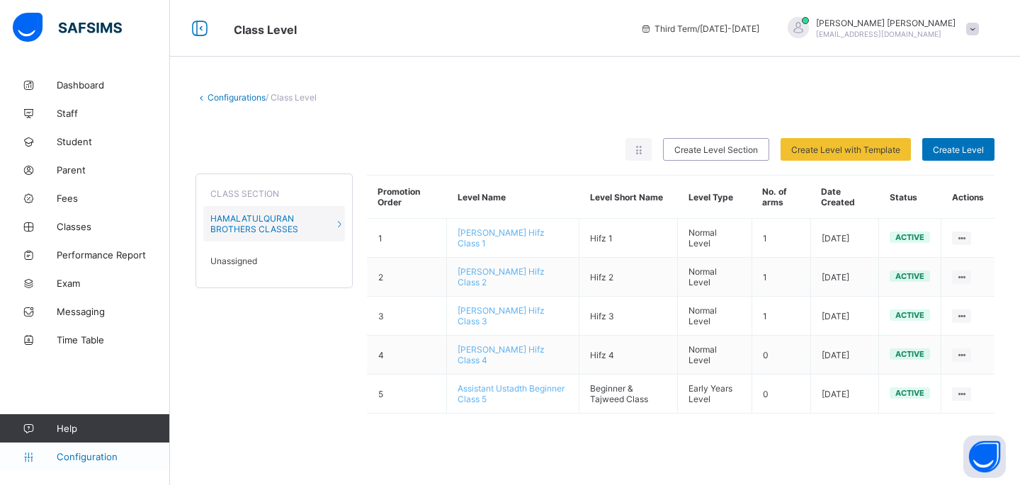
click at [86, 460] on span "Configuration" at bounding box center [113, 456] width 113 height 11
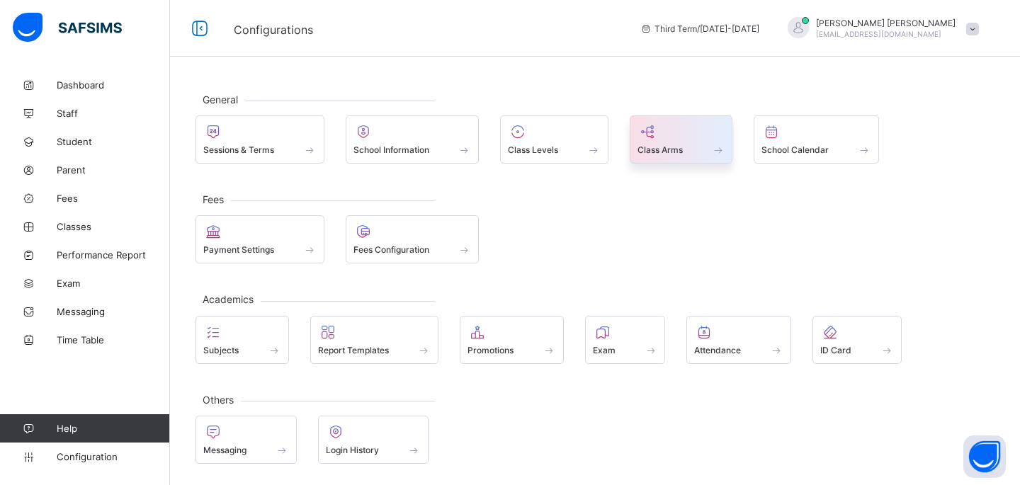
click at [671, 139] on div at bounding box center [681, 131] width 88 height 17
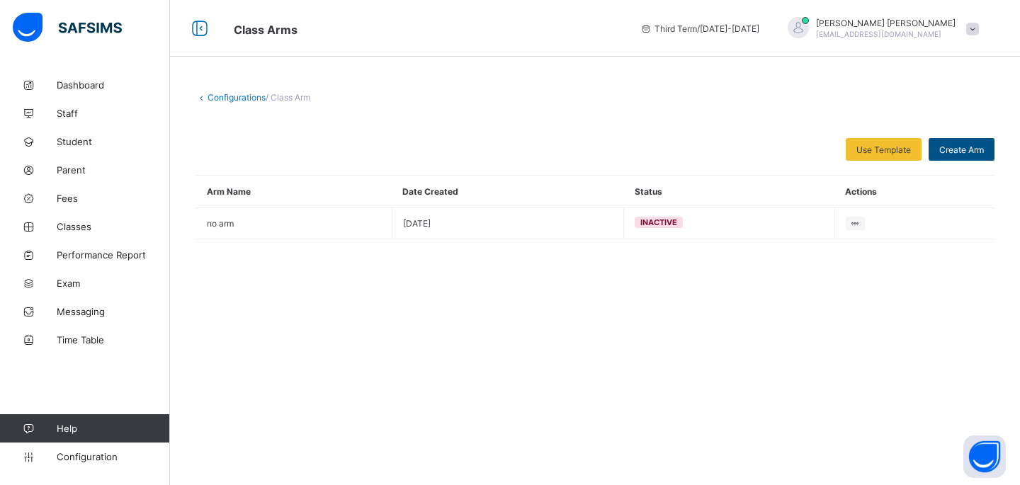
click at [952, 150] on span "Create Arm" at bounding box center [961, 149] width 45 height 11
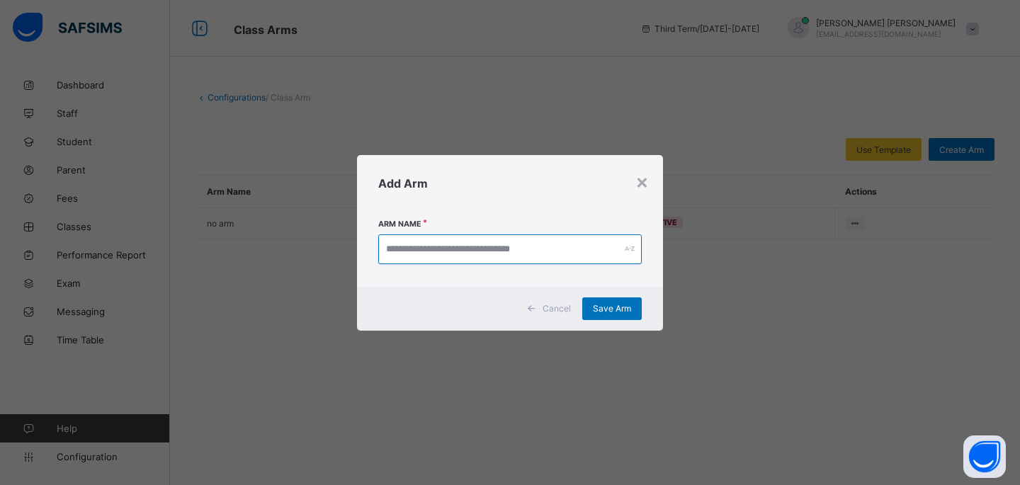
click at [634, 239] on input "text" at bounding box center [509, 249] width 263 height 30
click at [606, 254] on input "text" at bounding box center [509, 249] width 263 height 30
click at [644, 190] on div "×" at bounding box center [641, 181] width 13 height 24
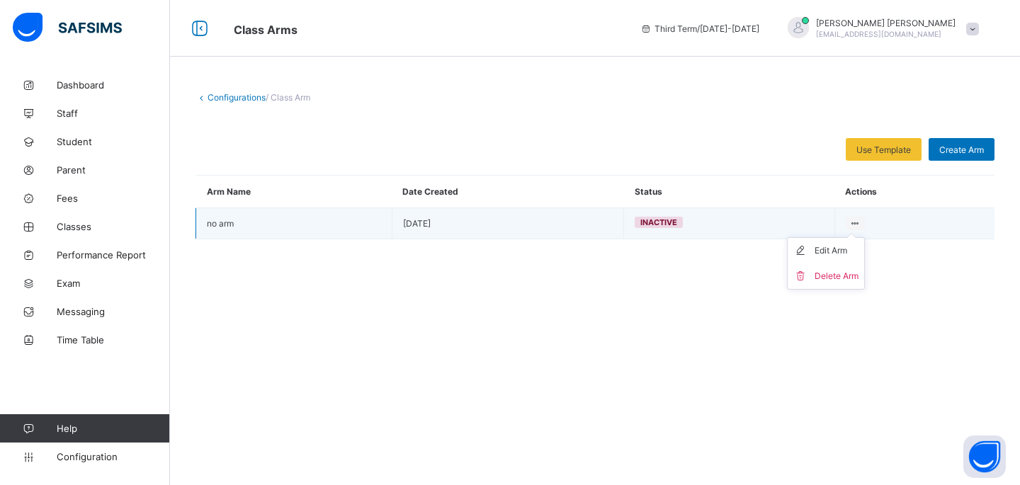
click at [855, 221] on icon at bounding box center [855, 223] width 12 height 11
click at [843, 254] on div "Edit Arm" at bounding box center [836, 251] width 44 height 14
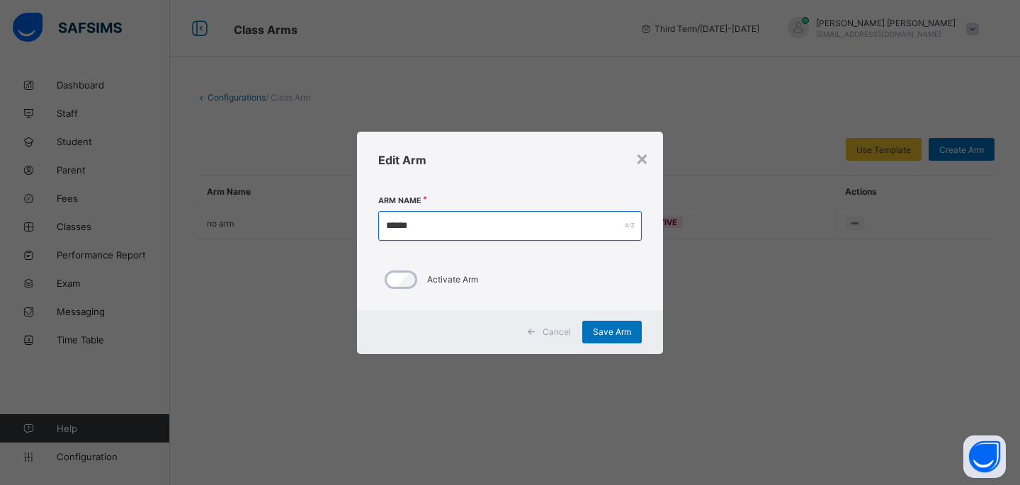
click at [610, 236] on input "******" at bounding box center [509, 226] width 263 height 30
click at [639, 154] on div "×" at bounding box center [641, 158] width 13 height 24
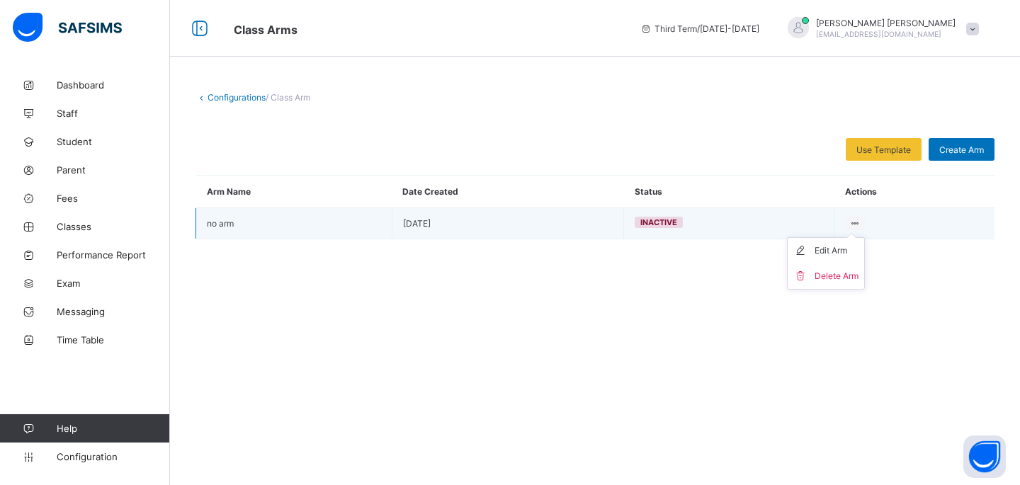
click at [851, 237] on ul "Edit Arm Delete Arm" at bounding box center [826, 263] width 78 height 52
click at [824, 253] on div "Edit Arm" at bounding box center [836, 251] width 44 height 14
type input "******"
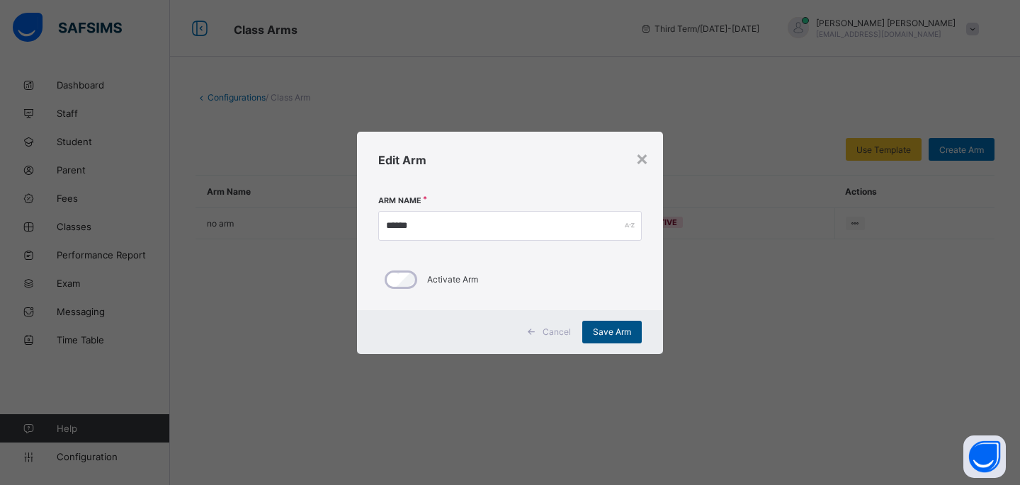
click at [596, 336] on span "Save Arm" at bounding box center [612, 331] width 38 height 11
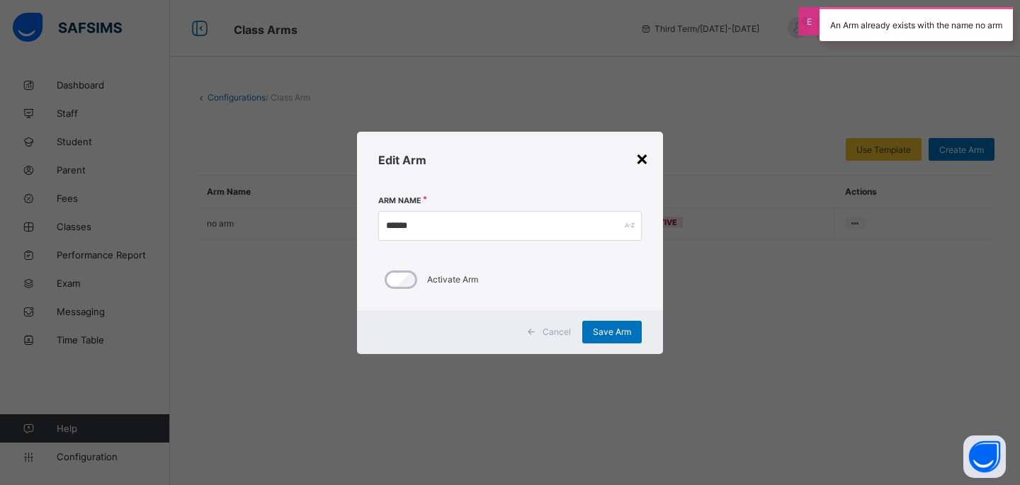
click at [642, 159] on div "×" at bounding box center [641, 158] width 13 height 24
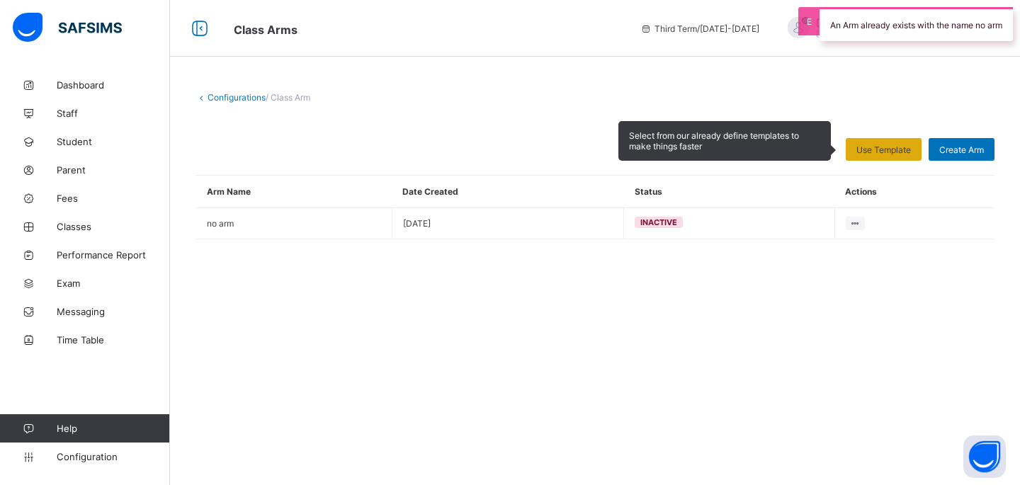
click at [888, 148] on span "Use Template" at bounding box center [883, 149] width 55 height 11
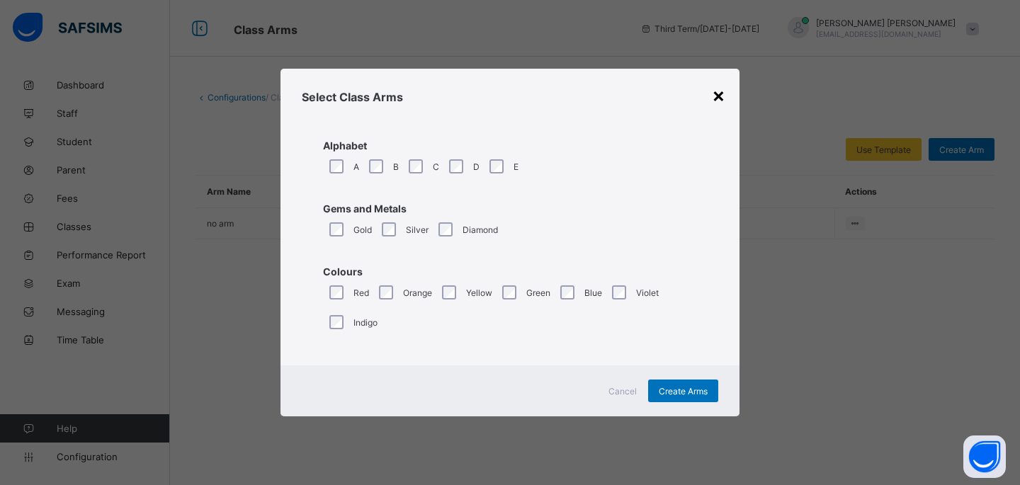
click at [720, 91] on div "×" at bounding box center [718, 95] width 13 height 24
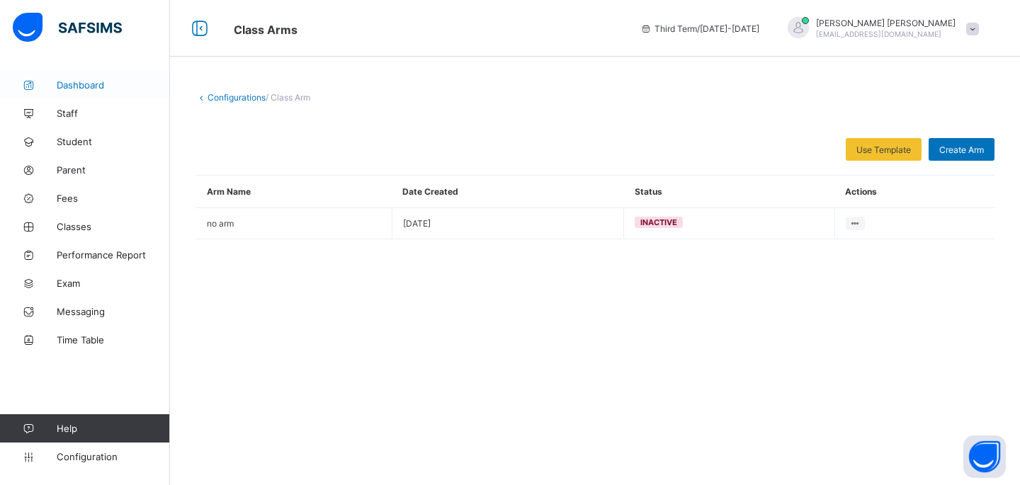
click at [57, 82] on span "Dashboard" at bounding box center [113, 84] width 113 height 11
